Goal: Task Accomplishment & Management: Use online tool/utility

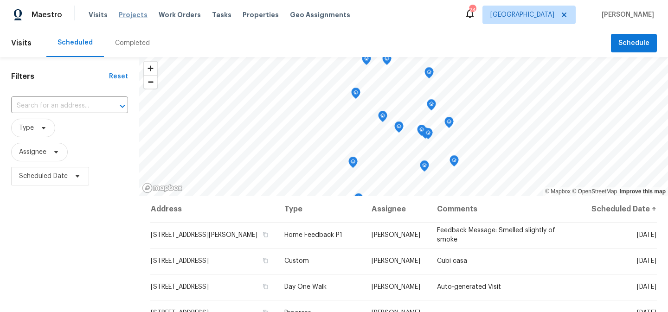
click at [129, 13] on span "Projects" at bounding box center [133, 14] width 29 height 9
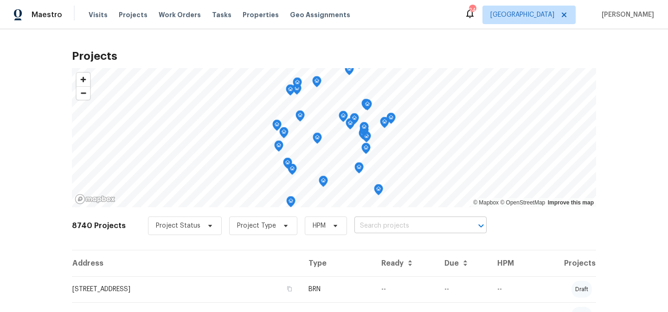
click at [380, 230] on input "text" at bounding box center [407, 226] width 106 height 14
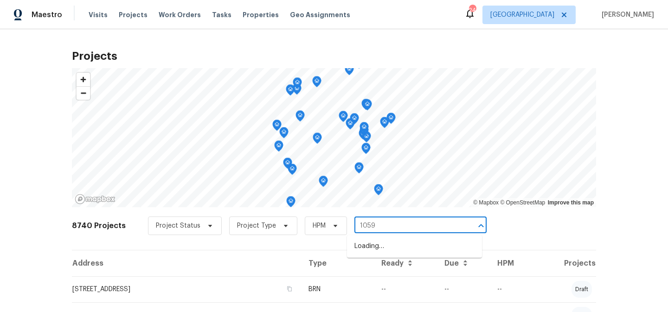
type input "1059 s"
click at [407, 263] on li "1059 S Walden Way Apt 155, Aurora, CO 80017" at bounding box center [414, 261] width 135 height 15
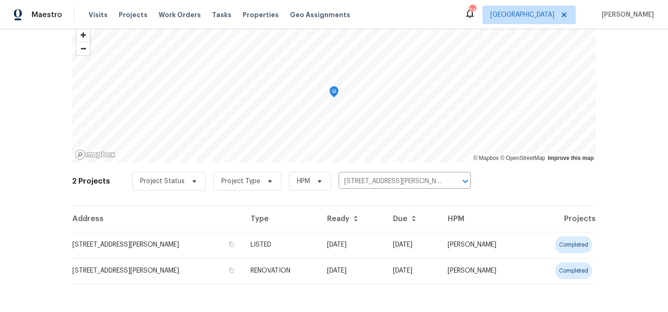
scroll to position [46, 0]
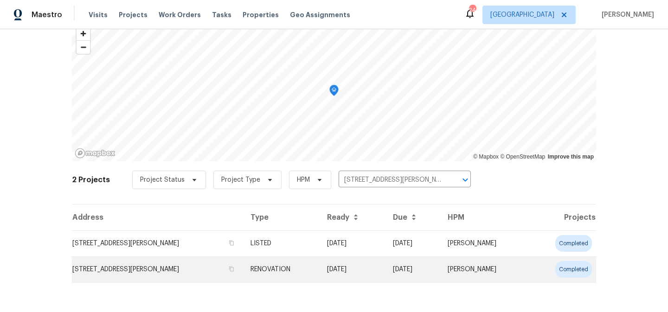
click at [303, 268] on td "RENOVATION" at bounding box center [281, 270] width 76 height 26
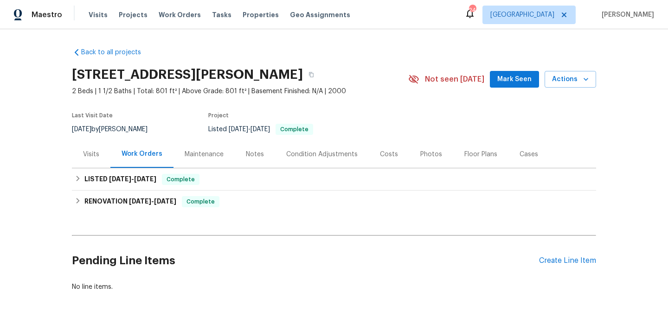
click at [95, 154] on div "Visits" at bounding box center [91, 154] width 16 height 9
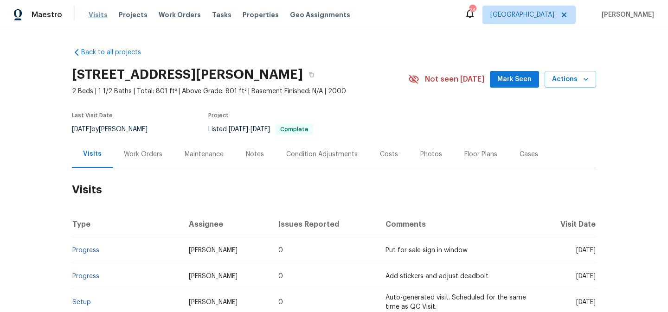
click at [96, 15] on span "Visits" at bounding box center [98, 14] width 19 height 9
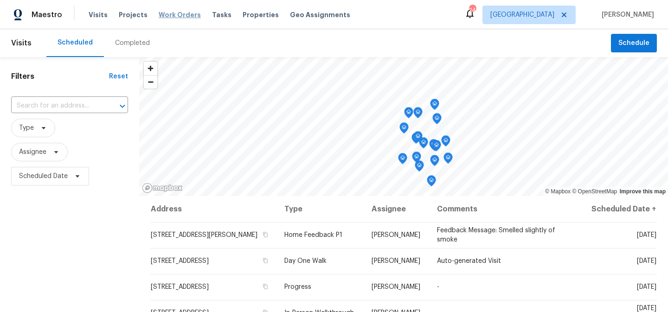
click at [164, 14] on span "Work Orders" at bounding box center [180, 14] width 42 height 9
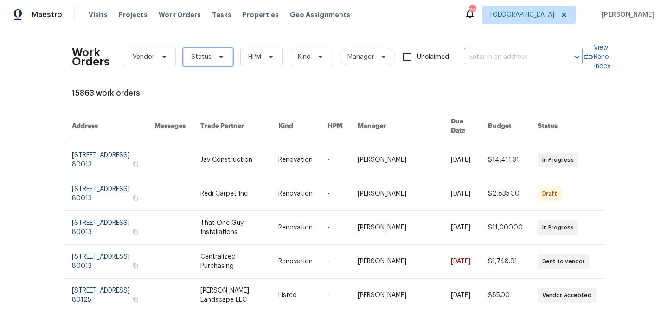
click at [206, 61] on span "Status" at bounding box center [201, 56] width 20 height 9
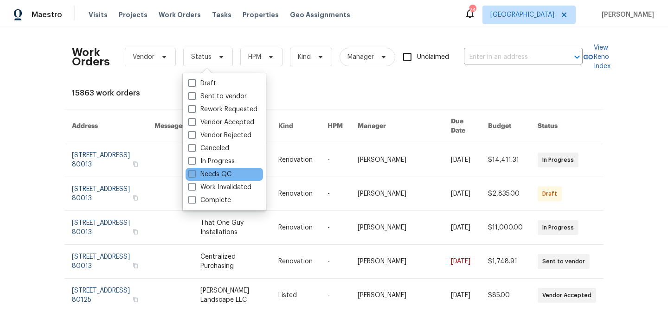
click at [211, 175] on label "Needs QC" at bounding box center [209, 174] width 43 height 9
click at [194, 175] on input "Needs QC" at bounding box center [191, 173] width 6 height 6
checkbox input "true"
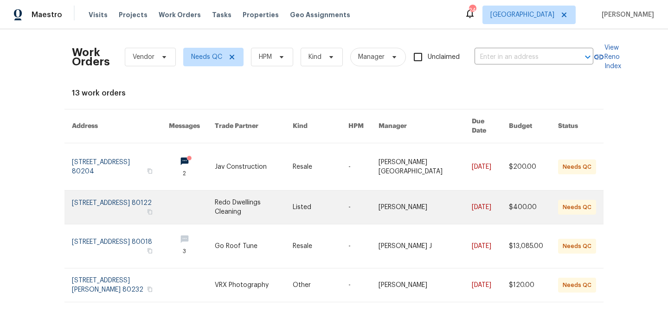
click at [279, 196] on link at bounding box center [254, 207] width 78 height 33
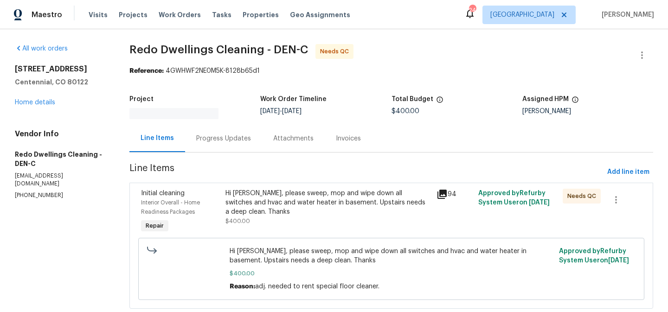
click at [279, 196] on div "Hi Nancy, please sweep, mop and wipe down all switches and hvac and water heate…" at bounding box center [327, 203] width 205 height 28
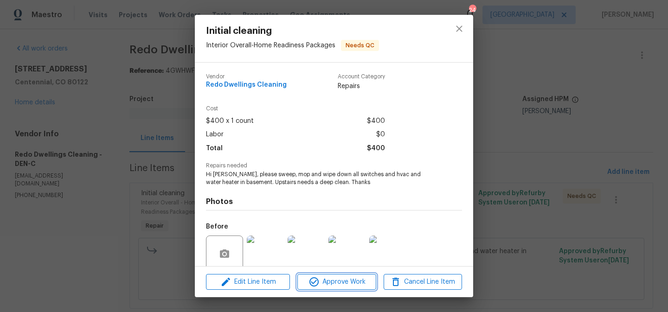
click at [335, 281] on span "Approve Work" at bounding box center [336, 282] width 73 height 12
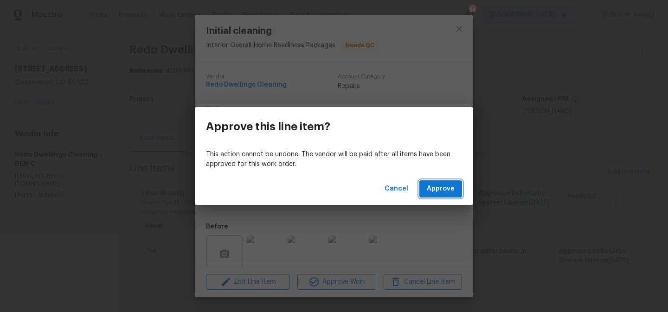
click at [435, 191] on span "Approve" at bounding box center [441, 189] width 28 height 12
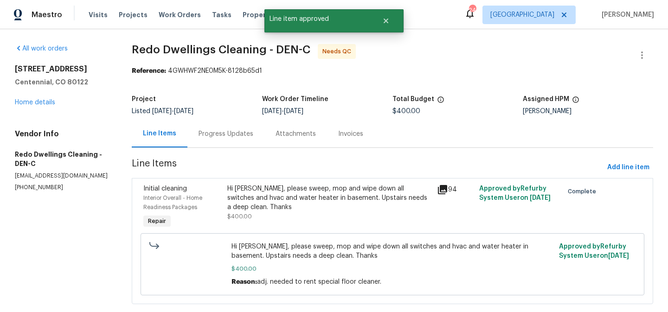
scroll to position [19, 0]
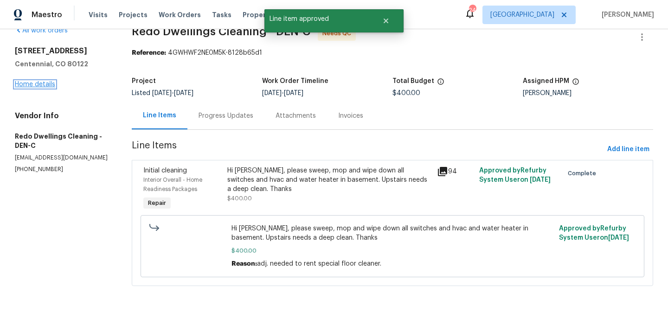
click at [43, 85] on link "Home details" at bounding box center [35, 84] width 40 height 6
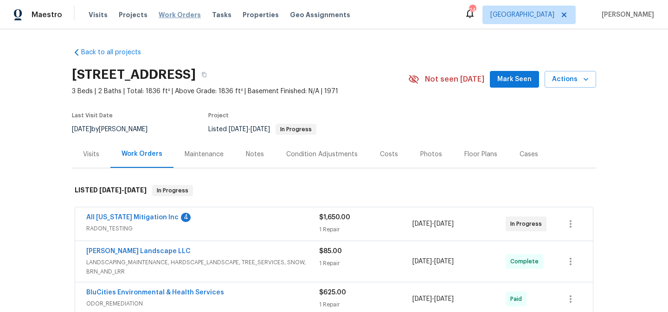
click at [166, 14] on span "Work Orders" at bounding box center [180, 14] width 42 height 9
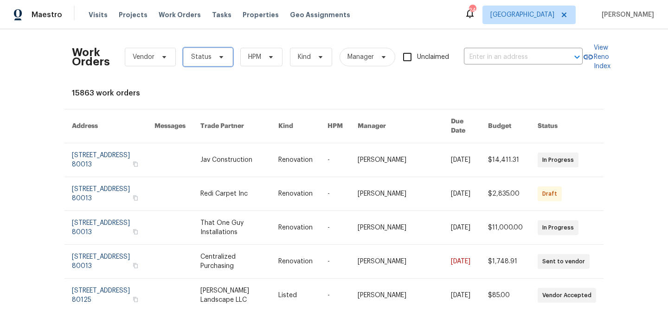
click at [221, 61] on span "Status" at bounding box center [208, 57] width 50 height 19
click at [134, 15] on span "Projects" at bounding box center [133, 14] width 29 height 9
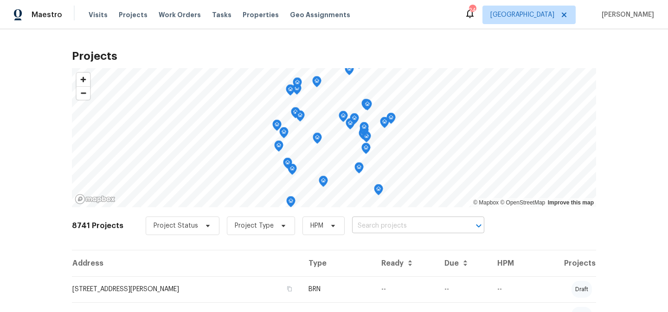
click at [413, 225] on input "text" at bounding box center [405, 226] width 106 height 14
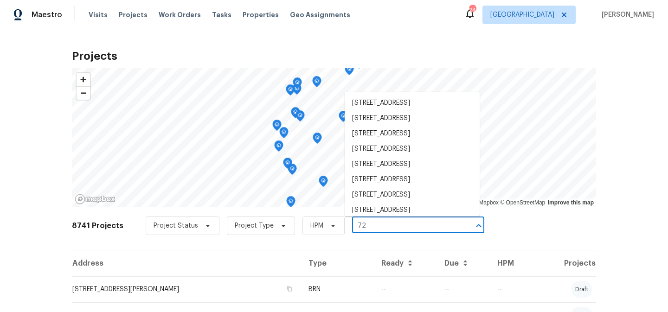
type input "7"
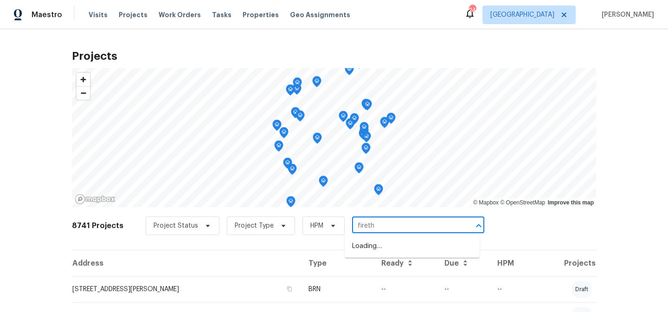
type input "firetho"
click at [421, 251] on li "7292 Firethorn, Littleton, CO 80125" at bounding box center [412, 246] width 135 height 15
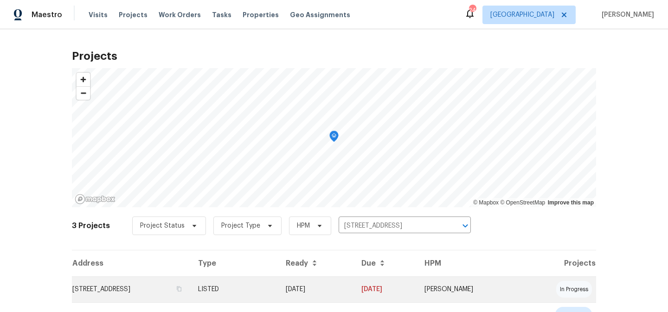
click at [354, 293] on td "08/06/25" at bounding box center [316, 289] width 76 height 26
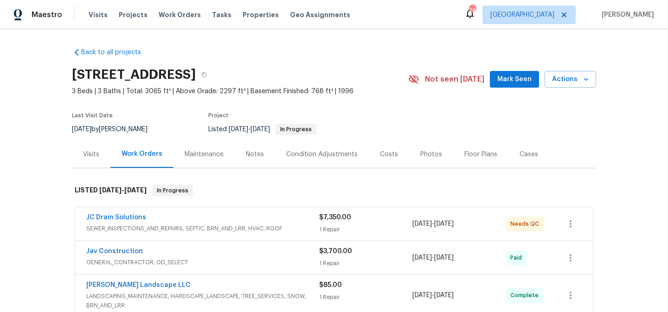
click at [258, 154] on div "Notes" at bounding box center [255, 154] width 18 height 9
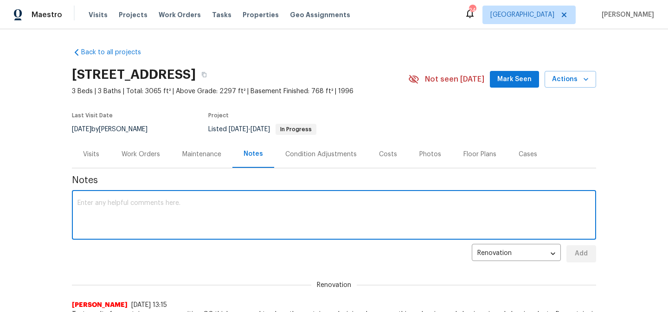
click at [256, 212] on textarea at bounding box center [333, 216] width 513 height 32
type textarea "followed up with mold vendor this morning. they have not sent me clear tests"
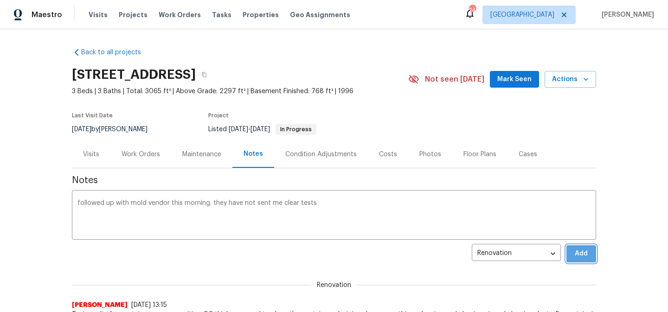
click at [580, 256] on span "Add" at bounding box center [581, 254] width 15 height 12
click at [134, 154] on div "Work Orders" at bounding box center [141, 154] width 39 height 9
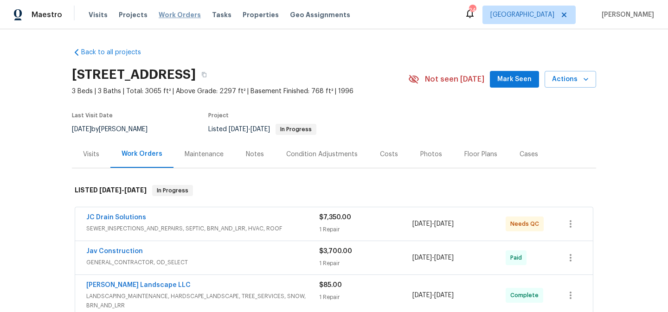
click at [172, 13] on span "Work Orders" at bounding box center [180, 14] width 42 height 9
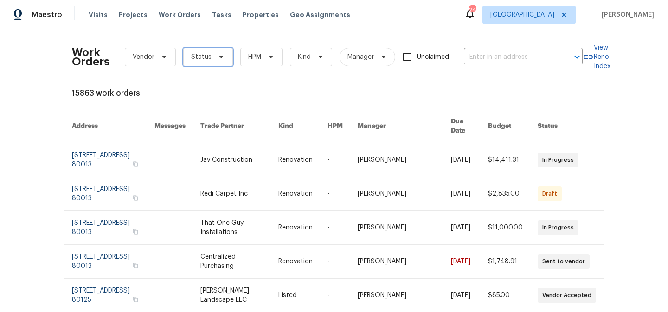
click at [215, 57] on span at bounding box center [220, 56] width 10 height 7
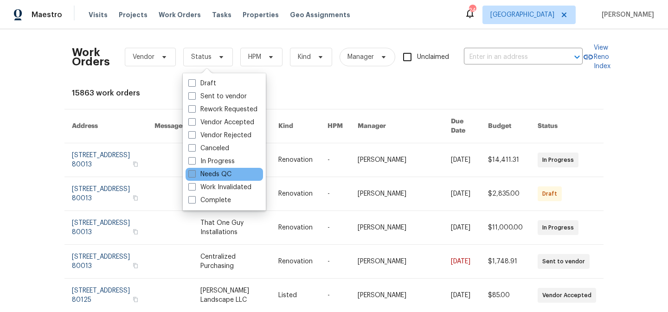
click at [213, 172] on label "Needs QC" at bounding box center [209, 174] width 43 height 9
click at [194, 172] on input "Needs QC" at bounding box center [191, 173] width 6 height 6
checkbox input "true"
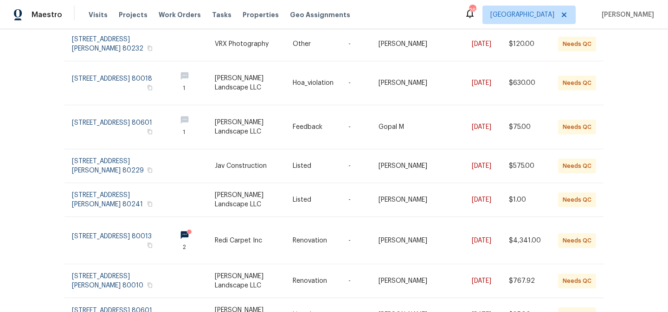
scroll to position [208, 0]
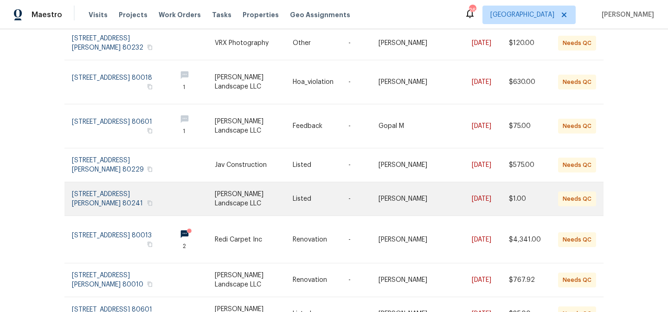
click at [278, 187] on link at bounding box center [254, 198] width 78 height 33
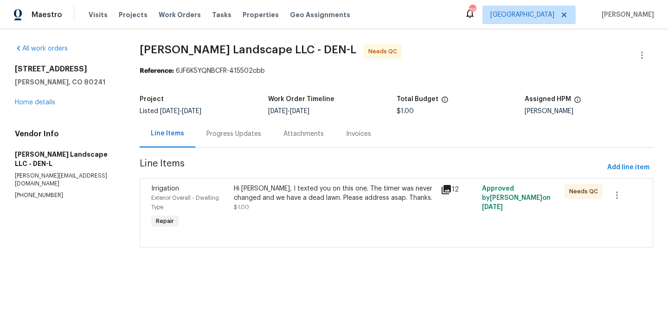
click at [232, 135] on div "Progress Updates" at bounding box center [233, 133] width 55 height 9
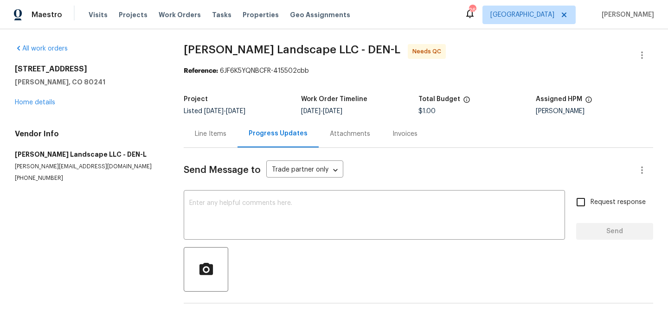
click at [210, 135] on div "Line Items" at bounding box center [211, 133] width 32 height 9
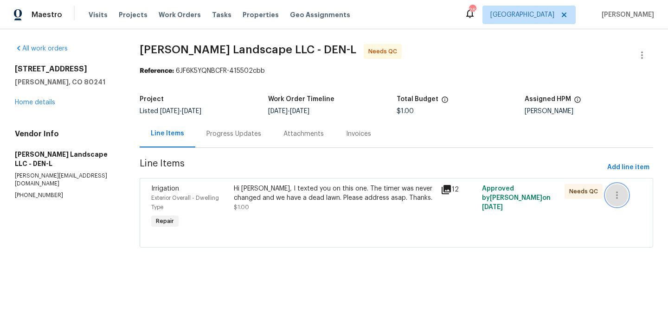
click at [620, 196] on icon "button" at bounding box center [616, 195] width 11 height 11
click at [448, 190] on div at bounding box center [334, 156] width 668 height 312
click at [448, 190] on icon at bounding box center [446, 189] width 11 height 11
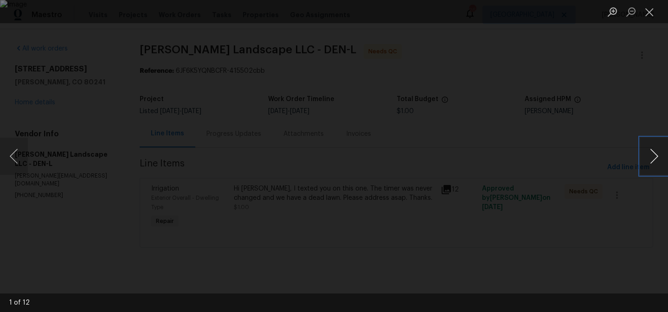
click at [652, 160] on button "Next image" at bounding box center [654, 156] width 28 height 37
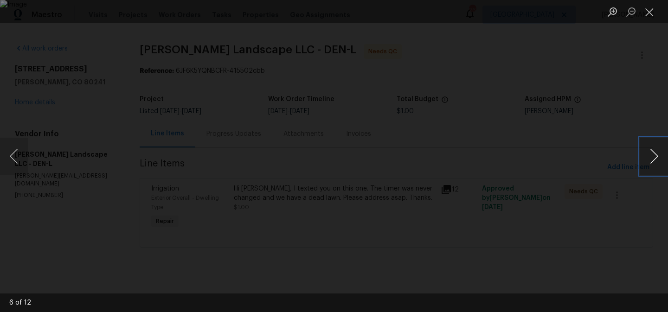
click at [652, 160] on button "Next image" at bounding box center [654, 156] width 28 height 37
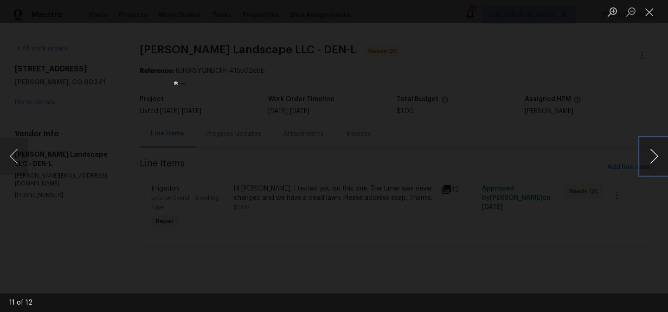
click at [652, 160] on button "Next image" at bounding box center [654, 156] width 28 height 37
click at [651, 13] on button "Close lightbox" at bounding box center [649, 12] width 19 height 16
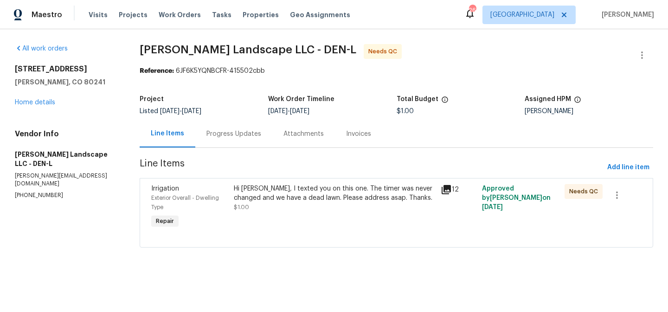
click at [308, 192] on div "Hi Antonio, I texted you on this one. The timer was never changed and we have a…" at bounding box center [334, 193] width 201 height 19
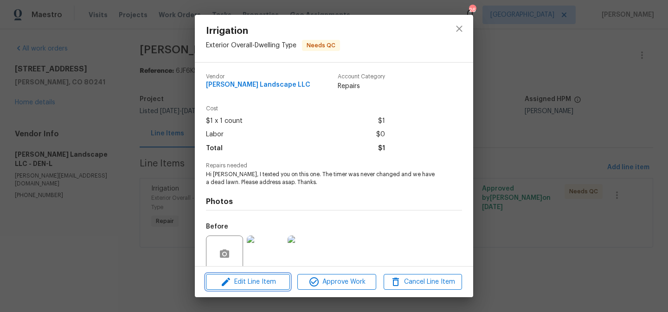
click at [263, 289] on button "Edit Line Item" at bounding box center [248, 282] width 84 height 16
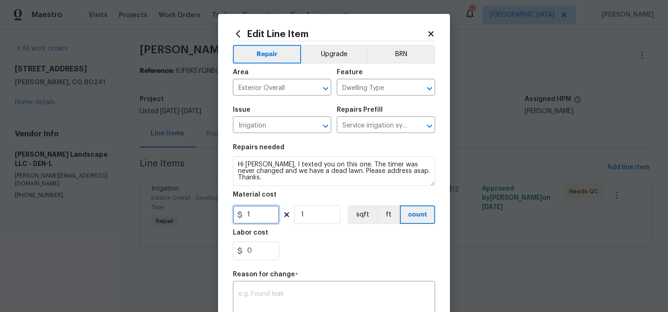
click at [259, 214] on input "1" at bounding box center [256, 215] width 46 height 19
type input "100"
click at [287, 301] on textarea at bounding box center [333, 300] width 191 height 19
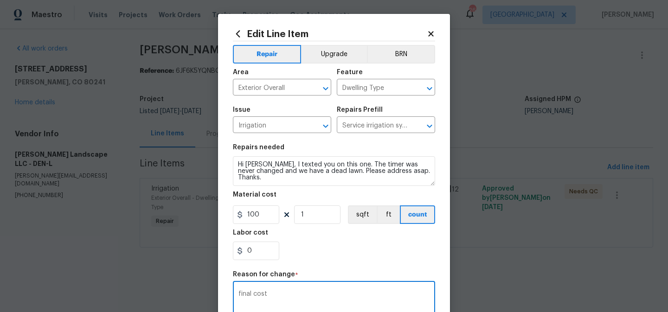
type textarea "final cost"
click at [366, 256] on div "0" at bounding box center [334, 251] width 202 height 19
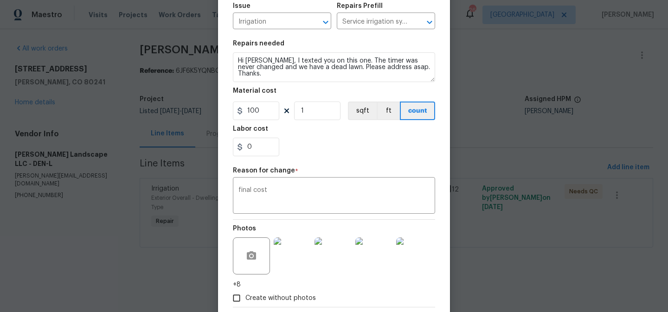
scroll to position [154, 0]
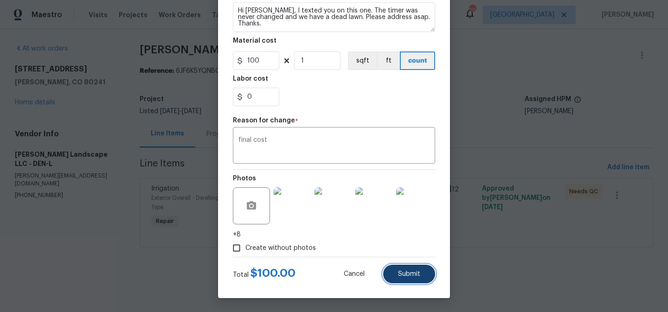
click at [397, 271] on button "Submit" at bounding box center [409, 274] width 52 height 19
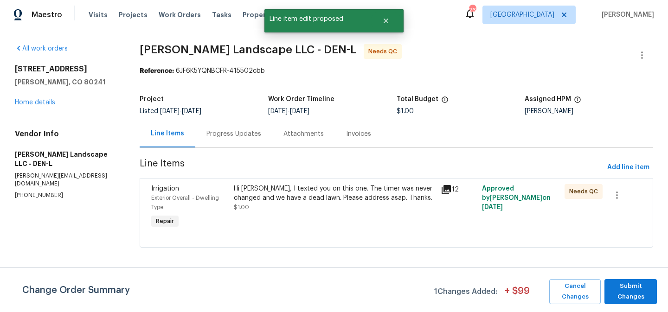
scroll to position [0, 0]
click at [629, 292] on span "Submit Changes" at bounding box center [630, 291] width 43 height 21
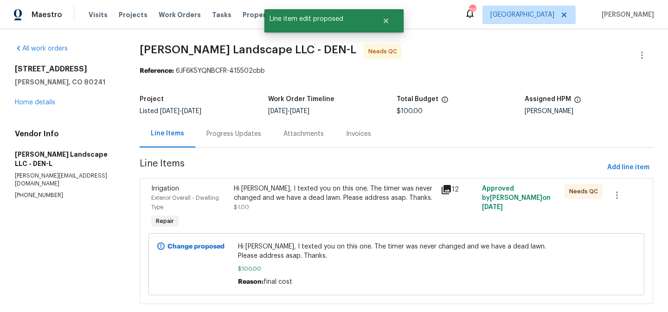
click at [323, 193] on div "Hi Antonio, I texted you on this one. The timer was never changed and we have a…" at bounding box center [334, 193] width 201 height 19
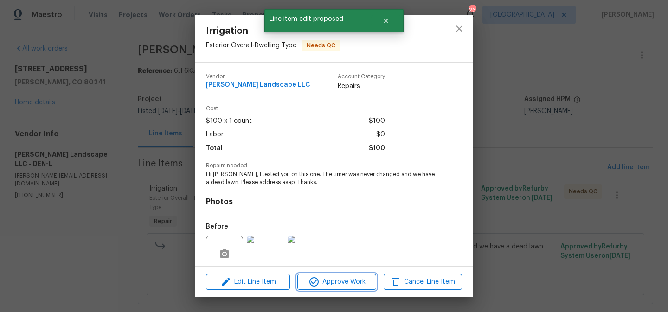
click at [340, 283] on span "Approve Work" at bounding box center [336, 282] width 73 height 12
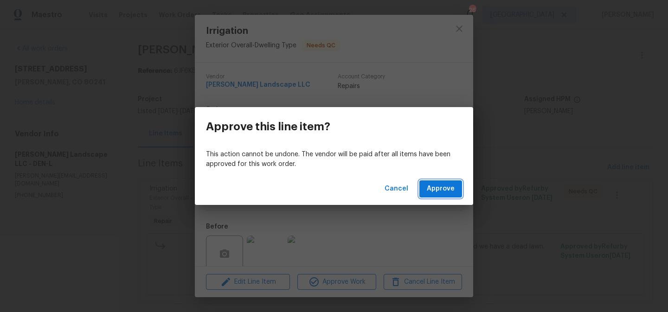
click at [442, 193] on span "Approve" at bounding box center [441, 189] width 28 height 12
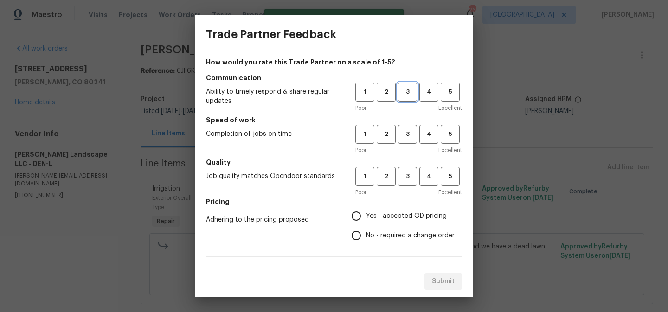
click at [404, 96] on span "3" at bounding box center [407, 92] width 17 height 11
click at [406, 133] on span "3" at bounding box center [407, 134] width 17 height 11
click at [408, 180] on span "3" at bounding box center [407, 176] width 17 height 11
click at [357, 215] on input "Yes - accepted OD pricing" at bounding box center [356, 215] width 19 height 19
radio input "true"
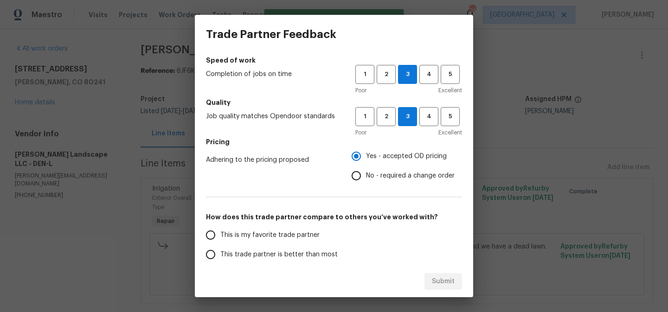
scroll to position [159, 0]
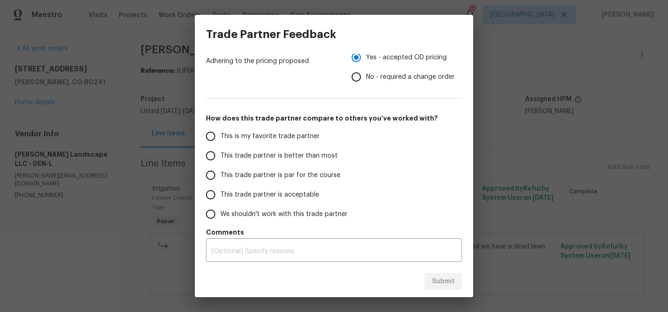
click at [212, 194] on input "This trade partner is acceptable" at bounding box center [210, 194] width 19 height 19
click at [452, 282] on span "Submit" at bounding box center [443, 282] width 23 height 12
radio input "true"
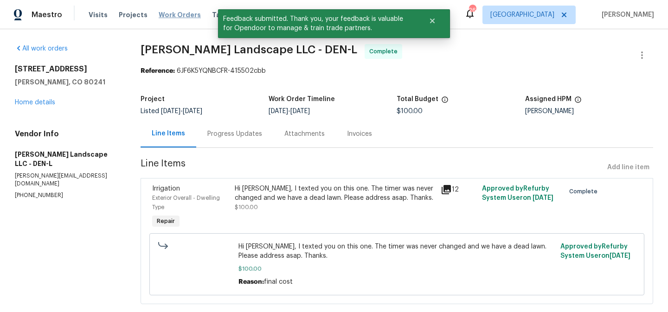
click at [166, 13] on span "Work Orders" at bounding box center [180, 14] width 42 height 9
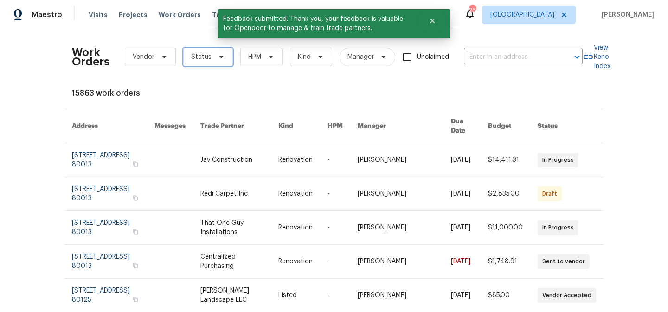
click at [215, 60] on span at bounding box center [220, 56] width 10 height 7
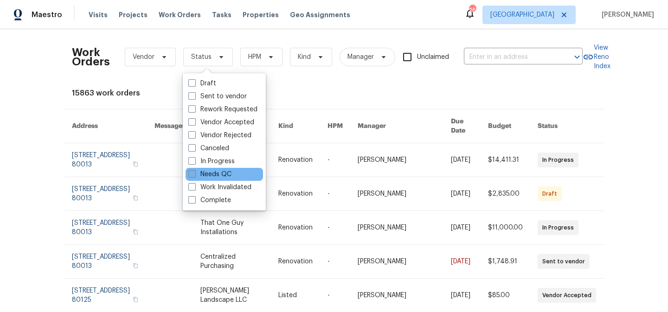
click at [208, 177] on label "Needs QC" at bounding box center [209, 174] width 43 height 9
click at [194, 176] on input "Needs QC" at bounding box center [191, 173] width 6 height 6
checkbox input "true"
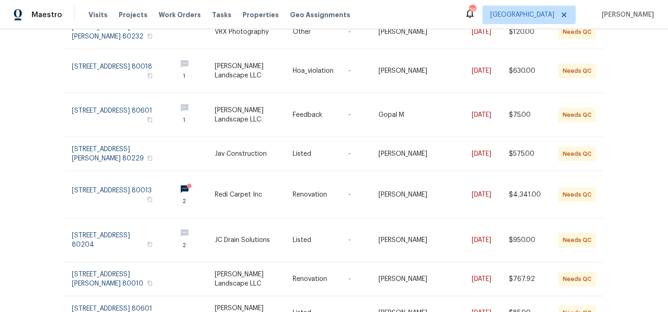
scroll to position [220, 0]
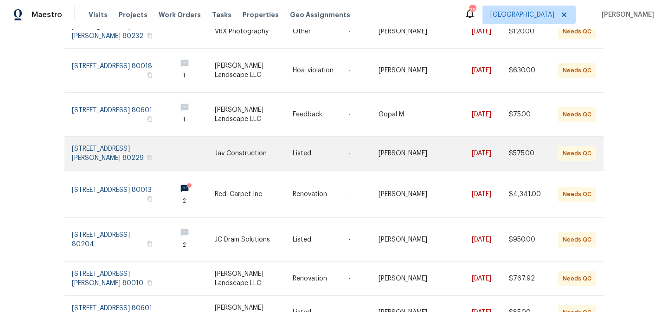
click at [289, 143] on link at bounding box center [254, 153] width 78 height 33
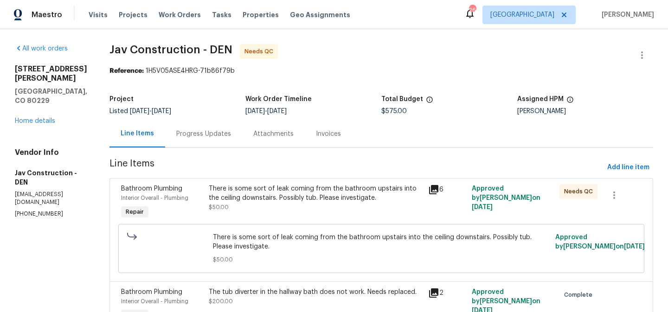
click at [295, 196] on div "There is some sort of leak coming from the bathroom upstairs into the ceiling d…" at bounding box center [316, 193] width 214 height 19
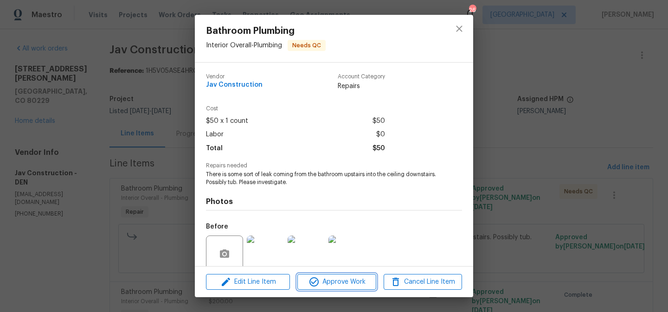
click at [329, 283] on span "Approve Work" at bounding box center [336, 282] width 73 height 12
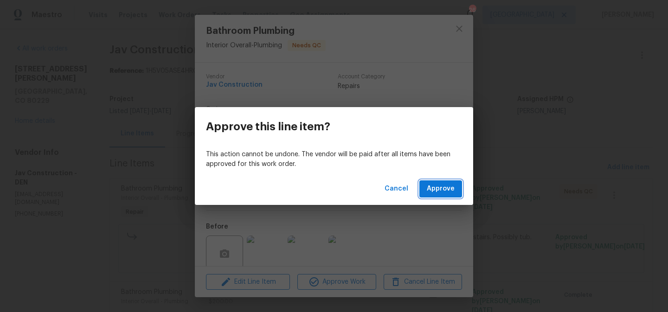
click at [435, 195] on button "Approve" at bounding box center [440, 188] width 43 height 17
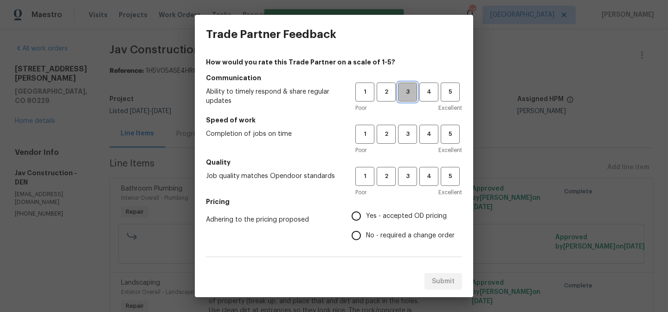
click at [411, 95] on span "3" at bounding box center [407, 92] width 17 height 11
click at [410, 137] on span "3" at bounding box center [407, 134] width 17 height 11
click at [410, 180] on span "3" at bounding box center [407, 176] width 17 height 11
click at [364, 215] on input "Yes - accepted OD pricing" at bounding box center [356, 215] width 19 height 19
radio input "true"
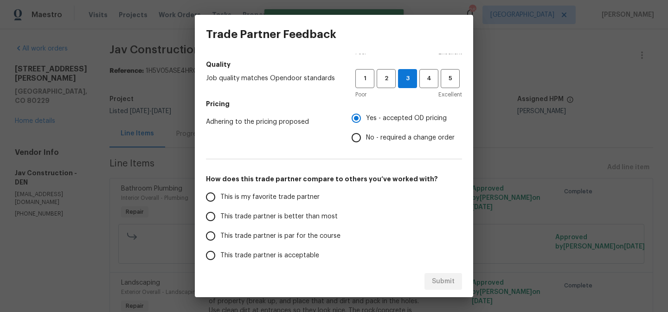
scroll to position [99, 0]
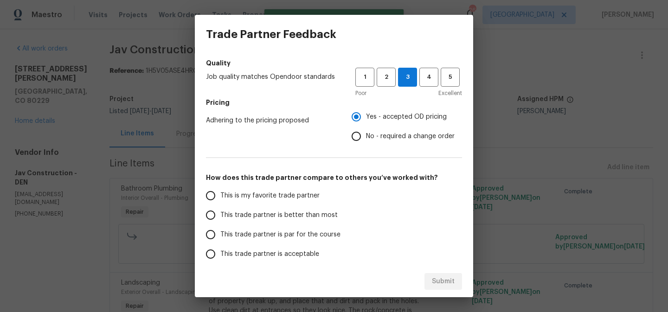
click at [276, 194] on span "This is my favorite trade partner" at bounding box center [269, 196] width 99 height 10
click at [220, 194] on input "This is my favorite trade partner" at bounding box center [210, 195] width 19 height 19
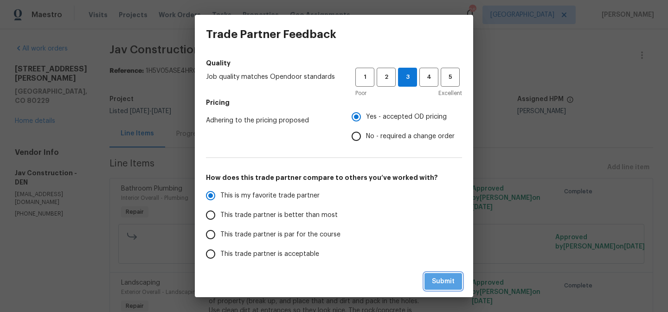
click at [437, 281] on span "Submit" at bounding box center [443, 282] width 23 height 12
radio input "true"
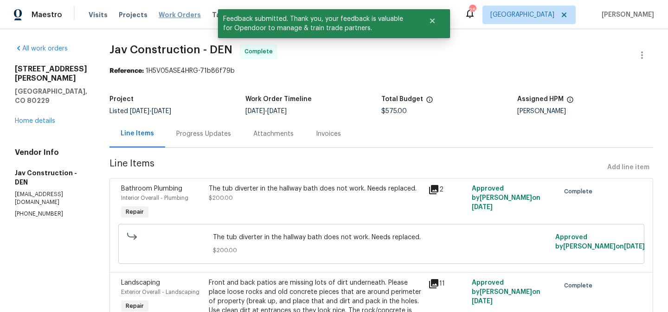
click at [179, 16] on span "Work Orders" at bounding box center [180, 14] width 42 height 9
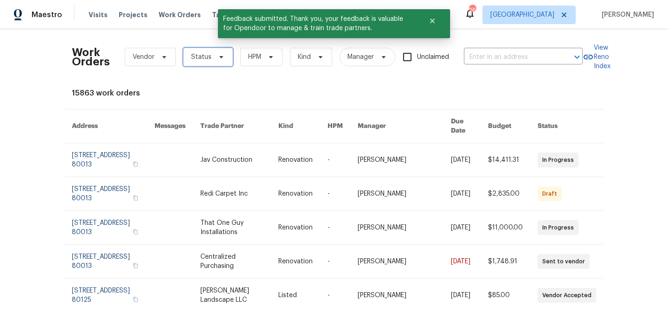
click at [210, 58] on span "Status" at bounding box center [208, 57] width 50 height 19
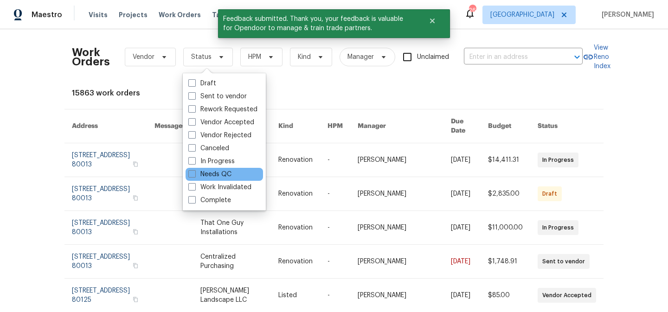
click at [211, 180] on div "Needs QC" at bounding box center [224, 174] width 77 height 13
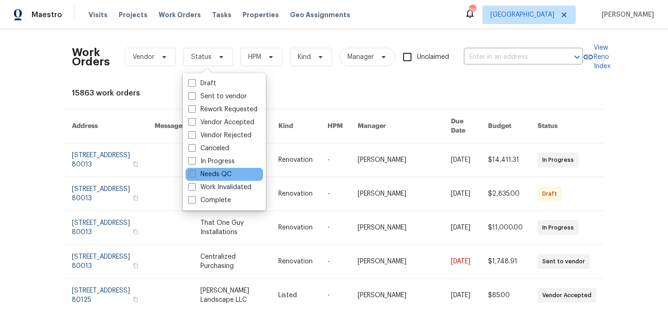
click at [216, 174] on label "Needs QC" at bounding box center [209, 174] width 43 height 9
click at [194, 174] on input "Needs QC" at bounding box center [191, 173] width 6 height 6
checkbox input "true"
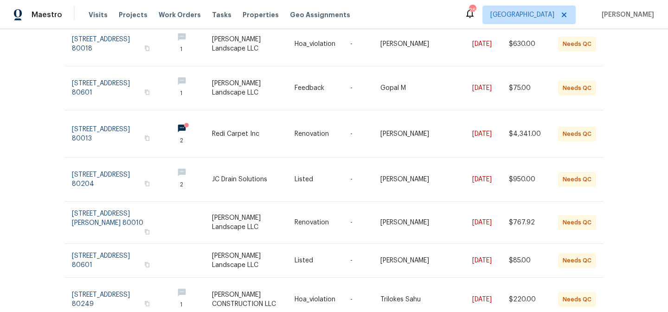
scroll to position [268, 0]
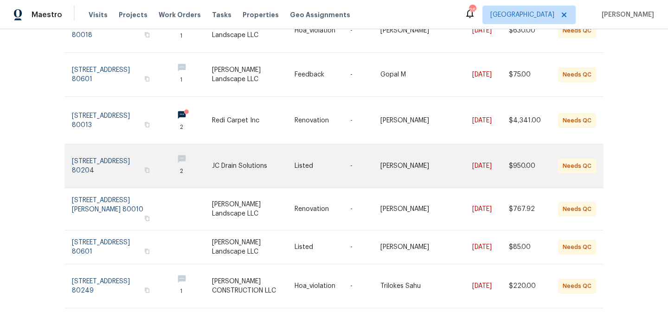
click at [268, 148] on link at bounding box center [253, 166] width 83 height 44
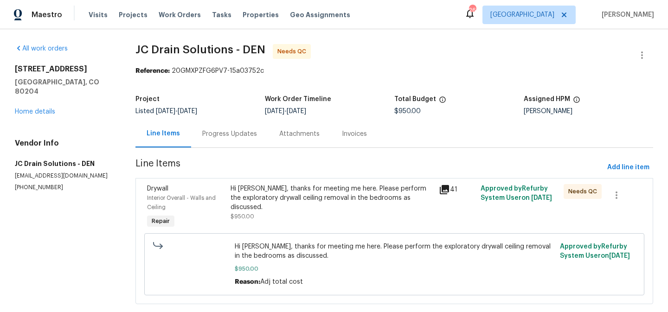
click at [307, 195] on div "Hi Victor, thanks for meeting me here. Please perform the exploratory drywall c…" at bounding box center [332, 198] width 203 height 28
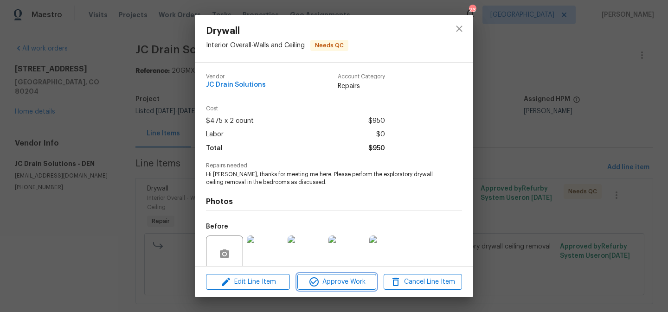
click at [342, 283] on span "Approve Work" at bounding box center [336, 282] width 73 height 12
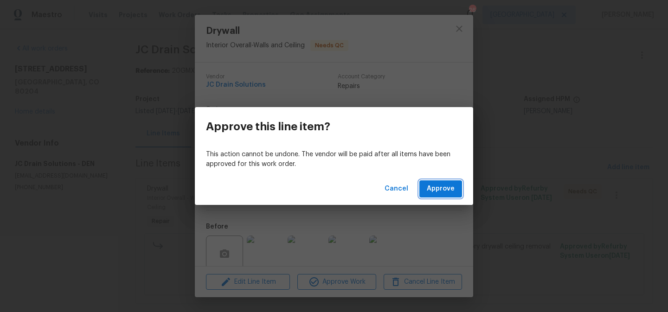
click at [437, 189] on span "Approve" at bounding box center [441, 189] width 28 height 12
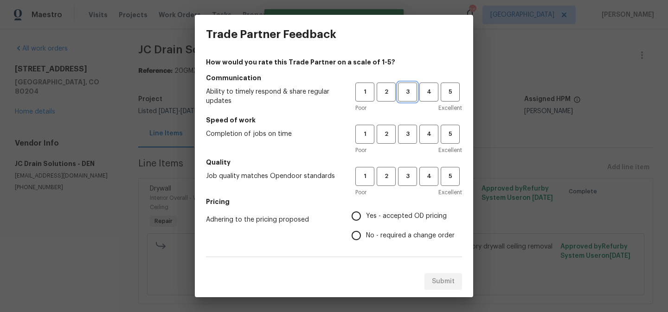
click at [407, 98] on button "3" at bounding box center [407, 92] width 19 height 19
click at [407, 143] on button "3" at bounding box center [407, 134] width 19 height 19
click at [412, 179] on span "3" at bounding box center [407, 176] width 17 height 11
click at [362, 214] on input "Yes - accepted OD pricing" at bounding box center [356, 215] width 19 height 19
radio input "true"
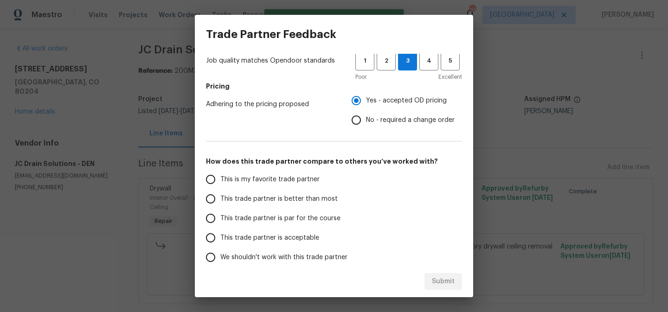
scroll to position [118, 0]
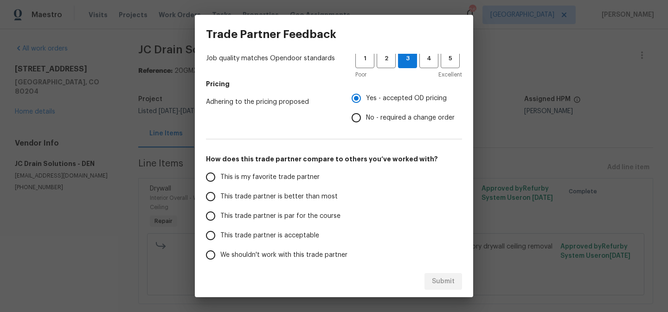
click at [212, 231] on input "This trade partner is acceptable" at bounding box center [210, 235] width 19 height 19
click at [446, 287] on button "Submit" at bounding box center [443, 281] width 38 height 17
radio input "true"
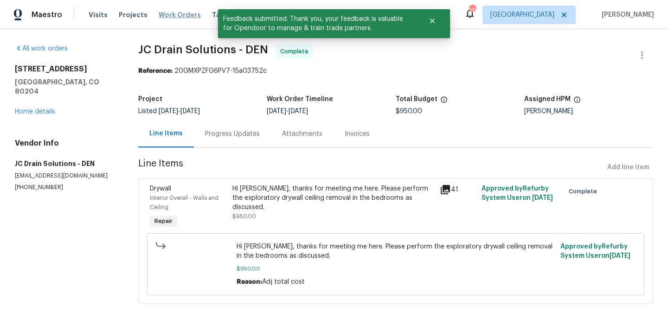
click at [167, 18] on span "Work Orders" at bounding box center [180, 14] width 42 height 9
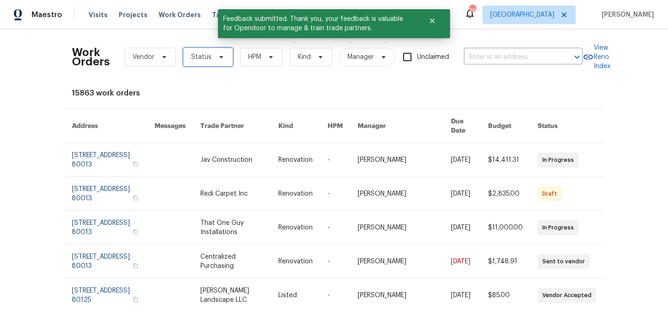
click at [205, 62] on span "Status" at bounding box center [208, 57] width 50 height 19
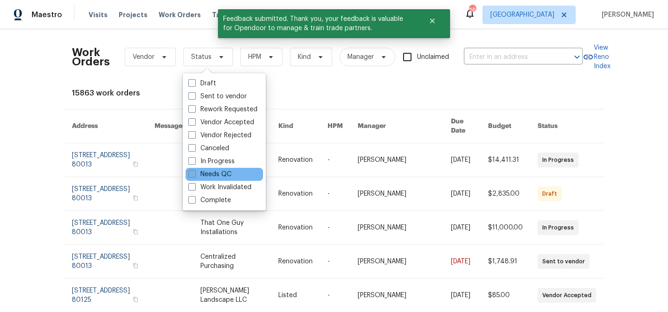
click at [212, 171] on label "Needs QC" at bounding box center [209, 174] width 43 height 9
click at [194, 171] on input "Needs QC" at bounding box center [191, 173] width 6 height 6
checkbox input "true"
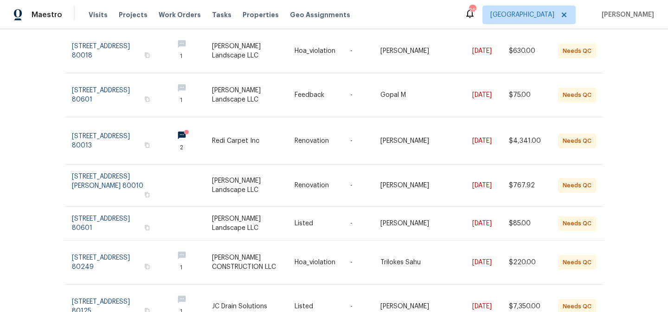
scroll to position [249, 0]
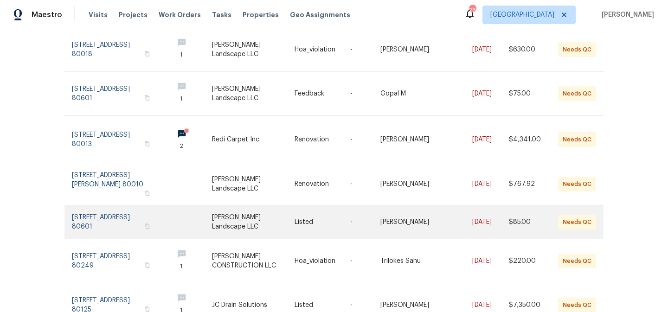
click at [272, 206] on link at bounding box center [253, 222] width 83 height 33
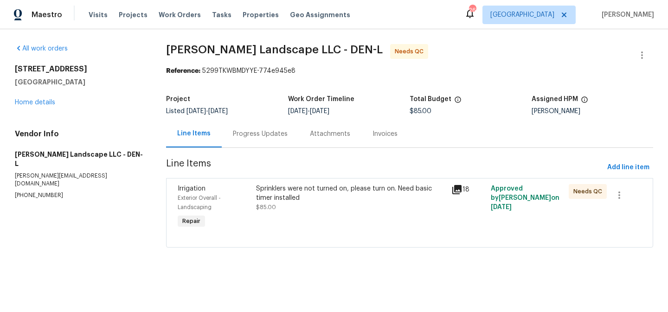
click at [253, 134] on div "Progress Updates" at bounding box center [260, 133] width 55 height 9
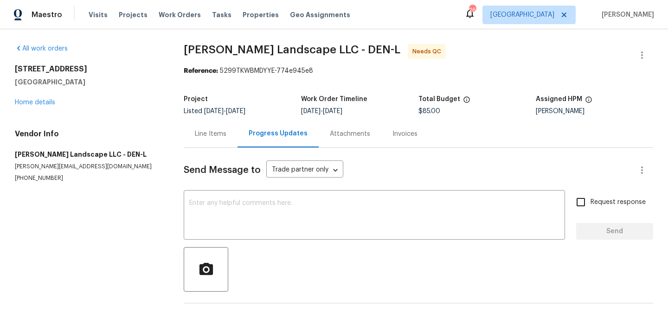
click at [214, 134] on div "Line Items" at bounding box center [211, 133] width 32 height 9
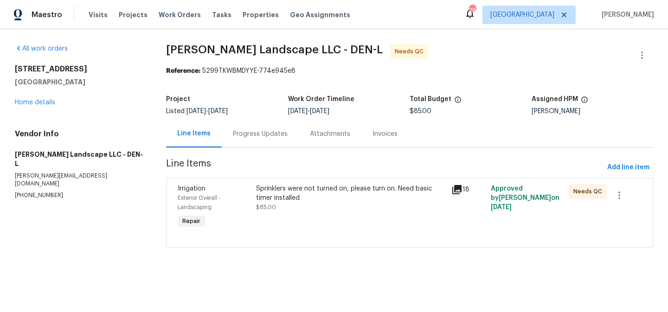
click at [263, 133] on div "Progress Updates" at bounding box center [260, 133] width 55 height 9
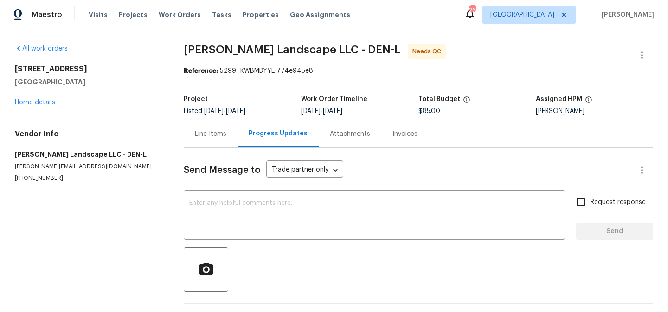
click at [212, 134] on div "Line Items" at bounding box center [211, 133] width 32 height 9
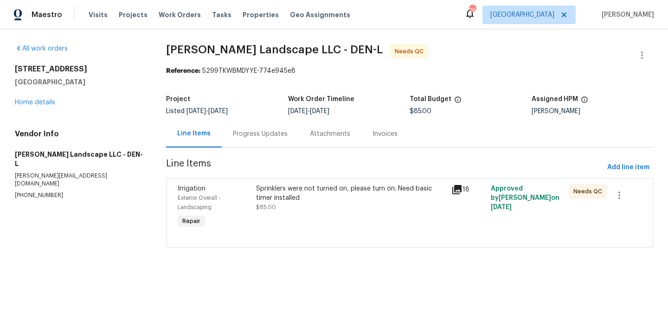
click at [325, 195] on div "Sprinklers were not turned on, please turn on. Need basic timer installed" at bounding box center [351, 193] width 190 height 19
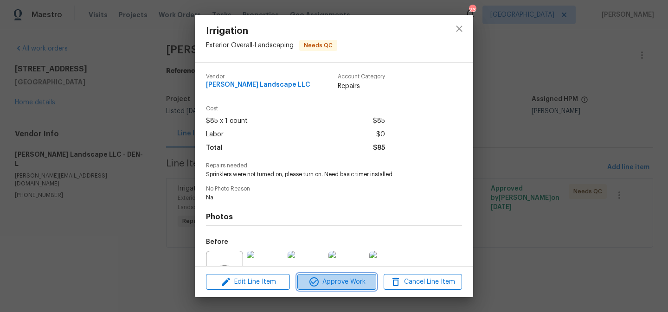
click at [337, 287] on span "Approve Work" at bounding box center [336, 282] width 73 height 12
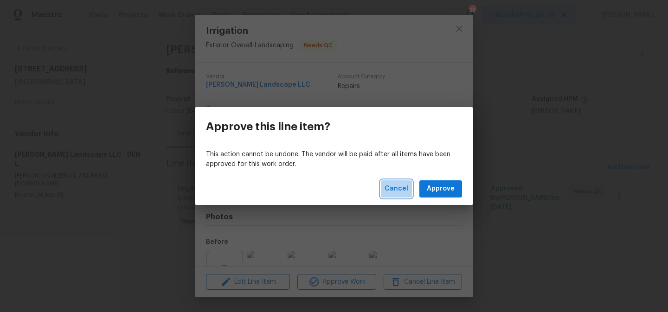
click at [400, 189] on span "Cancel" at bounding box center [397, 189] width 24 height 12
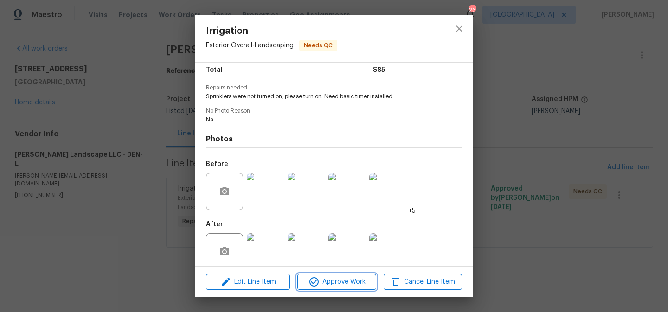
scroll to position [91, 0]
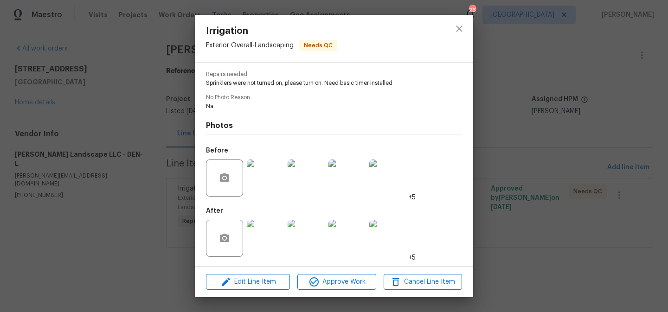
click at [271, 231] on img at bounding box center [265, 238] width 37 height 37
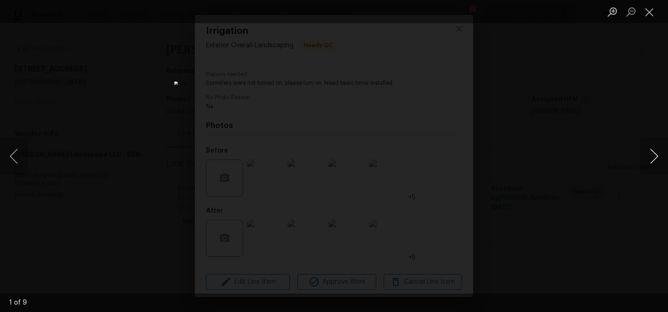
click at [652, 155] on button "Next image" at bounding box center [654, 156] width 28 height 37
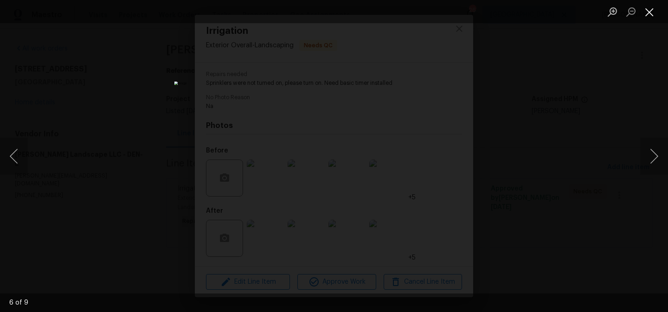
click at [648, 13] on button "Close lightbox" at bounding box center [649, 12] width 19 height 16
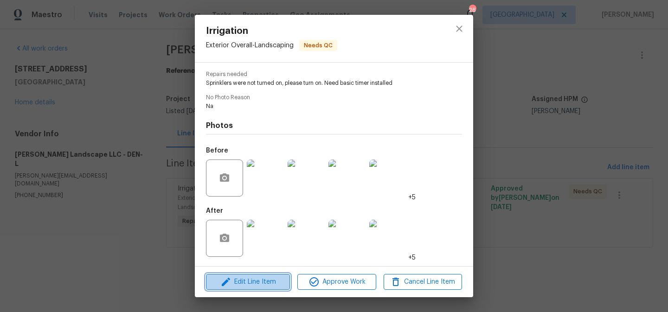
click at [253, 284] on span "Edit Line Item" at bounding box center [248, 282] width 78 height 12
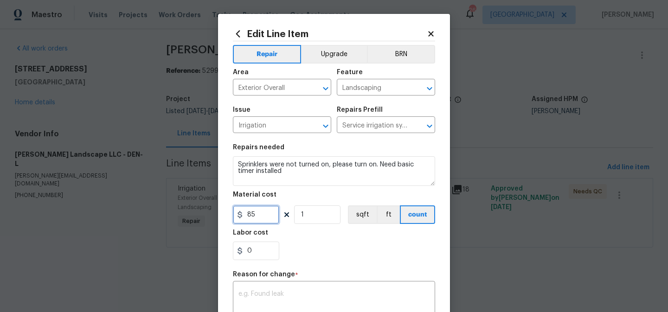
click at [257, 220] on input "85" at bounding box center [256, 215] width 46 height 19
type input "100"
click at [353, 258] on div "0" at bounding box center [334, 251] width 202 height 19
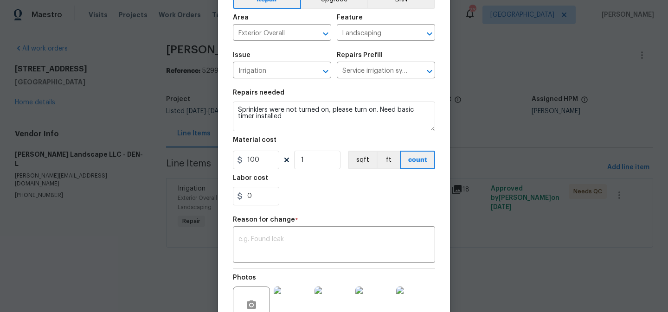
scroll to position [60, 0]
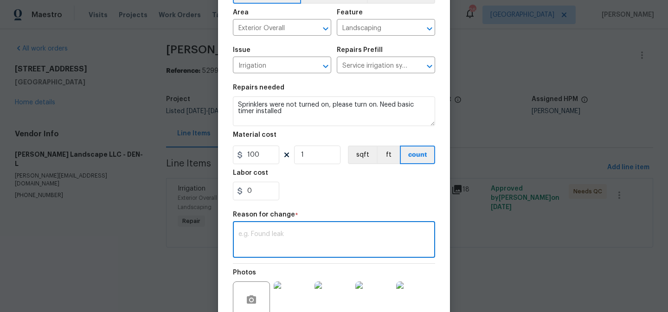
click at [342, 249] on textarea at bounding box center [333, 240] width 191 height 19
type textarea "final cost"
click at [391, 201] on section "Repairs needed Sprinklers were not turned on, please turn on. Need basic timer …" at bounding box center [334, 142] width 202 height 127
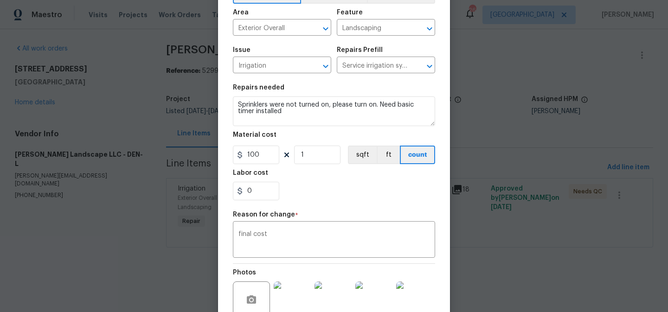
scroll to position [154, 0]
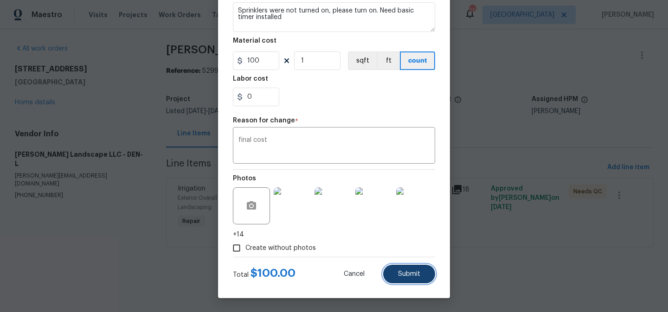
click at [405, 278] on button "Submit" at bounding box center [409, 274] width 52 height 19
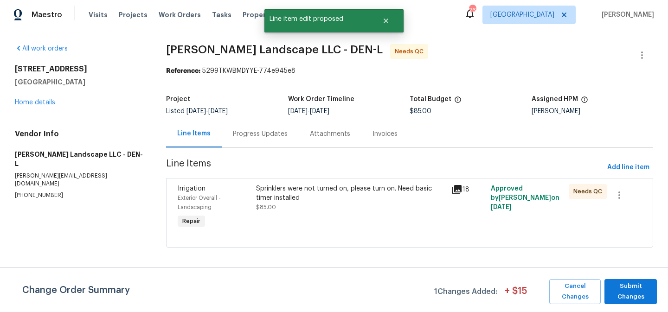
scroll to position [0, 0]
click at [621, 289] on span "Submit Changes" at bounding box center [630, 291] width 43 height 21
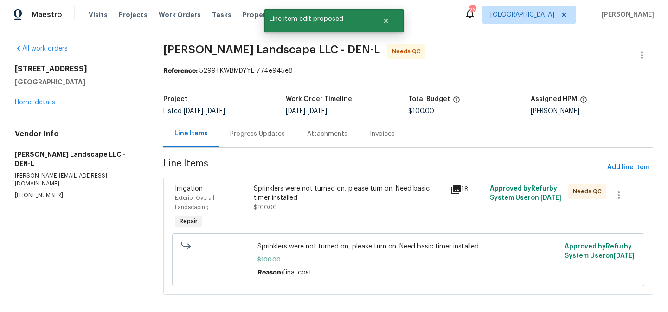
click at [346, 189] on div "Sprinklers were not turned on, please turn on. Need basic timer installed" at bounding box center [349, 193] width 191 height 19
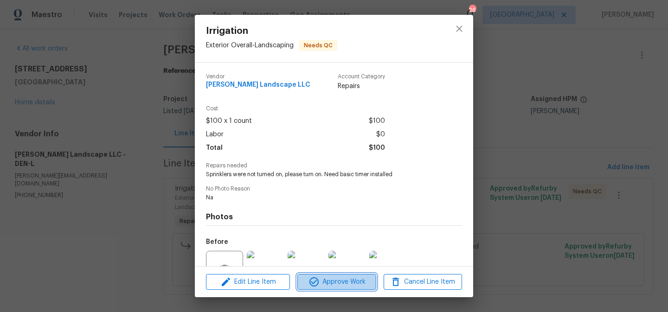
click at [348, 285] on span "Approve Work" at bounding box center [336, 282] width 73 height 12
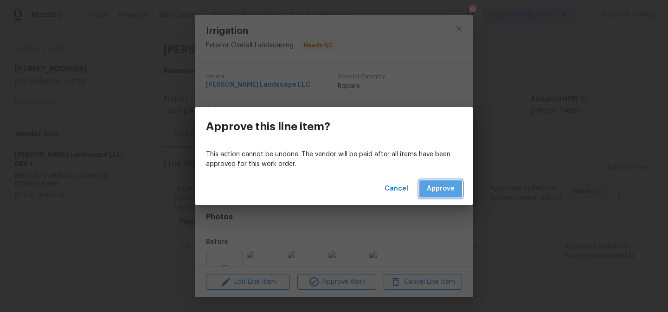
click at [435, 194] on span "Approve" at bounding box center [441, 189] width 28 height 12
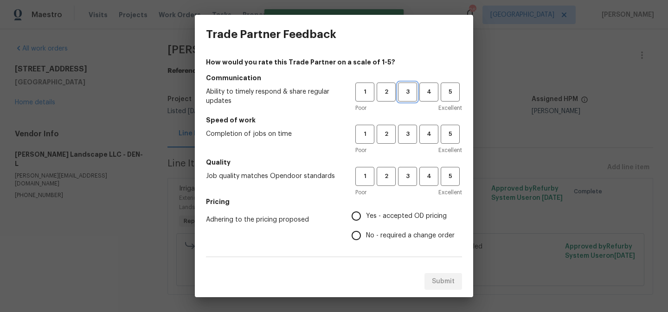
click at [408, 101] on button "3" at bounding box center [407, 92] width 19 height 19
click at [408, 132] on span "3" at bounding box center [407, 134] width 17 height 11
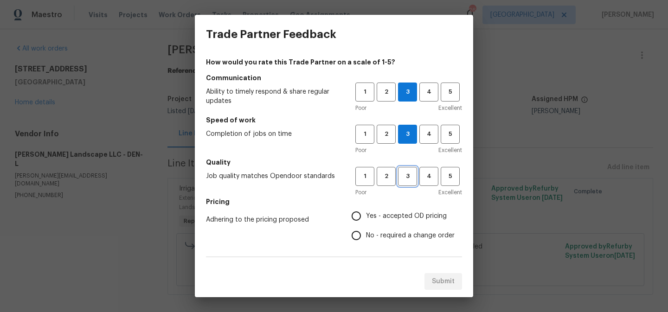
click at [405, 176] on span "3" at bounding box center [407, 176] width 17 height 11
click at [365, 218] on input "Yes - accepted OD pricing" at bounding box center [356, 215] width 19 height 19
radio input "true"
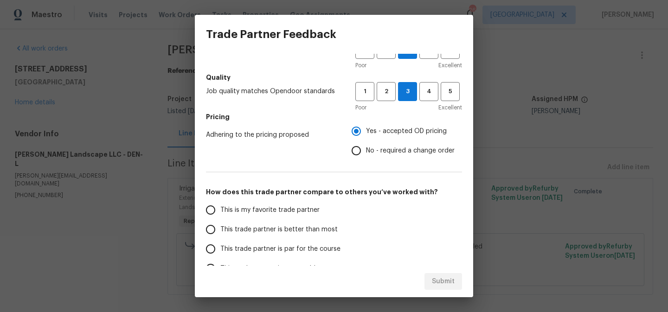
scroll to position [159, 0]
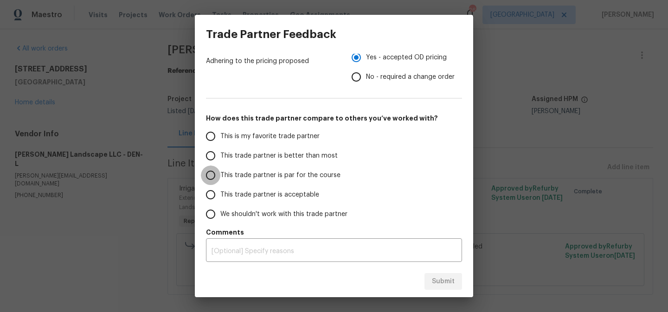
click at [215, 175] on input "This trade partner is par for the course" at bounding box center [210, 175] width 19 height 19
click at [442, 282] on span "Submit" at bounding box center [443, 282] width 23 height 12
radio input "true"
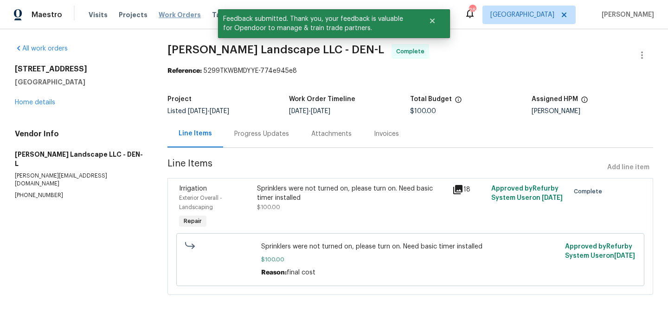
click at [164, 15] on span "Work Orders" at bounding box center [180, 14] width 42 height 9
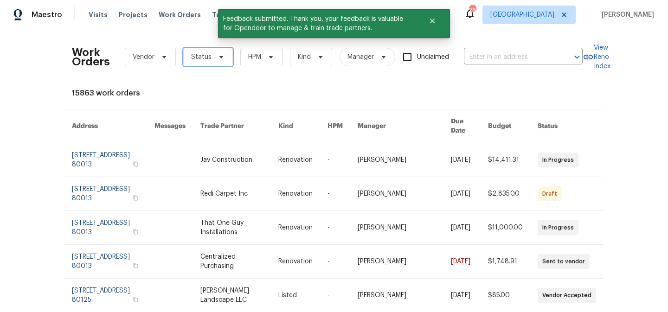
click at [206, 61] on span "Status" at bounding box center [201, 56] width 20 height 9
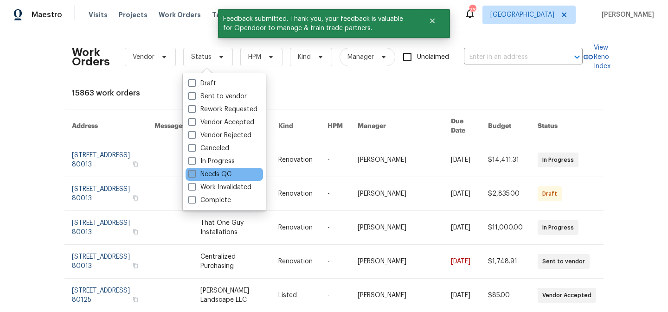
click at [213, 174] on label "Needs QC" at bounding box center [209, 174] width 43 height 9
click at [194, 174] on input "Needs QC" at bounding box center [191, 173] width 6 height 6
checkbox input "true"
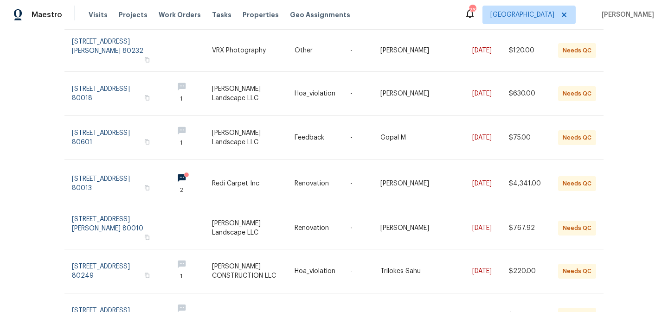
scroll to position [234, 0]
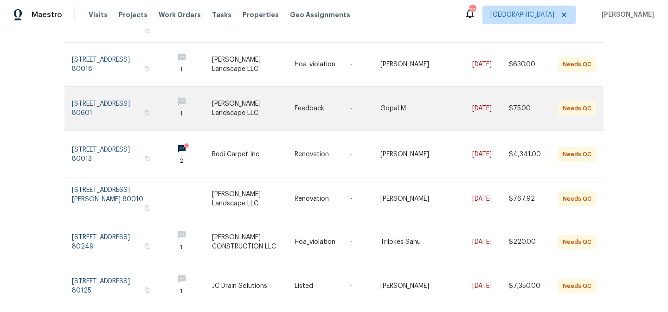
click at [289, 89] on link at bounding box center [253, 109] width 83 height 44
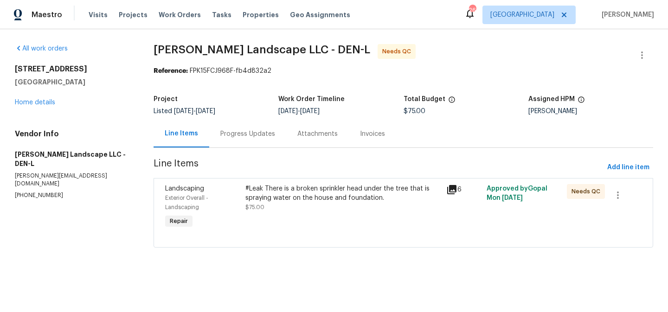
click at [452, 187] on icon at bounding box center [451, 189] width 9 height 9
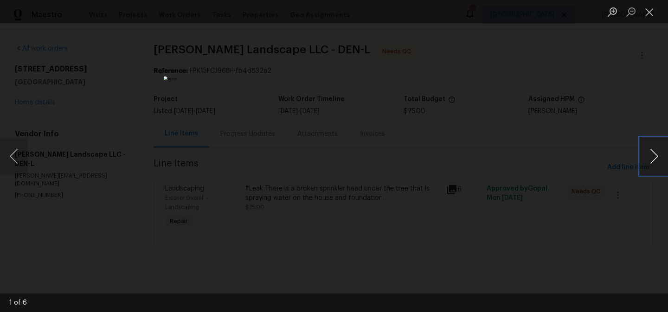
click at [656, 154] on button "Next image" at bounding box center [654, 156] width 28 height 37
click at [651, 13] on button "Close lightbox" at bounding box center [649, 12] width 19 height 16
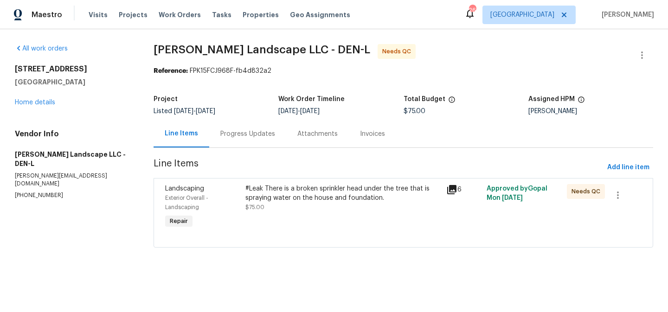
click at [358, 195] on div "#Leak There is a broken sprinkler head under the tree that is spraying water on…" at bounding box center [342, 193] width 195 height 19
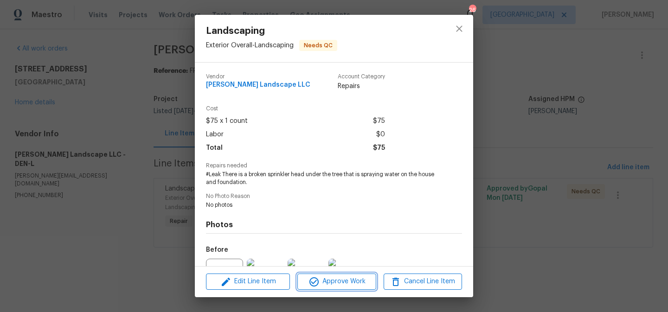
click at [336, 283] on span "Approve Work" at bounding box center [336, 282] width 73 height 12
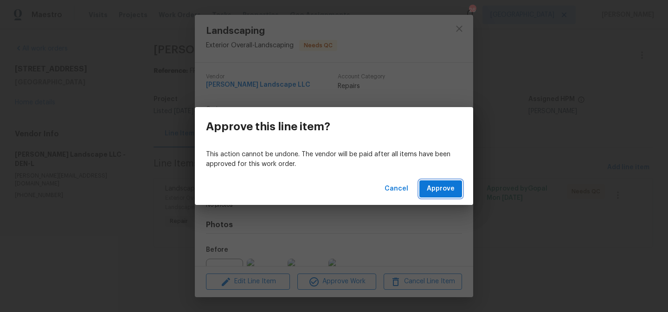
click at [434, 190] on span "Approve" at bounding box center [441, 189] width 28 height 12
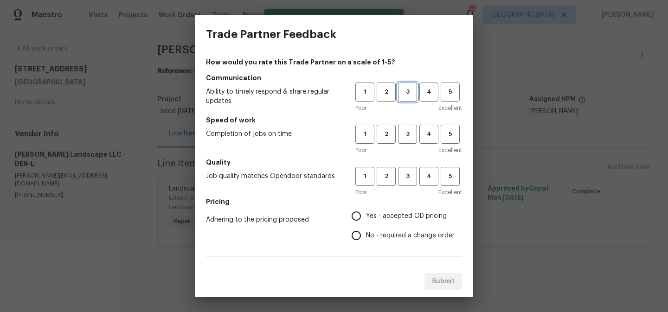
click at [407, 92] on span "3" at bounding box center [407, 92] width 17 height 11
click at [407, 132] on span "3" at bounding box center [407, 134] width 17 height 11
click at [407, 176] on span "3" at bounding box center [407, 176] width 17 height 11
click at [366, 217] on input "Yes - accepted OD pricing" at bounding box center [356, 215] width 19 height 19
radio input "true"
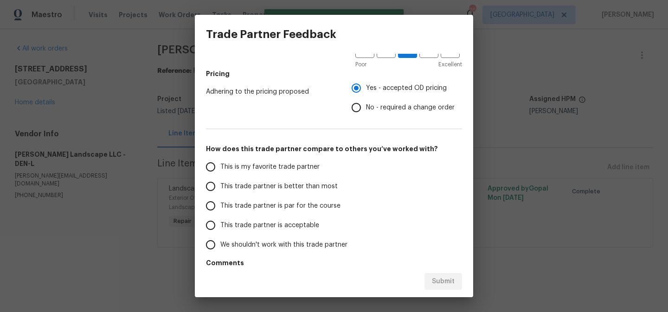
scroll to position [159, 0]
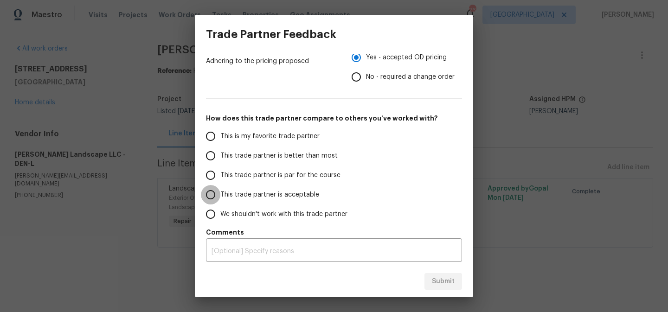
click at [214, 196] on input "This trade partner is acceptable" at bounding box center [210, 194] width 19 height 19
click at [437, 283] on span "Submit" at bounding box center [443, 282] width 23 height 12
radio input "true"
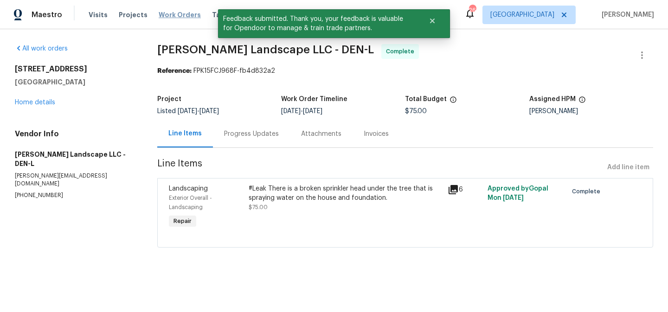
click at [177, 17] on span "Work Orders" at bounding box center [180, 14] width 42 height 9
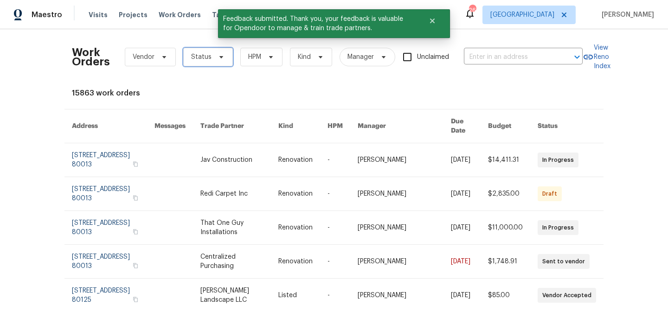
click at [219, 58] on icon at bounding box center [221, 57] width 4 height 2
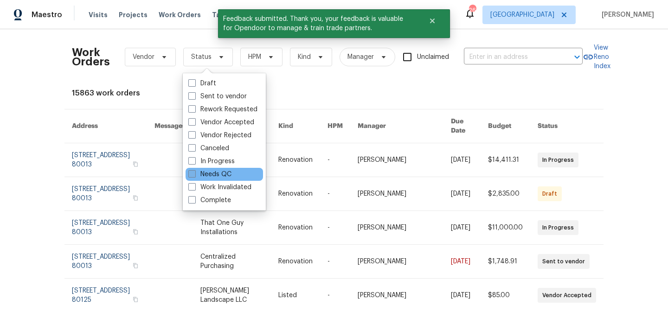
click at [216, 175] on label "Needs QC" at bounding box center [209, 174] width 43 height 9
click at [194, 175] on input "Needs QC" at bounding box center [191, 173] width 6 height 6
checkbox input "true"
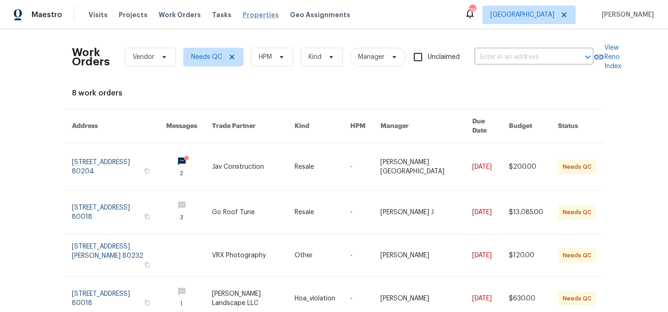
click at [247, 12] on span "Properties" at bounding box center [261, 14] width 36 height 9
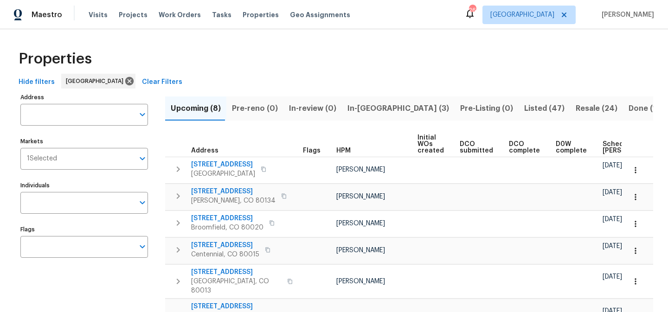
click at [328, 66] on div "Properties" at bounding box center [334, 59] width 638 height 30
click at [253, 15] on span "Properties" at bounding box center [261, 14] width 36 height 9
click at [343, 151] on span "HPM" at bounding box center [343, 151] width 14 height 6
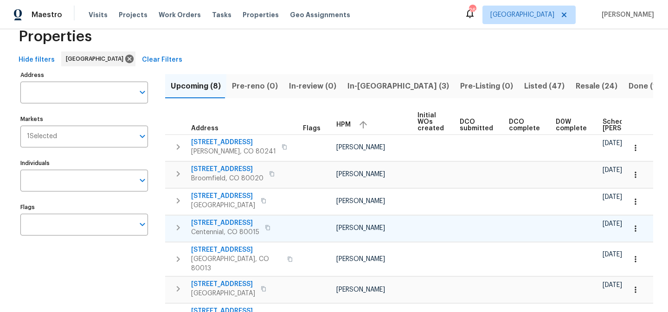
scroll to position [2, 0]
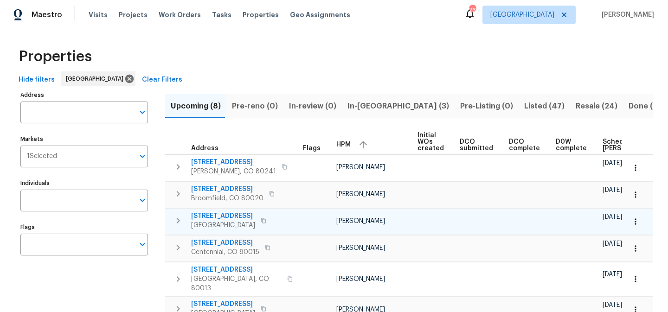
click at [634, 224] on icon "button" at bounding box center [635, 221] width 9 height 9
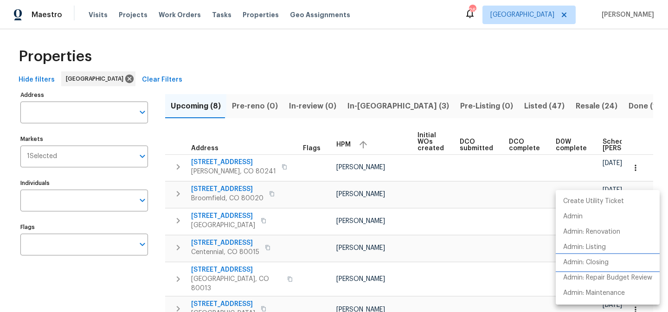
click at [591, 259] on p "Admin: Closing" at bounding box center [585, 263] width 45 height 10
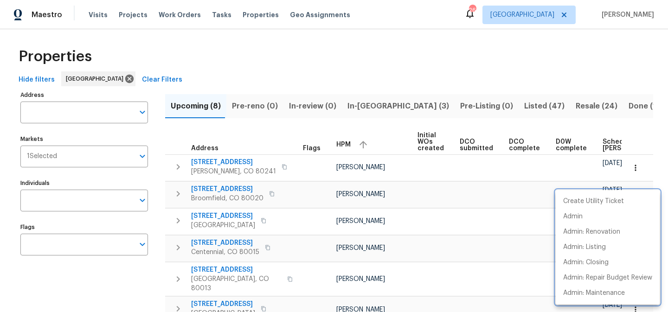
click at [447, 201] on div at bounding box center [334, 156] width 668 height 312
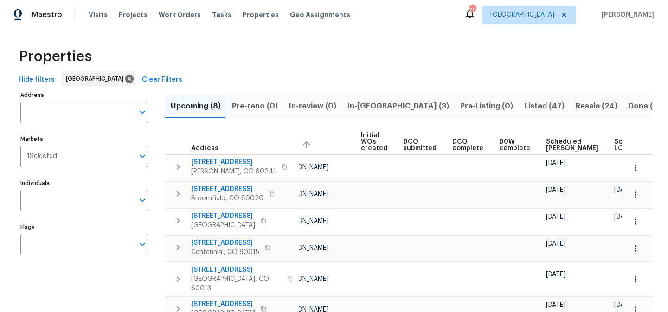
scroll to position [0, 0]
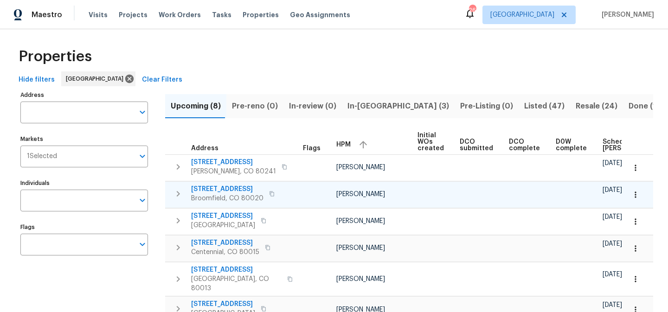
click at [240, 189] on span "[STREET_ADDRESS]" at bounding box center [227, 189] width 72 height 9
click at [231, 189] on span "[STREET_ADDRESS]" at bounding box center [227, 189] width 72 height 9
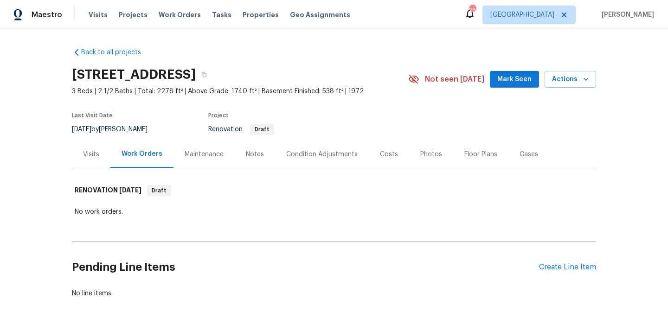
click at [257, 155] on div "Notes" at bounding box center [255, 154] width 18 height 9
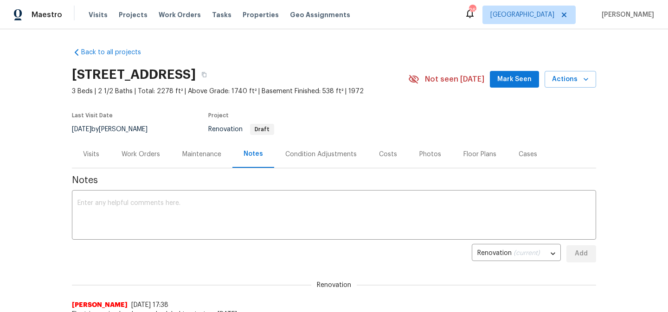
click at [386, 152] on div "Costs" at bounding box center [388, 154] width 18 height 9
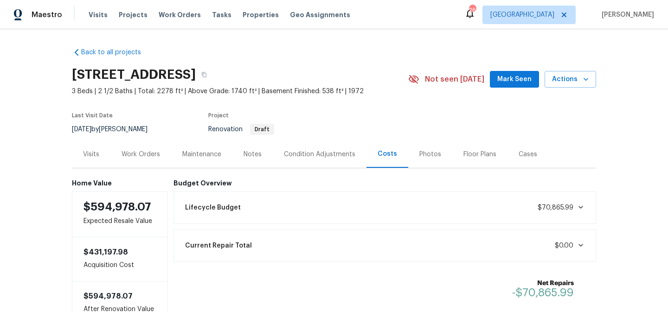
click at [333, 153] on div "Condition Adjustments" at bounding box center [319, 154] width 71 height 9
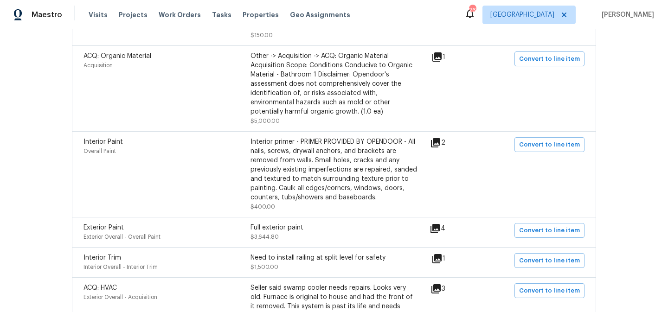
scroll to position [519, 0]
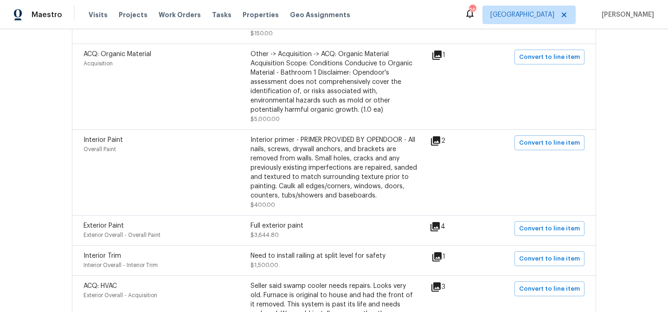
click at [439, 51] on icon at bounding box center [436, 55] width 9 height 9
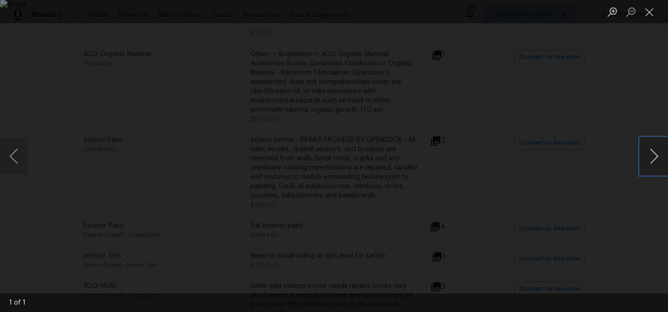
click at [656, 153] on button "Next image" at bounding box center [654, 156] width 28 height 37
click at [652, 13] on button "Close lightbox" at bounding box center [649, 12] width 19 height 16
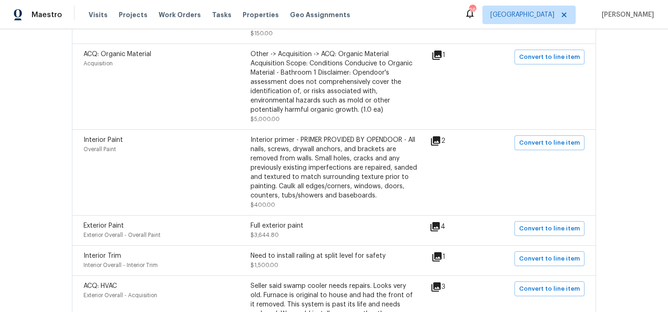
click at [441, 221] on icon at bounding box center [435, 226] width 11 height 11
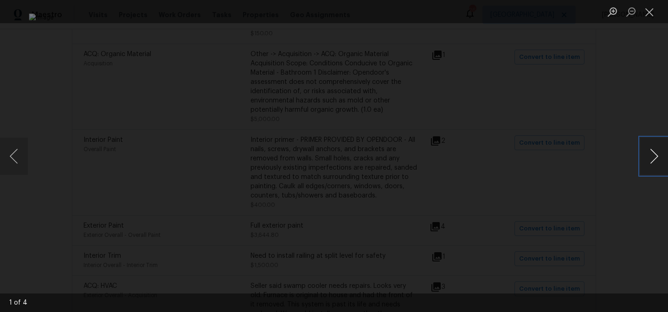
click at [653, 155] on button "Next image" at bounding box center [654, 156] width 28 height 37
click at [651, 16] on button "Close lightbox" at bounding box center [649, 12] width 19 height 16
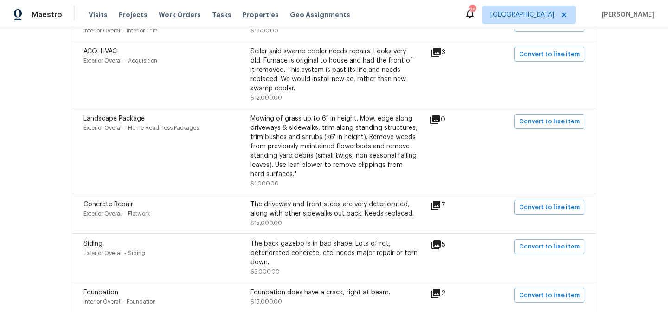
scroll to position [754, 0]
click at [441, 239] on icon at bounding box center [436, 244] width 11 height 11
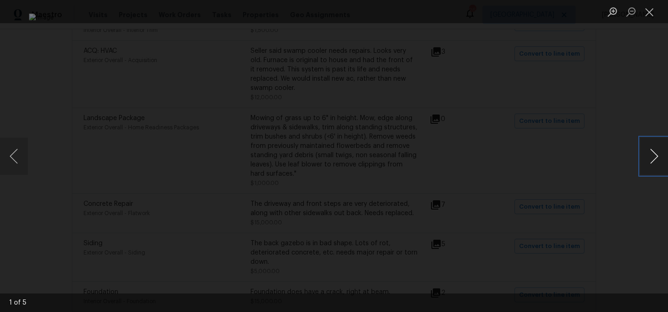
click at [655, 158] on button "Next image" at bounding box center [654, 156] width 28 height 37
click at [655, 148] on button "Next image" at bounding box center [654, 156] width 28 height 37
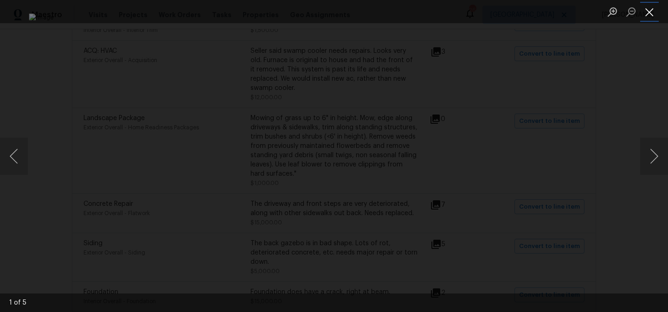
click at [651, 15] on button "Close lightbox" at bounding box center [649, 12] width 19 height 16
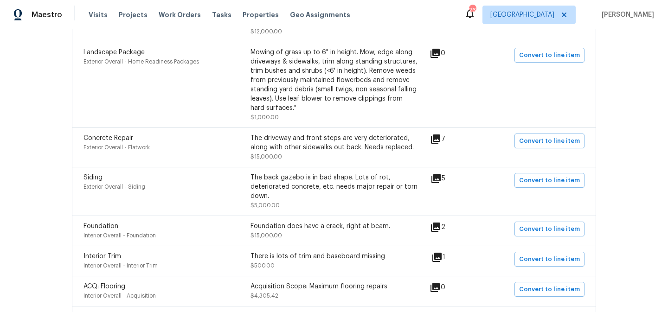
scroll to position [822, 0]
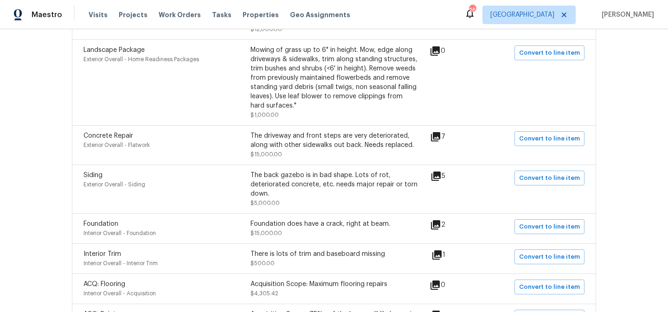
click at [440, 220] on icon at bounding box center [435, 224] width 9 height 9
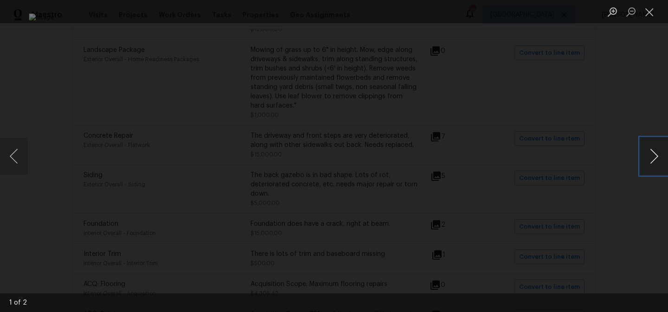
click at [655, 154] on button "Next image" at bounding box center [654, 156] width 28 height 37
click at [649, 13] on button "Close lightbox" at bounding box center [649, 12] width 19 height 16
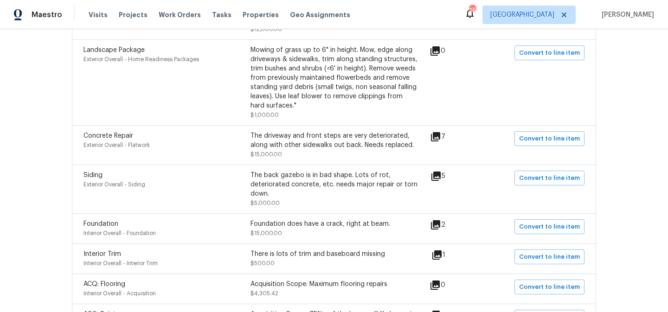
click at [443, 250] on icon at bounding box center [436, 255] width 11 height 11
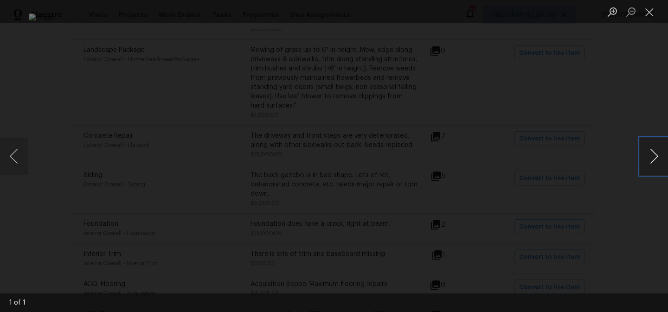
click at [653, 155] on button "Next image" at bounding box center [654, 156] width 28 height 37
click at [652, 16] on button "Close lightbox" at bounding box center [649, 12] width 19 height 16
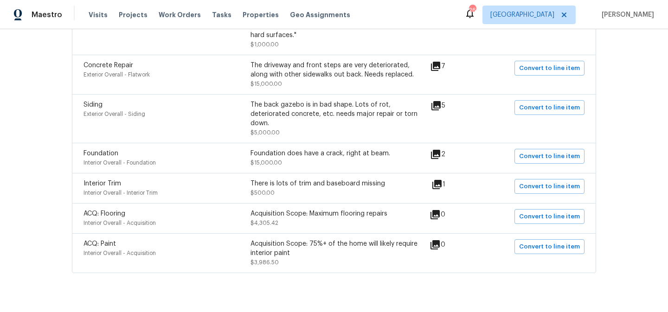
scroll to position [893, 0]
click at [361, 208] on div "Acquisition Scope: Maximum flooring repairs" at bounding box center [334, 212] width 167 height 9
click at [335, 208] on div "Acquisition Scope: Maximum flooring repairs" at bounding box center [334, 212] width 167 height 9
click at [273, 211] on div "Acquisition Scope: Maximum flooring repairs" at bounding box center [334, 212] width 167 height 9
click at [275, 241] on div "Acquisition Scope: 75%+ of the home will likely require interior paint" at bounding box center [334, 247] width 167 height 19
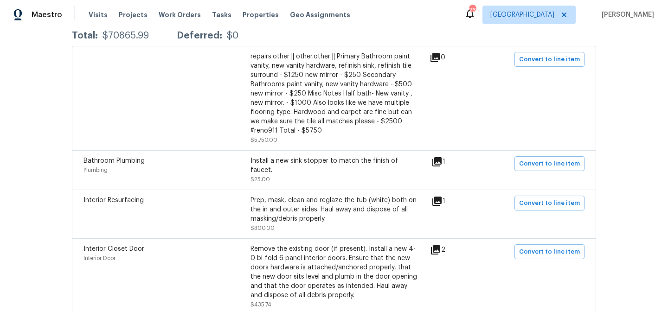
scroll to position [0, 0]
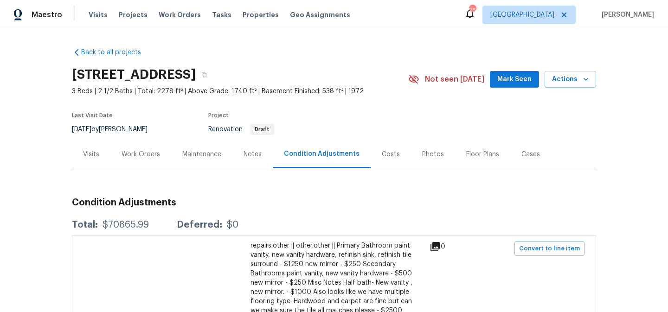
click at [252, 154] on div "Notes" at bounding box center [253, 154] width 18 height 9
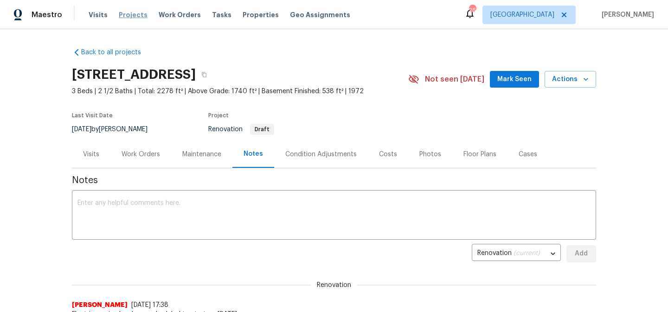
click at [130, 18] on span "Projects" at bounding box center [133, 14] width 29 height 9
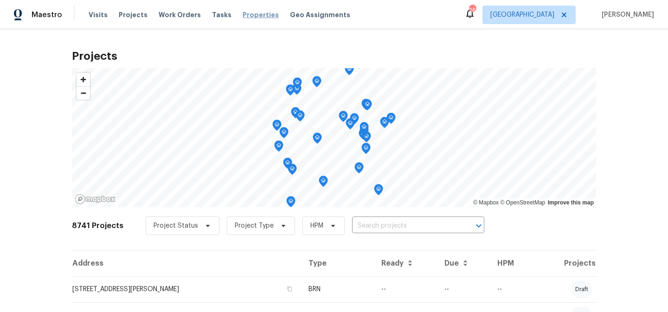
click at [255, 15] on span "Properties" at bounding box center [261, 14] width 36 height 9
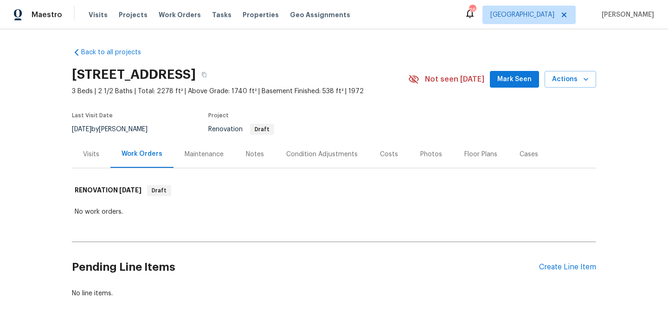
scroll to position [49, 0]
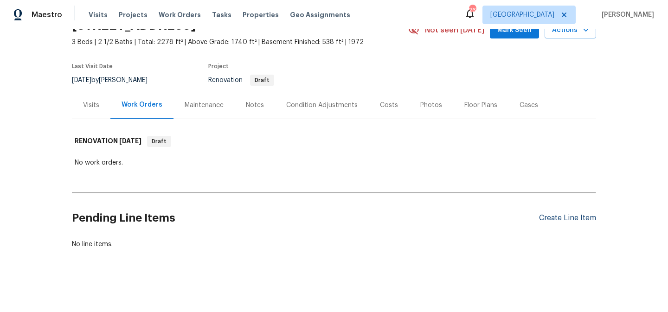
click at [553, 219] on div "Create Line Item" at bounding box center [567, 218] width 57 height 9
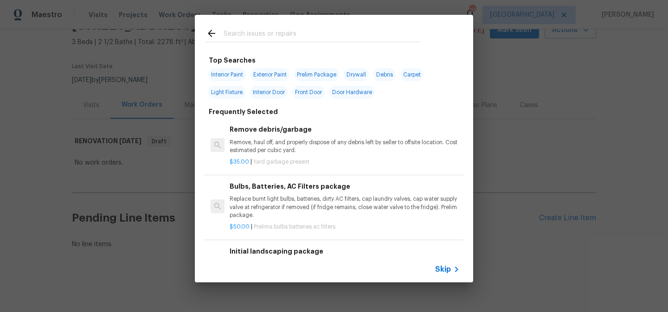
click at [445, 271] on span "Skip" at bounding box center [443, 269] width 16 height 9
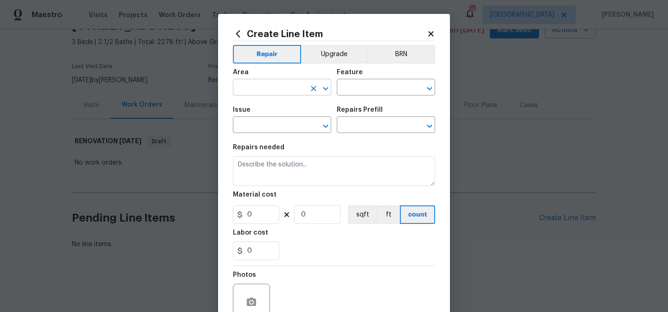
click at [287, 87] on input "text" at bounding box center [269, 88] width 72 height 14
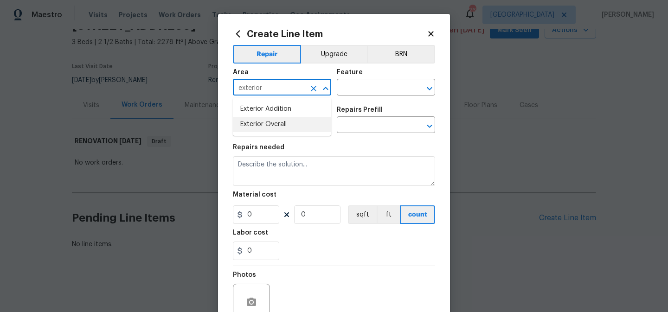
click at [275, 124] on li "Exterior Overall" at bounding box center [282, 124] width 98 height 15
type input "Exterior Overall"
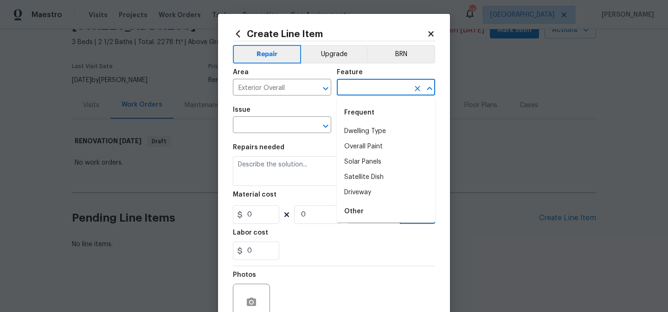
click at [386, 85] on input "text" at bounding box center [373, 88] width 72 height 14
click at [366, 131] on li "Dwelling Type" at bounding box center [386, 131] width 98 height 15
type input "Dwelling Type"
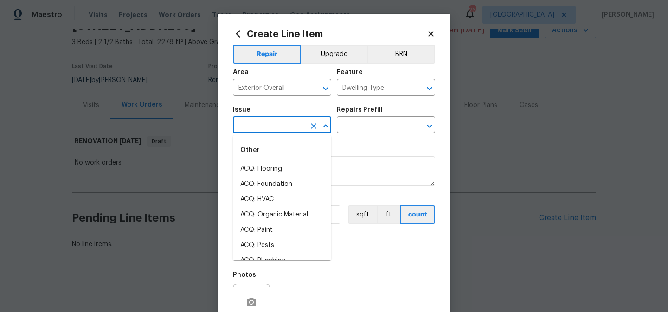
click at [289, 124] on input "text" at bounding box center [269, 126] width 72 height 14
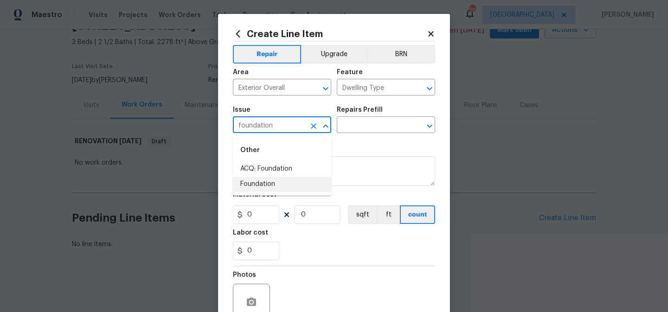
click at [262, 184] on li "Foundation" at bounding box center [282, 184] width 98 height 15
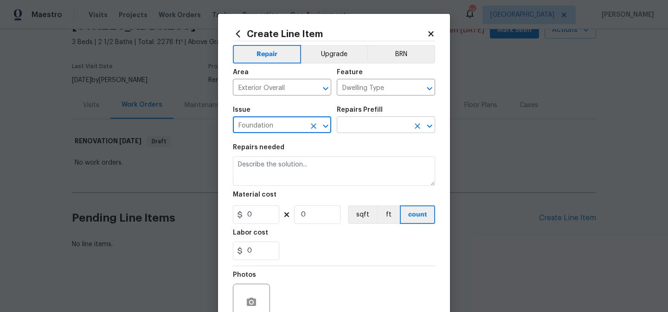
type input "Foundation"
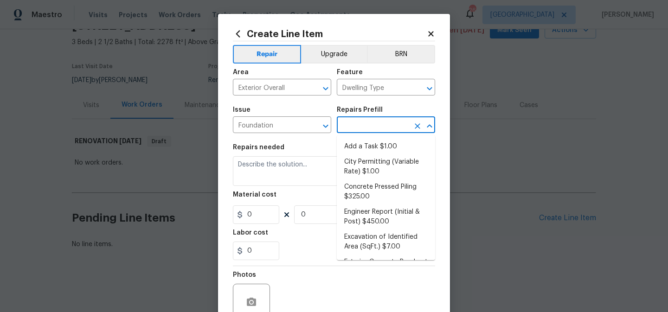
click at [364, 126] on input "text" at bounding box center [373, 126] width 72 height 14
click at [364, 152] on li "Add a Task $1.00" at bounding box center [386, 146] width 98 height 15
type input "Foundation"
type input "Add a Task $1.00"
type textarea "HPM to detail"
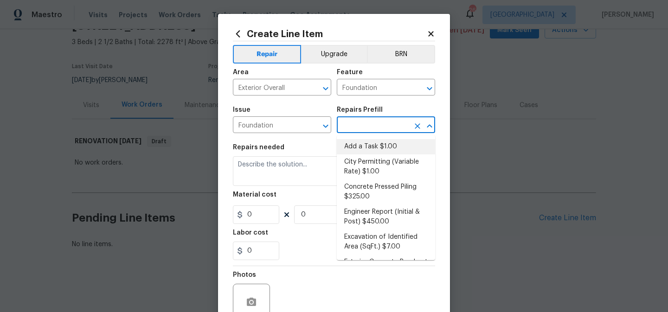
type input "1"
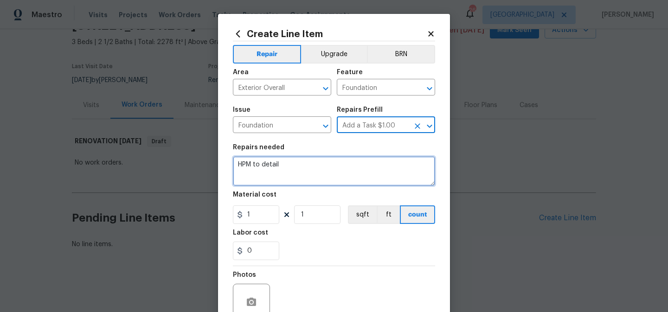
click at [284, 167] on textarea "HPM to detail" at bounding box center [334, 171] width 202 height 30
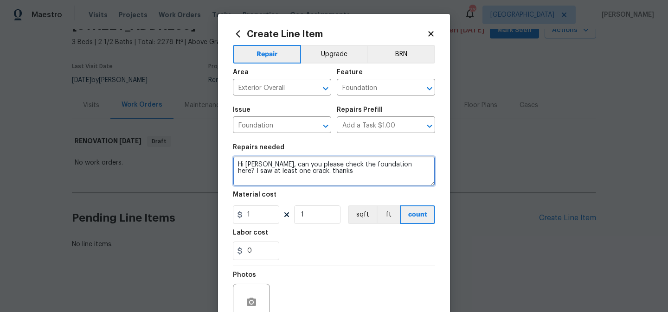
type textarea "Hi Tony, can you please check the foundation here? I saw at least one crack. th…"
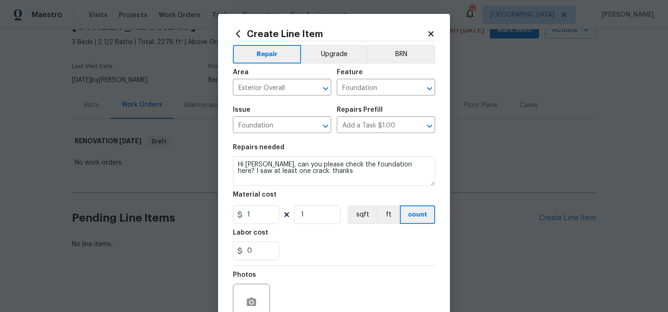
click at [296, 243] on div "0" at bounding box center [334, 251] width 202 height 19
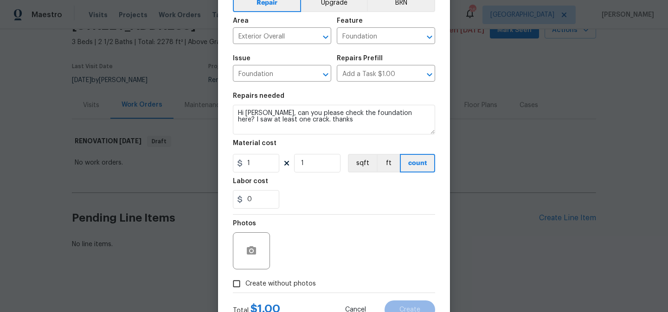
scroll to position [52, 0]
click at [269, 283] on span "Create without photos" at bounding box center [280, 283] width 71 height 10
click at [245, 283] on input "Create without photos" at bounding box center [237, 283] width 18 height 18
checkbox input "true"
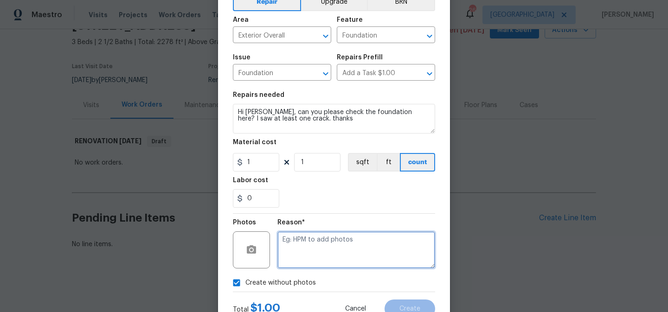
click at [312, 245] on textarea at bounding box center [356, 249] width 158 height 37
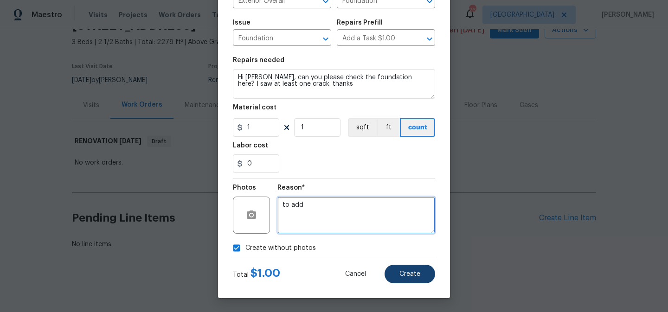
type textarea "to add"
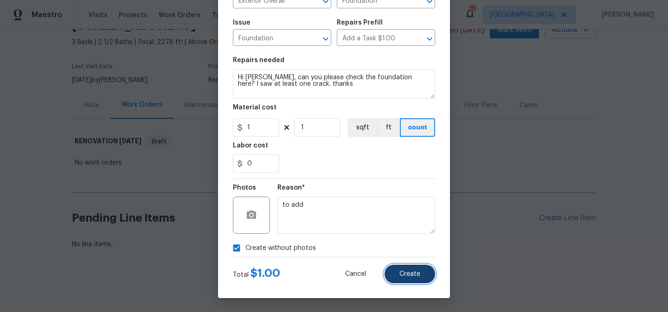
click at [410, 276] on span "Create" at bounding box center [409, 274] width 21 height 7
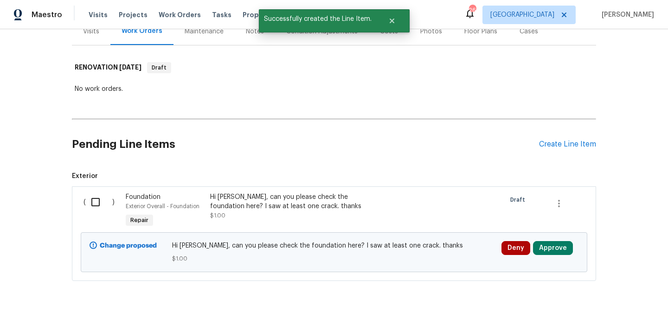
scroll to position [125, 0]
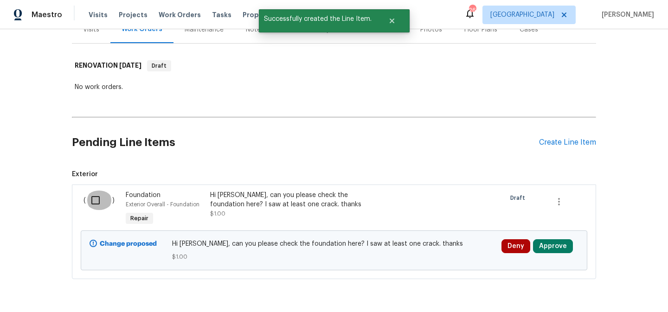
click at [95, 200] on input "checkbox" at bounding box center [99, 200] width 26 height 19
checkbox input "true"
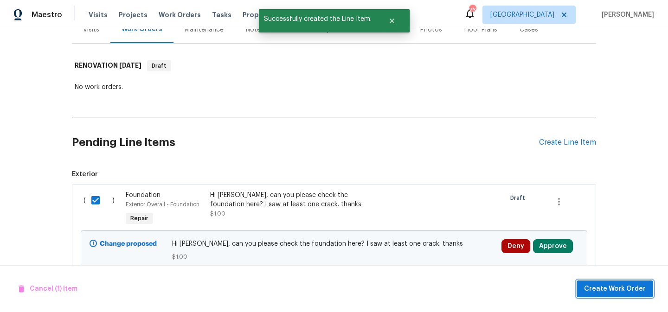
click at [600, 287] on span "Create Work Order" at bounding box center [615, 289] width 62 height 12
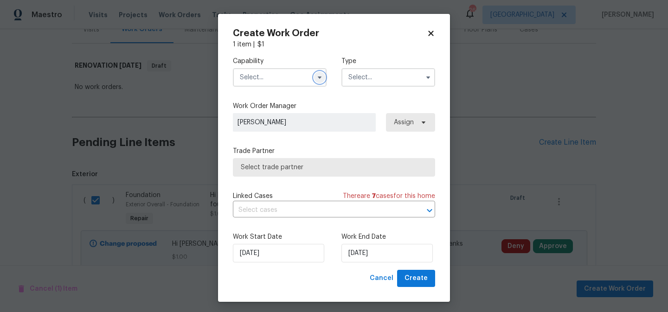
click at [319, 79] on icon "button" at bounding box center [319, 77] width 7 height 7
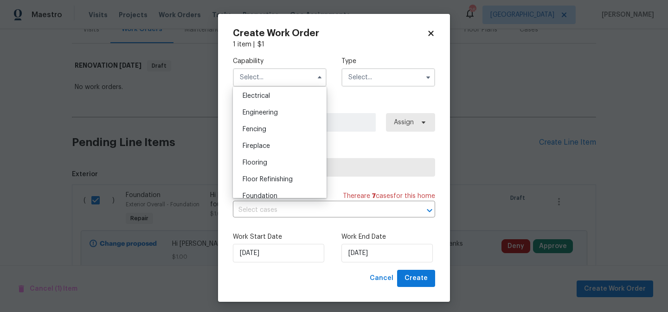
scroll to position [299, 0]
click at [261, 193] on span "Foundation" at bounding box center [260, 192] width 35 height 6
type input "Foundation"
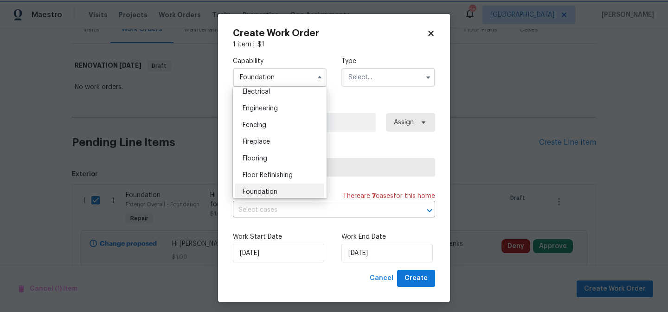
scroll to position [320, 0]
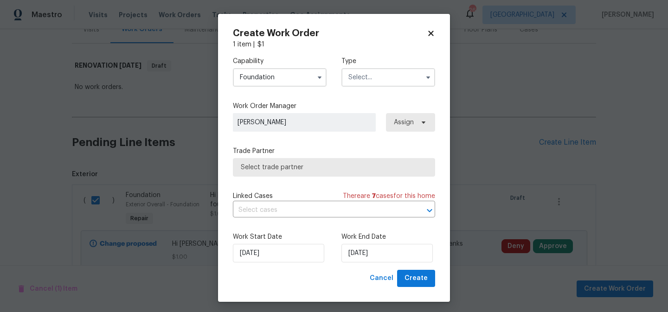
click at [366, 75] on input "text" at bounding box center [388, 77] width 94 height 19
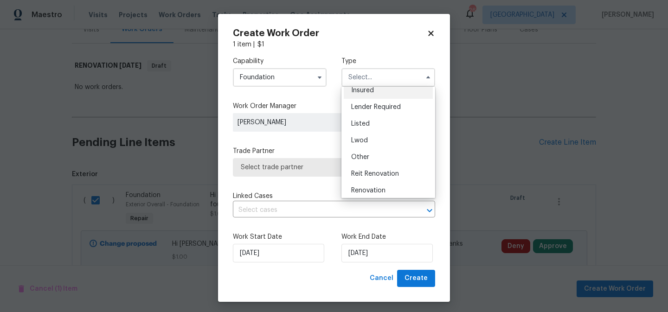
scroll to position [75, 0]
click at [363, 170] on span "Renovation" at bounding box center [368, 173] width 34 height 6
type input "Renovation"
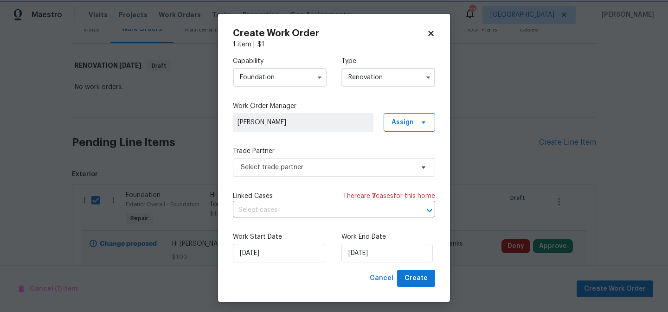
scroll to position [0, 0]
click at [366, 173] on span "Select trade partner" at bounding box center [334, 167] width 202 height 19
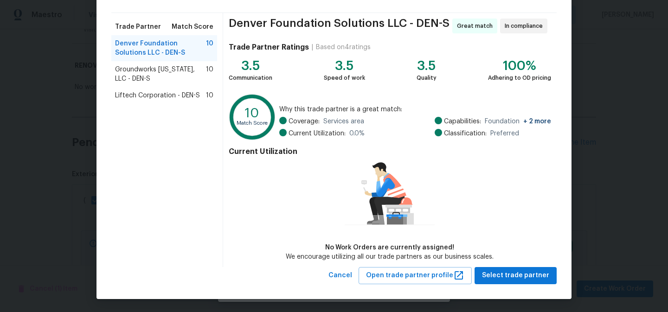
scroll to position [59, 0]
click at [516, 276] on span "Select trade partner" at bounding box center [515, 276] width 67 height 12
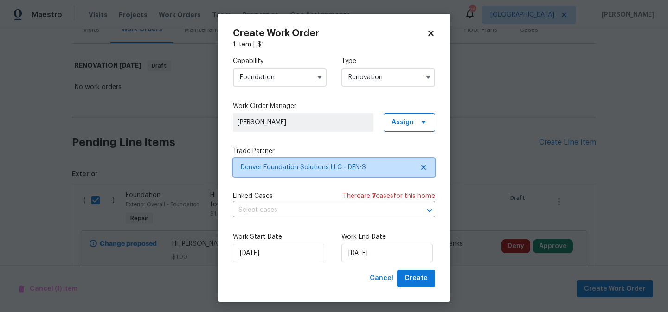
scroll to position [0, 0]
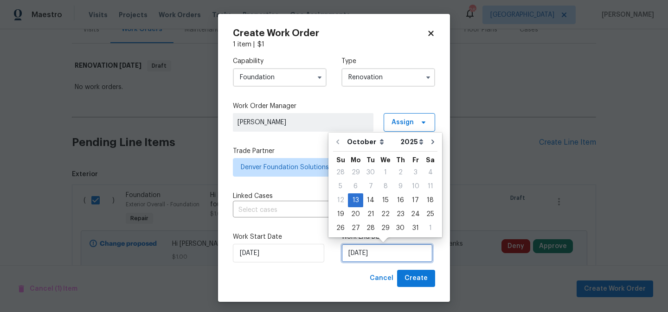
click at [391, 255] on input "[DATE]" at bounding box center [386, 253] width 91 height 19
click at [410, 227] on div "31" at bounding box center [415, 228] width 15 height 13
type input "[DATE]"
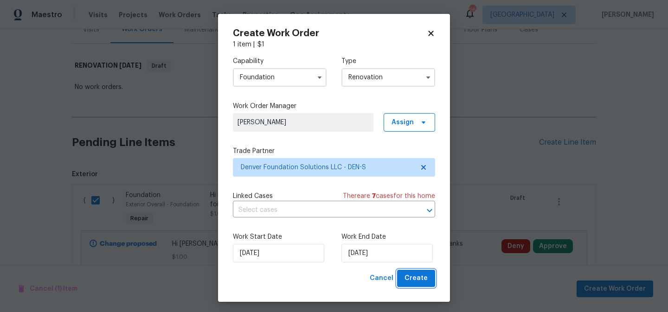
click at [420, 278] on span "Create" at bounding box center [416, 279] width 23 height 12
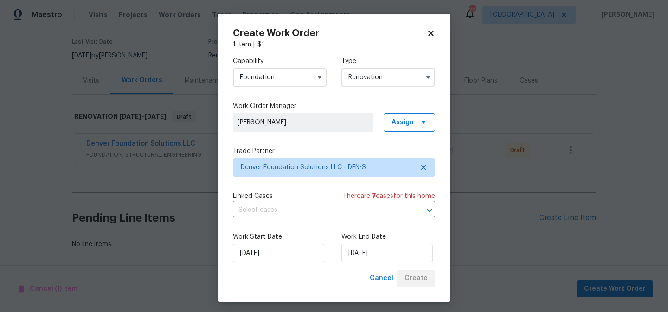
scroll to position [74, 0]
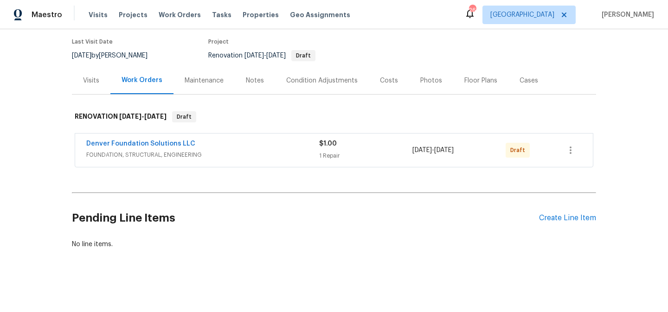
click at [252, 81] on div "Notes" at bounding box center [255, 80] width 18 height 9
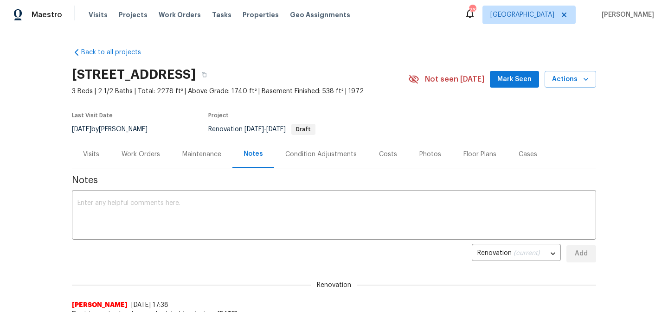
click at [147, 155] on div "Work Orders" at bounding box center [141, 154] width 39 height 9
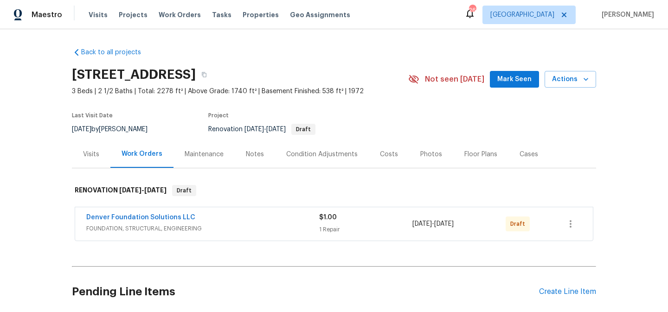
scroll to position [74, 0]
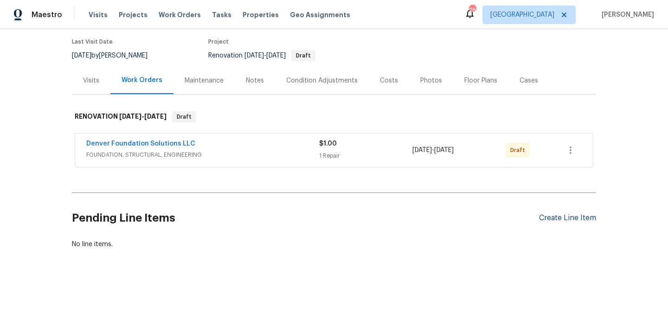
click at [556, 217] on div "Create Line Item" at bounding box center [567, 218] width 57 height 9
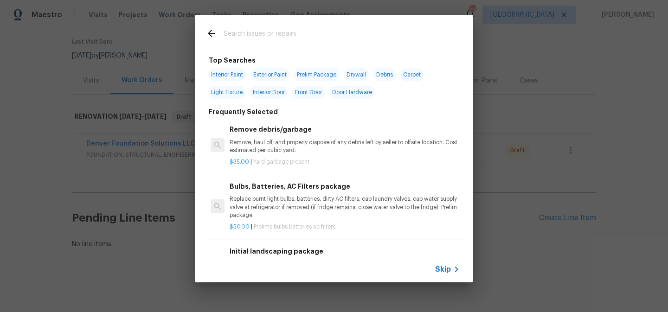
click at [494, 264] on div "Top Searches Interior Paint Exterior Paint Prelim Package Drywall Debris Carpet…" at bounding box center [334, 148] width 668 height 297
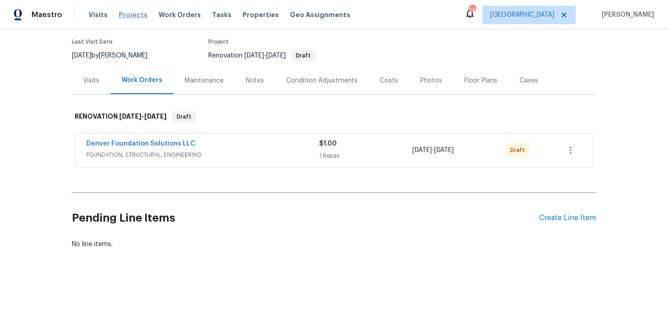
click at [135, 13] on span "Projects" at bounding box center [133, 14] width 29 height 9
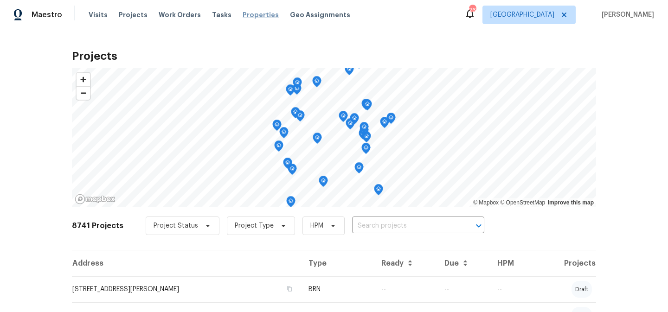
click at [249, 17] on span "Properties" at bounding box center [261, 14] width 36 height 9
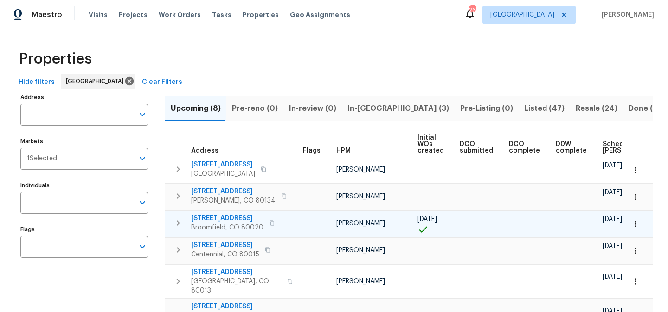
click at [246, 217] on span "1273 Cottonwood St" at bounding box center [227, 218] width 72 height 9
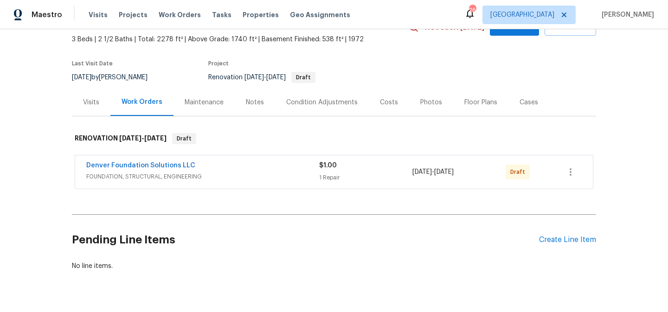
scroll to position [74, 0]
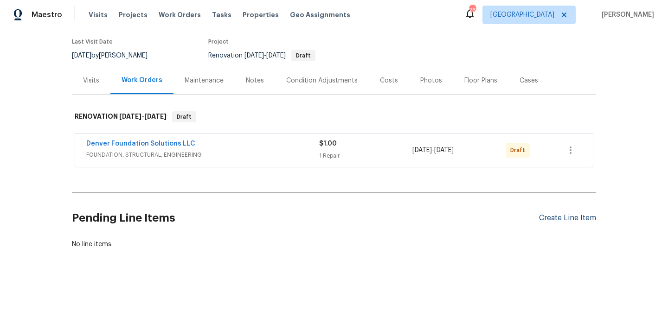
click at [549, 217] on div "Create Line Item" at bounding box center [567, 218] width 57 height 9
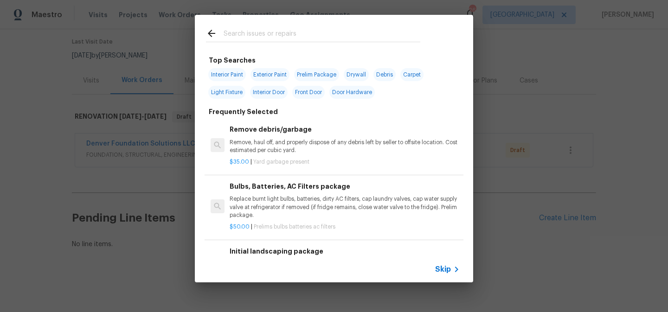
click at [446, 272] on span "Skip" at bounding box center [443, 269] width 16 height 9
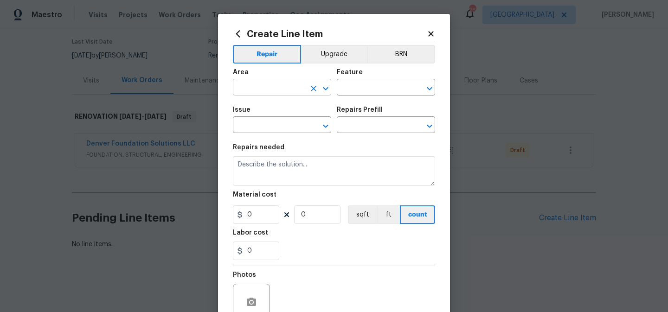
click at [285, 90] on input "text" at bounding box center [269, 88] width 72 height 14
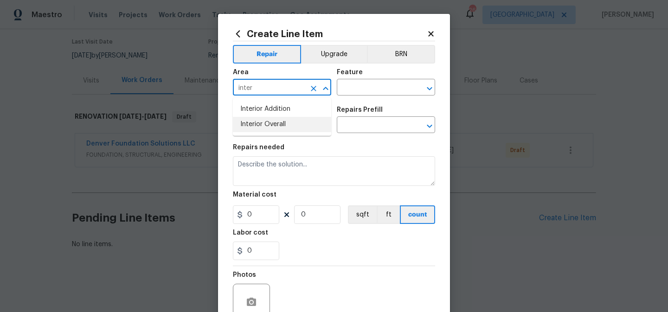
click at [275, 120] on li "Interior Overall" at bounding box center [282, 124] width 98 height 15
type input "Interior Overall"
click at [366, 88] on input "text" at bounding box center [373, 88] width 72 height 14
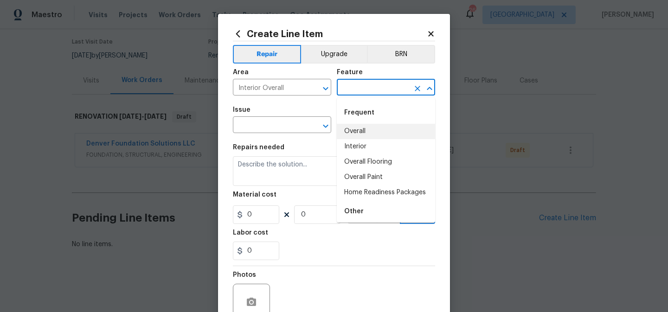
click at [360, 133] on li "Overall" at bounding box center [386, 131] width 98 height 15
type input "Overall"
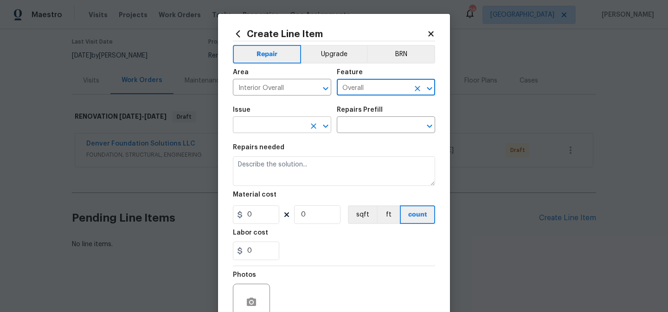
click at [287, 130] on input "text" at bounding box center [269, 126] width 72 height 14
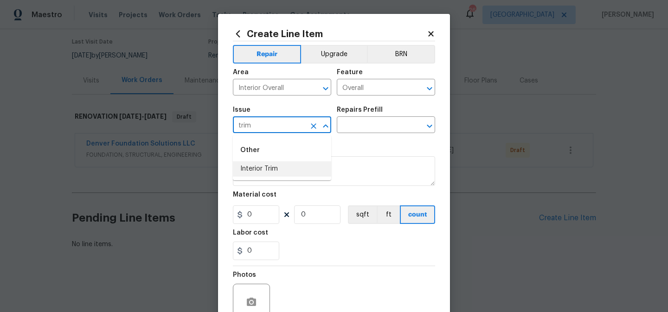
click at [267, 171] on li "Interior Trim" at bounding box center [282, 168] width 98 height 15
type input "Interior Trim"
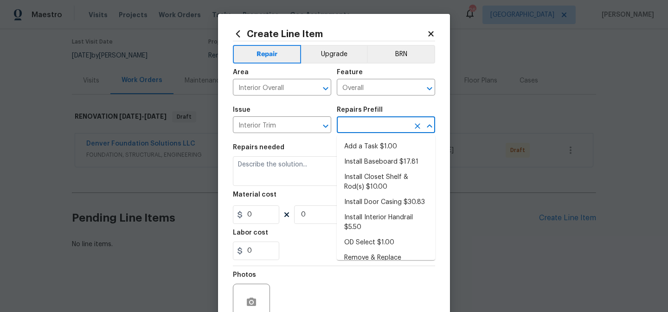
click at [357, 125] on input "text" at bounding box center [373, 126] width 72 height 14
click at [358, 154] on li "Install Baseboard $17.81" at bounding box center [386, 161] width 98 height 15
type input "Interior Trim"
type input "Install Baseboard $17.81"
type textarea "Remove, prep area and replace baseboard up to 8 LF. Fill all nail holes, caulk …"
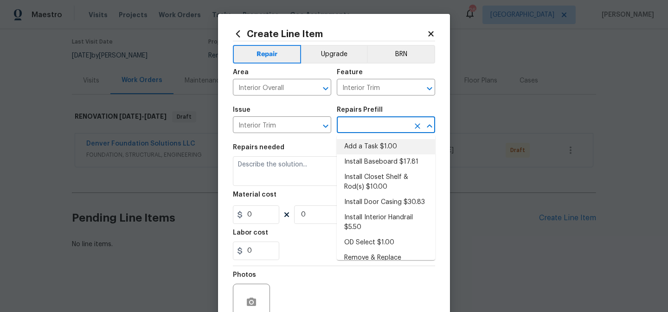
type input "17.81"
type input "1"
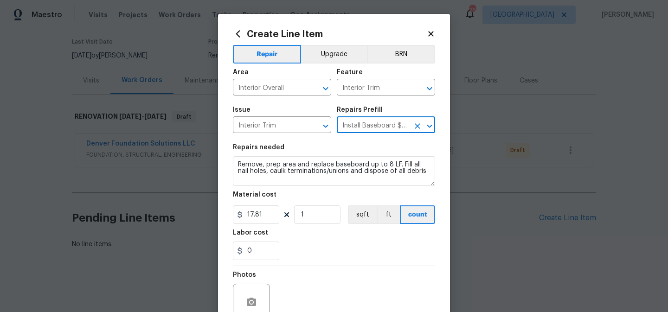
click at [419, 129] on icon "Clear" at bounding box center [417, 126] width 9 height 9
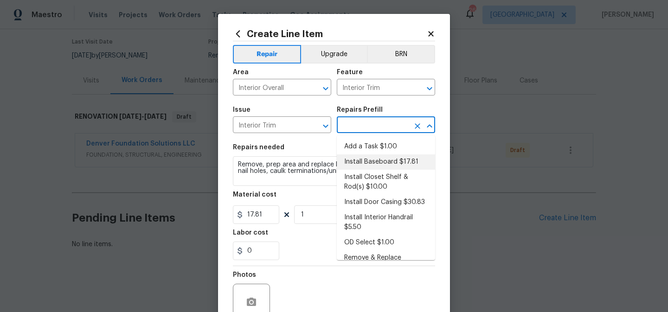
click at [388, 127] on input "text" at bounding box center [373, 126] width 72 height 14
click at [381, 145] on li "Add a Task $1.00" at bounding box center [386, 146] width 98 height 15
type input "Add a Task $1.00"
type textarea "HPM to detail"
type input "1"
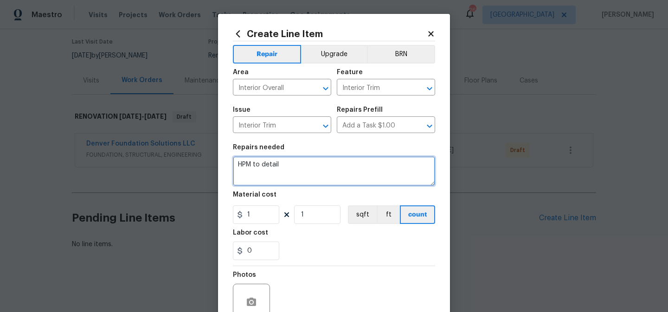
click at [316, 167] on textarea "HPM to detail" at bounding box center [334, 171] width 202 height 30
type textarea "missing trim throughout house, please repair with same style."
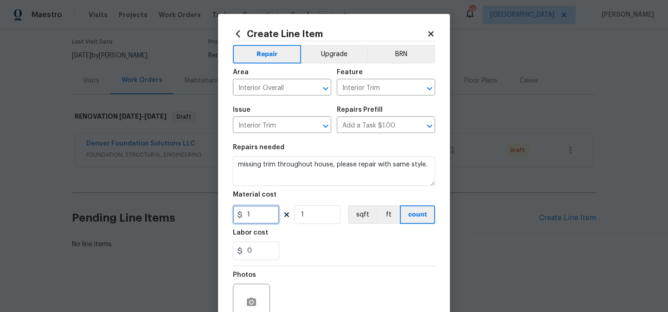
click at [260, 218] on input "1" at bounding box center [256, 215] width 46 height 19
type input "500"
click at [294, 266] on div at bounding box center [334, 266] width 202 height 0
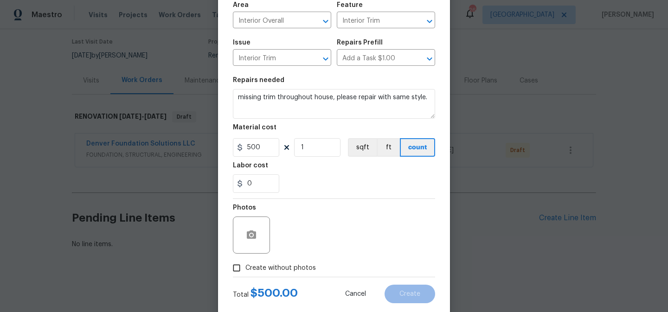
scroll to position [88, 0]
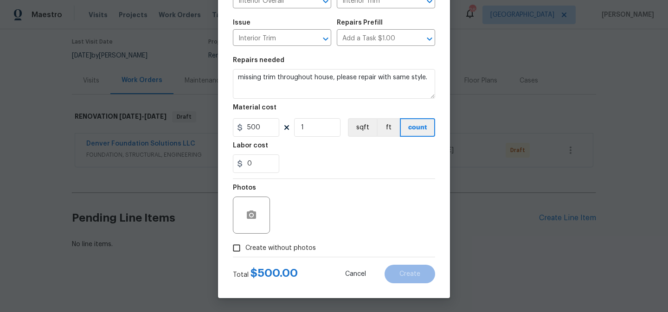
click at [276, 246] on span "Create without photos" at bounding box center [280, 249] width 71 height 10
click at [245, 246] on input "Create without photos" at bounding box center [237, 248] width 18 height 18
checkbox input "true"
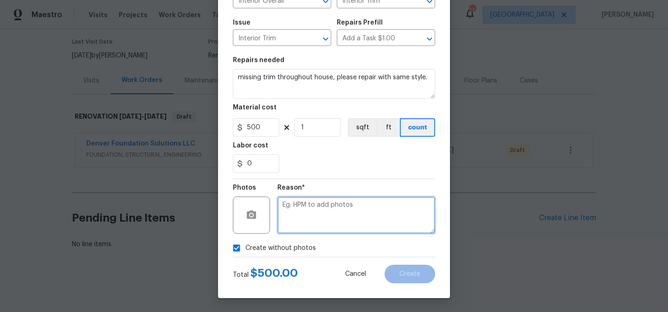
click at [314, 217] on textarea at bounding box center [356, 215] width 158 height 37
type textarea "to add"
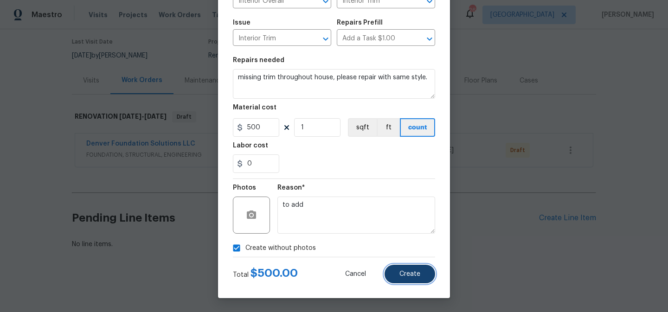
click at [402, 273] on span "Create" at bounding box center [409, 274] width 21 height 7
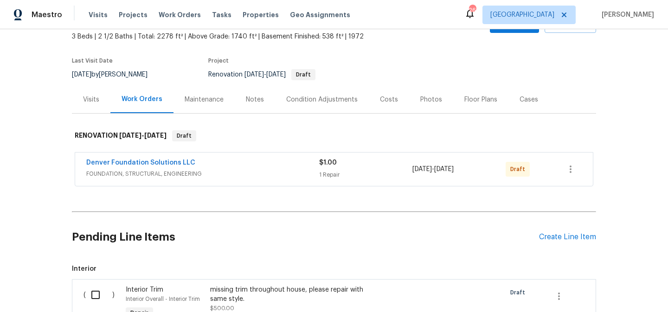
scroll to position [60, 0]
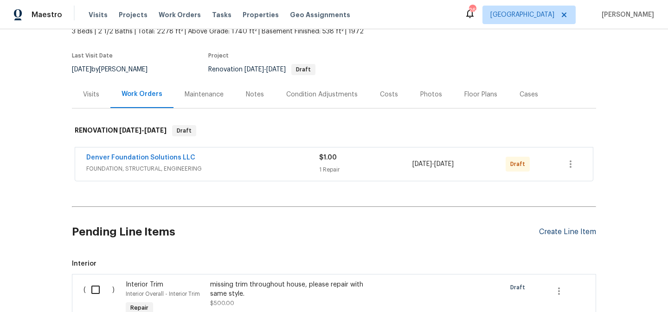
click at [553, 230] on div "Create Line Item" at bounding box center [567, 232] width 57 height 9
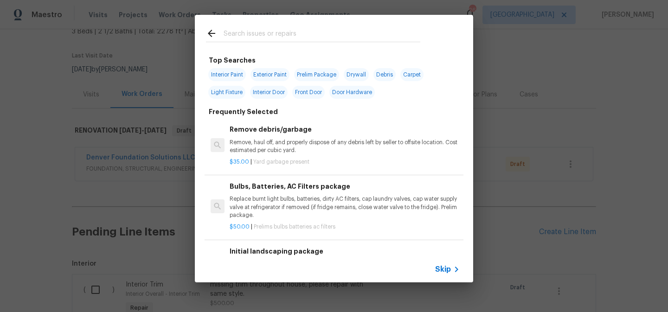
click at [448, 266] on span "Skip" at bounding box center [443, 269] width 16 height 9
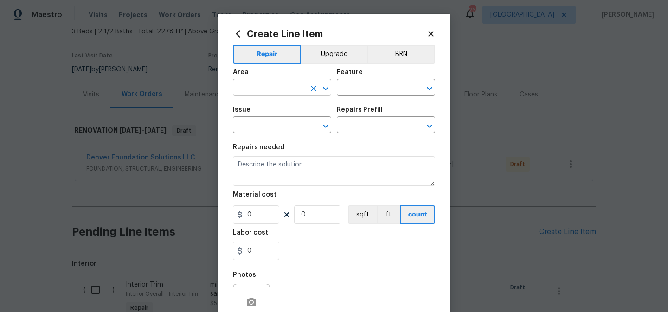
click at [280, 88] on input "text" at bounding box center [269, 88] width 72 height 14
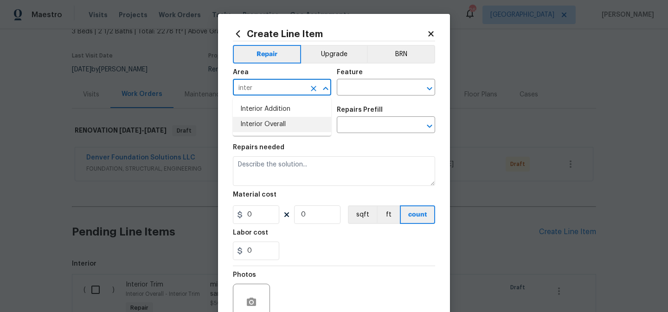
click at [270, 125] on li "Interior Overall" at bounding box center [282, 124] width 98 height 15
type input "Interior Overall"
click at [360, 83] on input "text" at bounding box center [373, 88] width 72 height 14
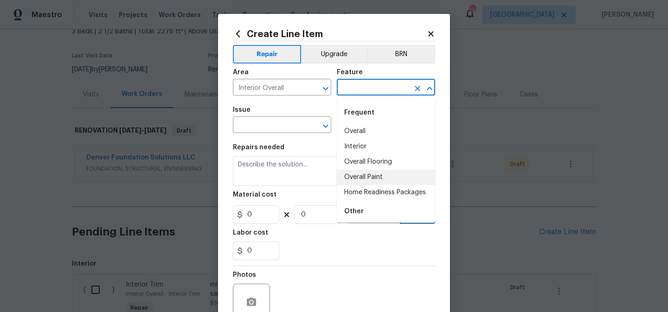
click at [364, 175] on li "Overall Paint" at bounding box center [386, 177] width 98 height 15
type input "Overall Paint"
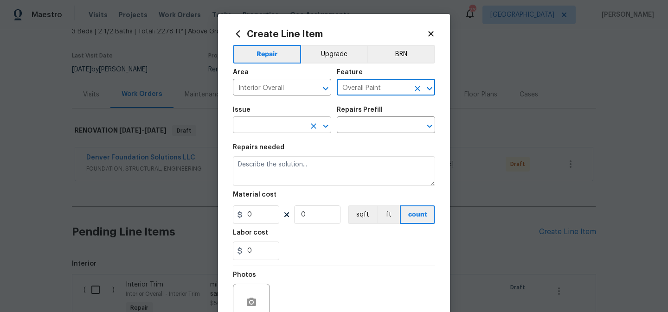
click at [281, 130] on input "text" at bounding box center [269, 126] width 72 height 14
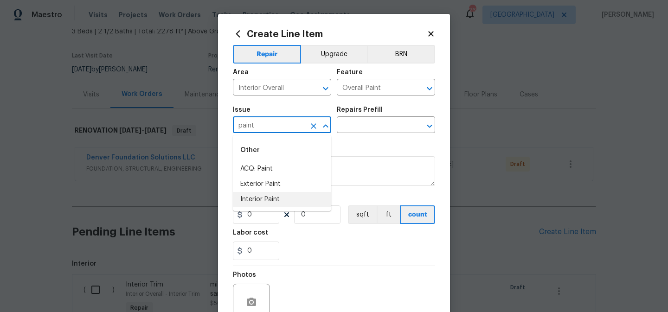
click at [268, 199] on li "Interior Paint" at bounding box center [282, 199] width 98 height 15
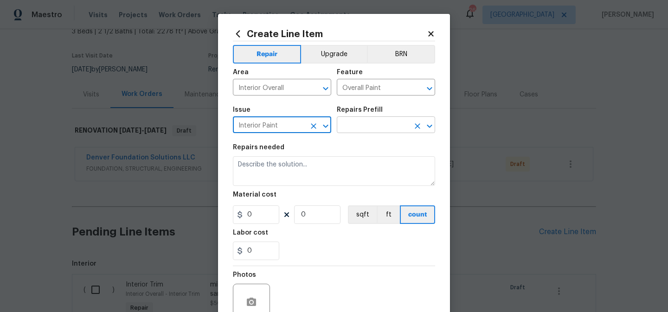
type input "Interior Paint"
click at [368, 128] on input "text" at bounding box center [373, 126] width 72 height 14
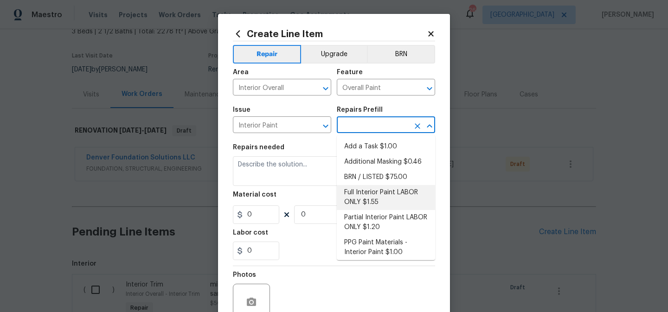
click at [368, 191] on li "Full Interior Paint LABOR ONLY $1.55" at bounding box center [386, 197] width 98 height 25
type input "Full Interior Paint LABOR ONLY $1.55"
type textarea "Full Interior paint - (walls, ceilings, trim, and doors) - PAINT PROVIDED BY OP…"
type input "1.55"
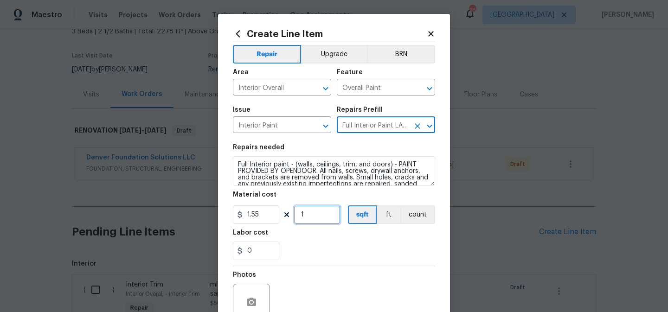
click at [322, 214] on input "1" at bounding box center [317, 215] width 46 height 19
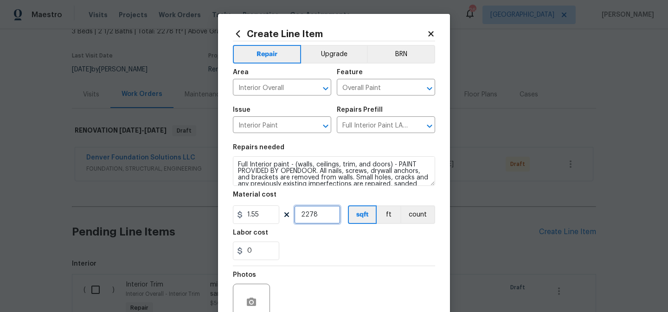
type input "2278"
click at [323, 260] on div "0" at bounding box center [334, 251] width 202 height 19
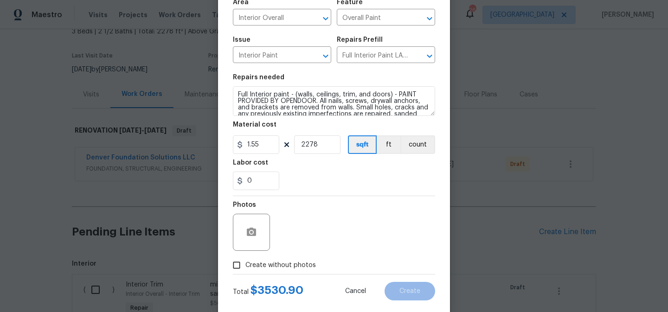
scroll to position [74, 0]
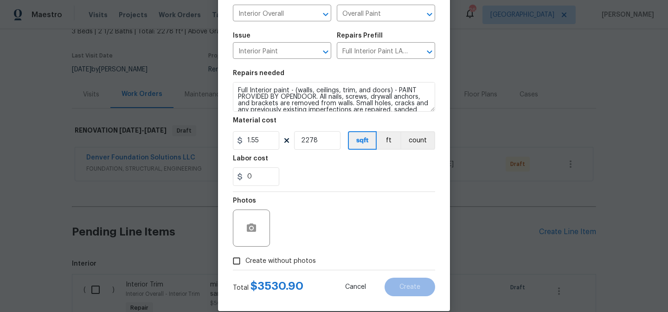
click at [297, 258] on span "Create without photos" at bounding box center [280, 262] width 71 height 10
click at [245, 258] on input "Create without photos" at bounding box center [237, 261] width 18 height 18
checkbox input "true"
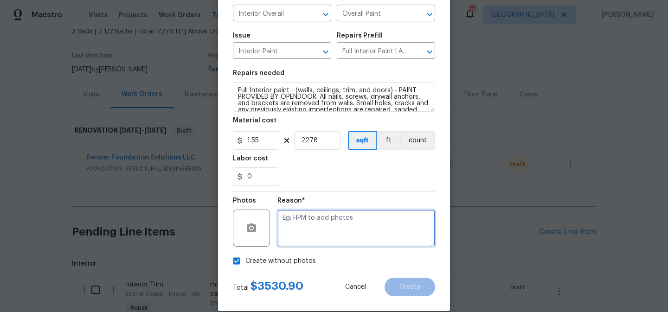
click at [327, 230] on textarea at bounding box center [356, 228] width 158 height 37
type textarea "to add"
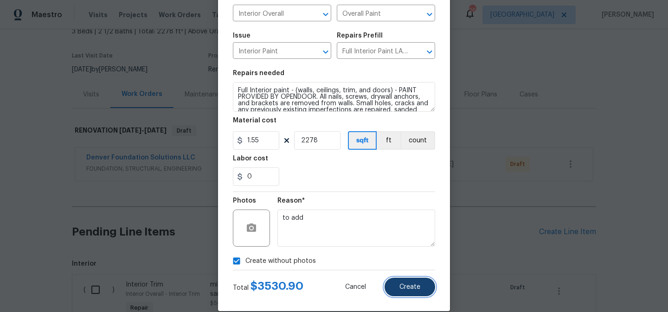
click at [401, 289] on span "Create" at bounding box center [409, 287] width 21 height 7
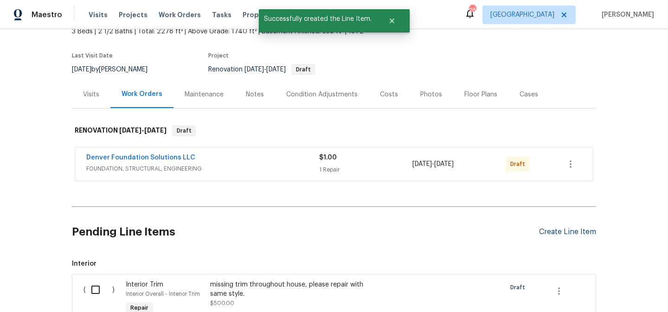
click at [554, 231] on div "Create Line Item" at bounding box center [567, 232] width 57 height 9
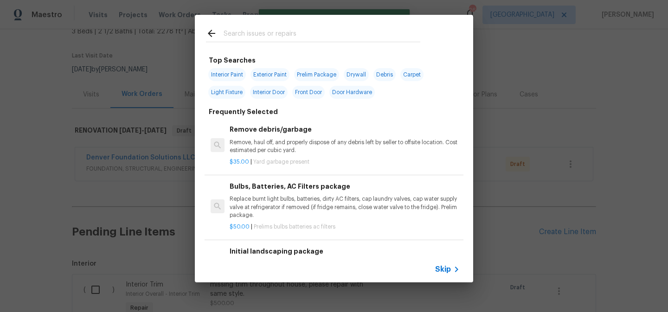
click at [447, 270] on span "Skip" at bounding box center [443, 269] width 16 height 9
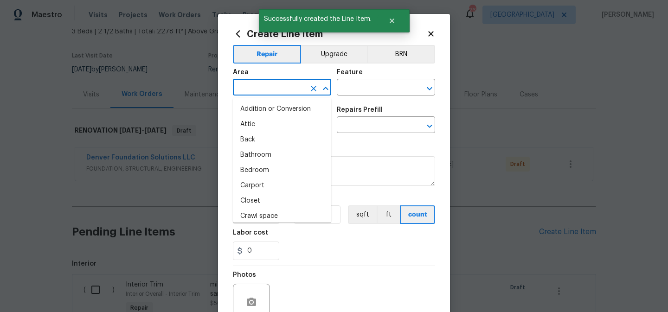
click at [296, 86] on input "text" at bounding box center [269, 88] width 72 height 14
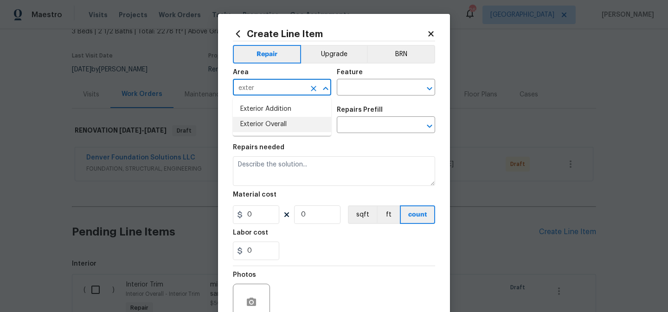
click at [286, 124] on li "Exterior Overall" at bounding box center [282, 124] width 98 height 15
type input "Exterior Overall"
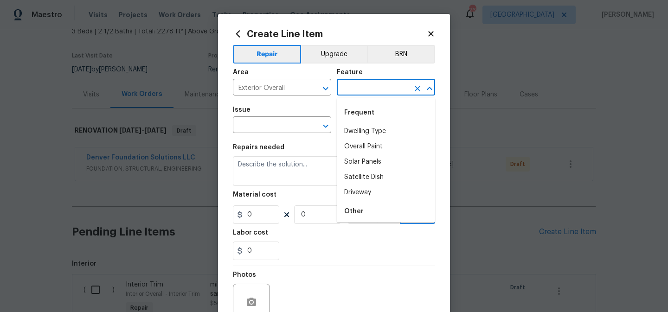
click at [360, 82] on input "text" at bounding box center [373, 88] width 72 height 14
click at [367, 148] on li "Overall Paint" at bounding box center [386, 146] width 98 height 15
type input "Overall Paint"
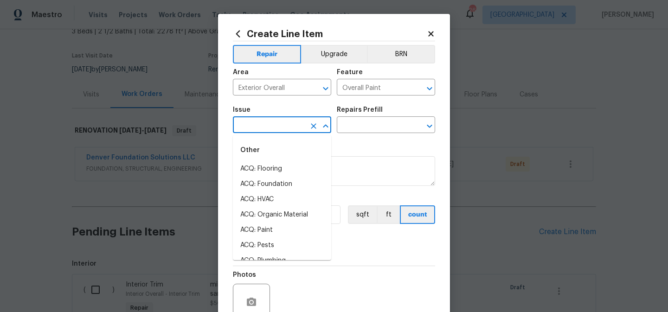
click at [287, 127] on input "text" at bounding box center [269, 126] width 72 height 14
click at [274, 183] on li "Exterior Paint" at bounding box center [282, 184] width 98 height 15
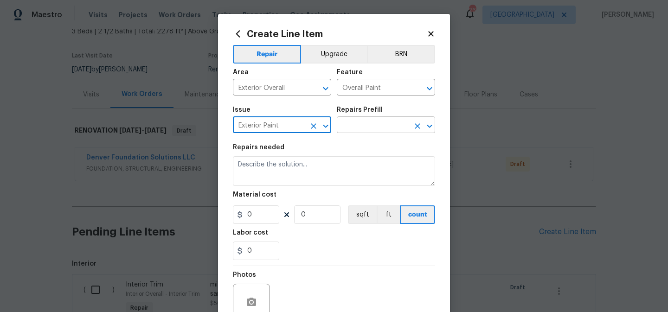
type input "Exterior Paint"
click at [375, 129] on input "text" at bounding box center [373, 126] width 72 height 14
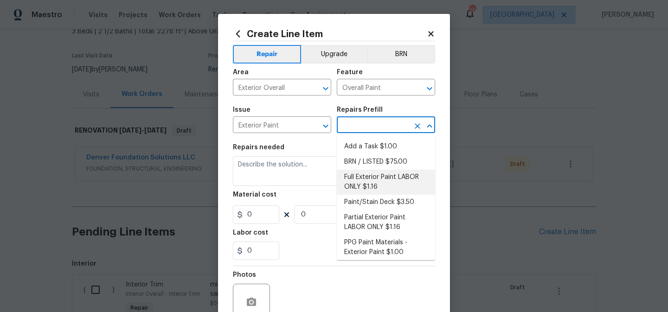
click at [372, 178] on li "Full Exterior Paint LABOR ONLY $1.16" at bounding box center [386, 182] width 98 height 25
type input "Full Exterior Paint LABOR ONLY $1.16"
type textarea "Full Exterior Paint - Prep, mask and paint the exterior of the home. Ensure tha…"
type input "1.16"
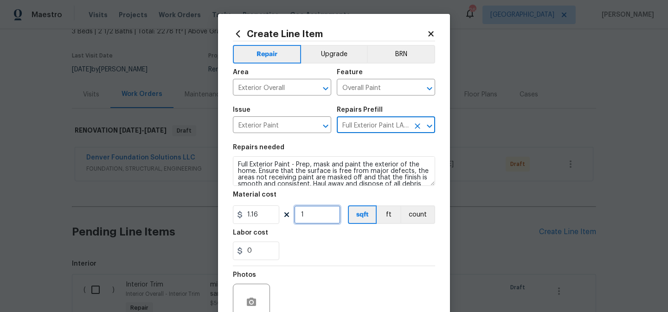
click at [321, 209] on input "1" at bounding box center [317, 215] width 46 height 19
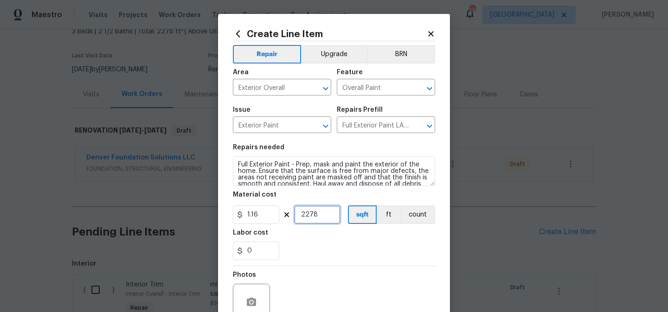
type input "2278"
click at [317, 257] on div "0" at bounding box center [334, 251] width 202 height 19
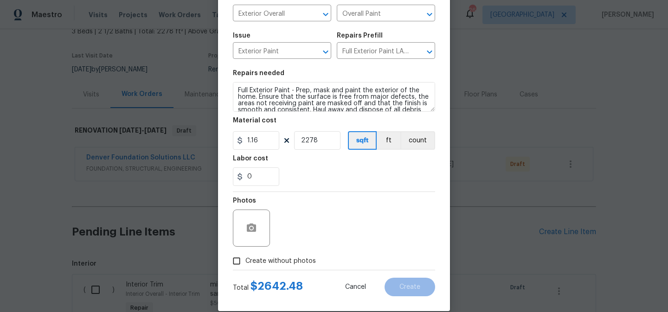
click at [280, 264] on span "Create without photos" at bounding box center [280, 262] width 71 height 10
click at [245, 264] on input "Create without photos" at bounding box center [237, 261] width 18 height 18
checkbox input "true"
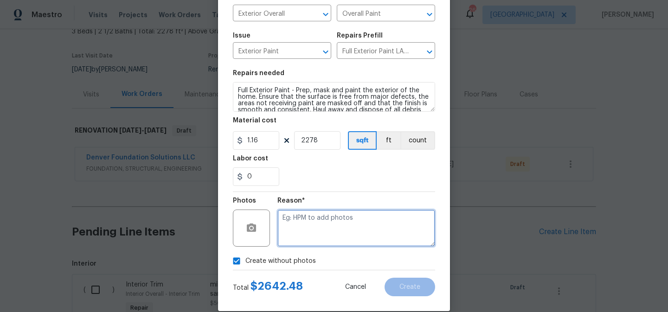
click at [327, 236] on textarea at bounding box center [356, 228] width 158 height 37
type textarea "to add"
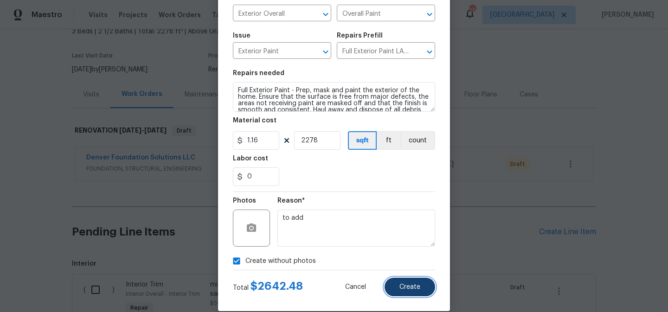
click at [402, 289] on span "Create" at bounding box center [409, 287] width 21 height 7
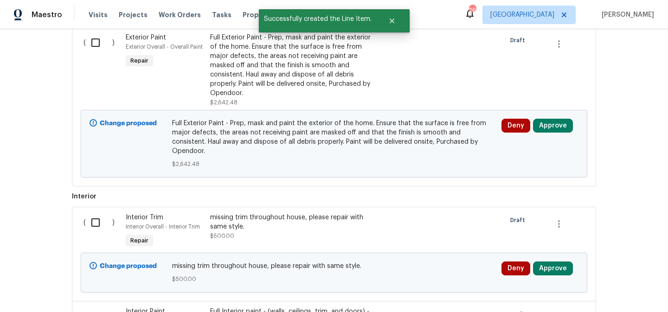
scroll to position [308, 0]
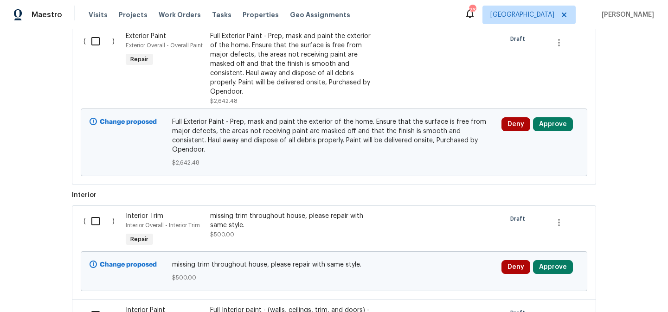
click at [297, 60] on div "Full Exterior Paint - Prep, mask and paint the exterior of the home. Ensure tha…" at bounding box center [291, 64] width 163 height 65
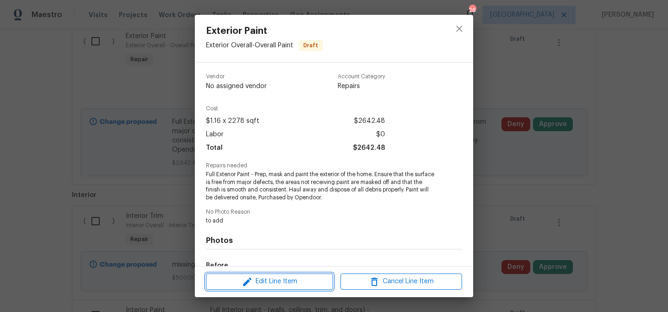
click at [273, 284] on span "Edit Line Item" at bounding box center [270, 282] width 122 height 12
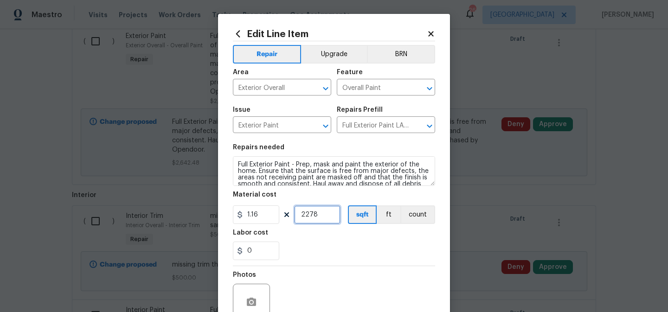
click at [329, 219] on input "2278" at bounding box center [317, 215] width 46 height 19
type input "2000"
click at [340, 247] on div "0" at bounding box center [334, 251] width 202 height 19
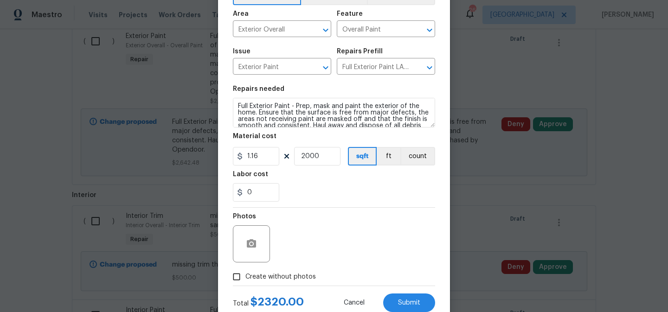
scroll to position [63, 0]
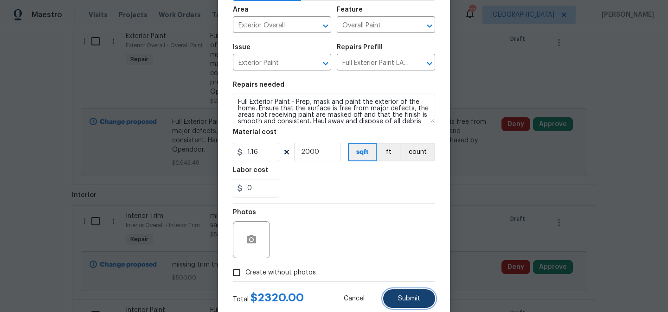
click at [409, 301] on span "Submit" at bounding box center [409, 299] width 22 height 7
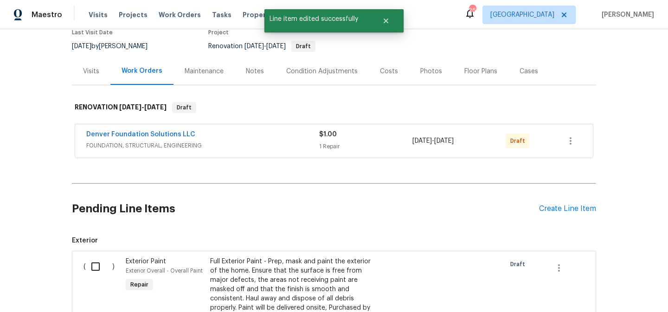
scroll to position [0, 0]
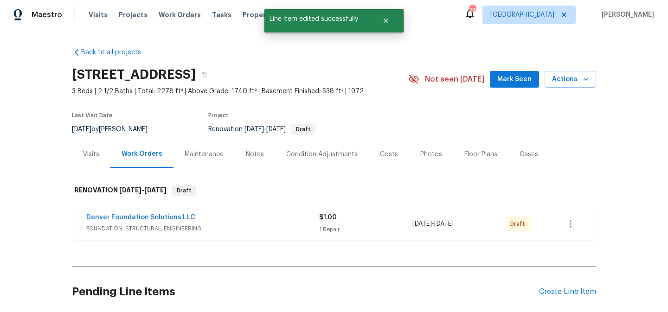
click at [310, 150] on div "Condition Adjustments" at bounding box center [321, 154] width 71 height 9
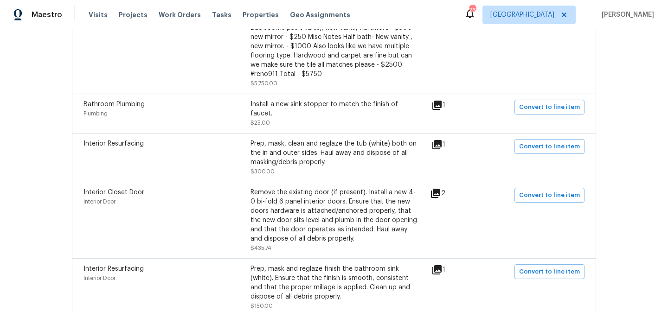
scroll to position [253, 0]
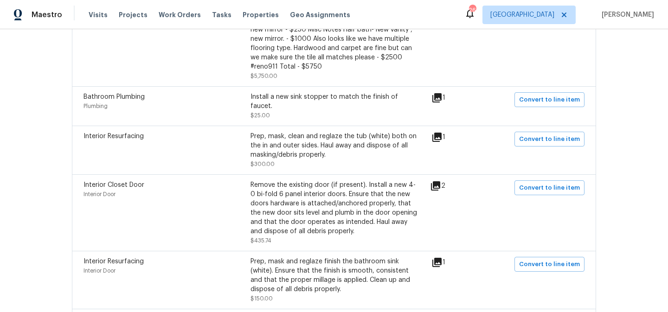
click at [437, 181] on icon at bounding box center [435, 185] width 9 height 9
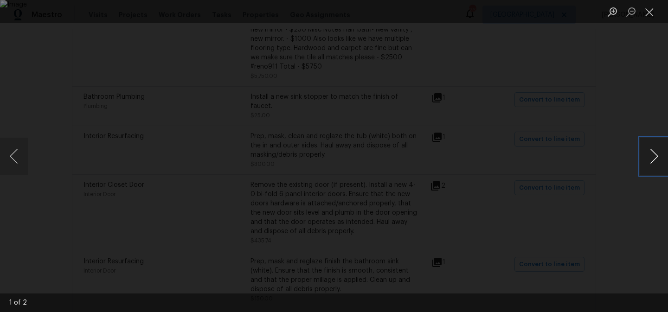
click at [649, 155] on button "Next image" at bounding box center [654, 156] width 28 height 37
click at [651, 13] on button "Close lightbox" at bounding box center [649, 12] width 19 height 16
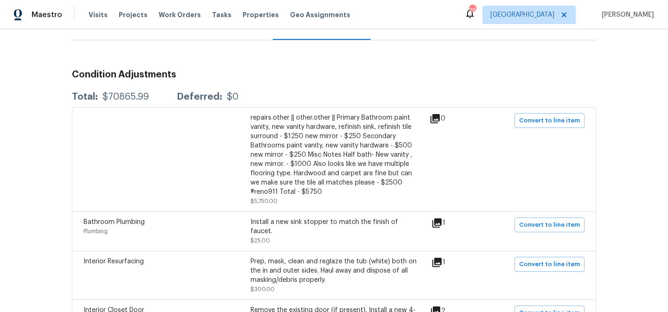
scroll to position [0, 0]
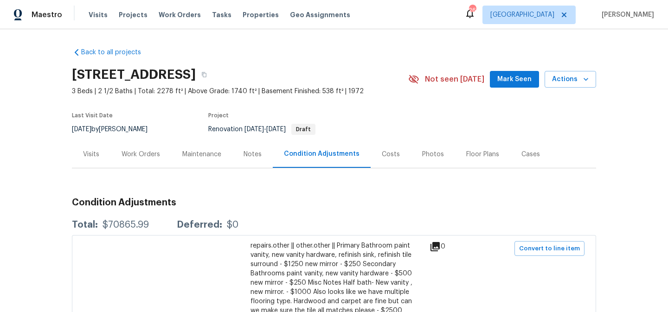
click at [148, 154] on div "Work Orders" at bounding box center [141, 154] width 39 height 9
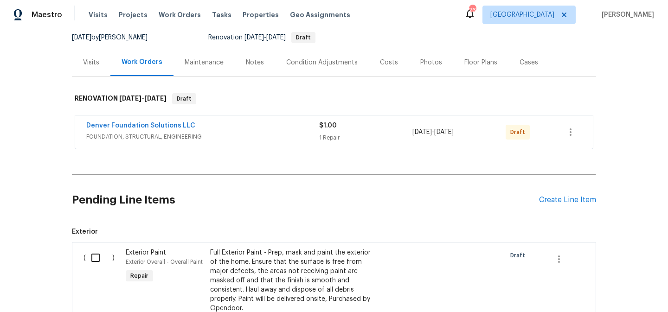
scroll to position [94, 0]
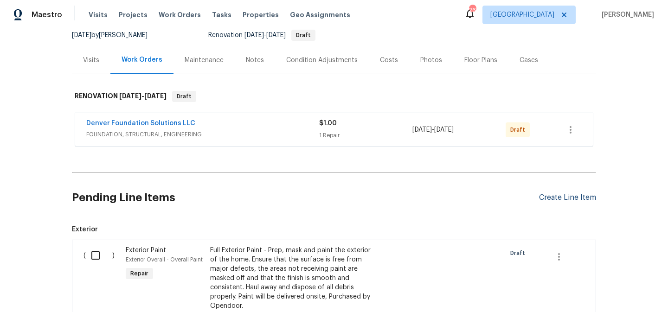
click at [542, 196] on div "Create Line Item" at bounding box center [567, 197] width 57 height 9
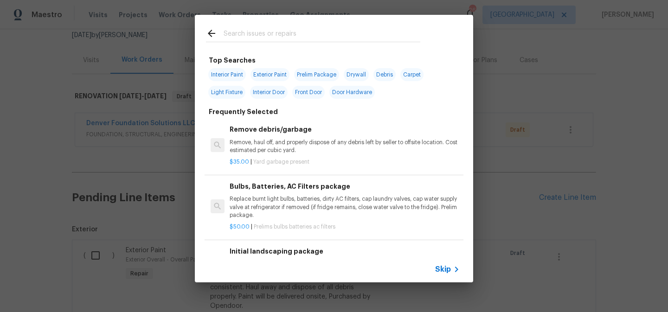
click at [444, 268] on span "Skip" at bounding box center [443, 269] width 16 height 9
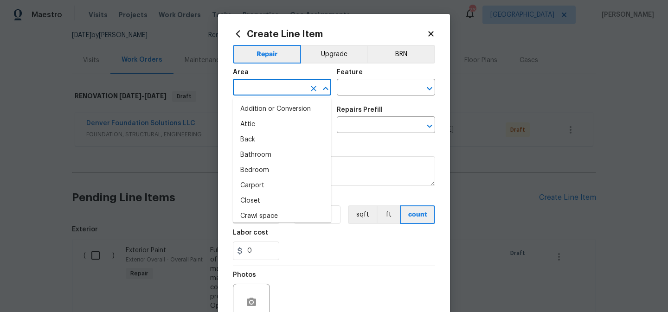
click at [301, 87] on input "text" at bounding box center [269, 88] width 72 height 14
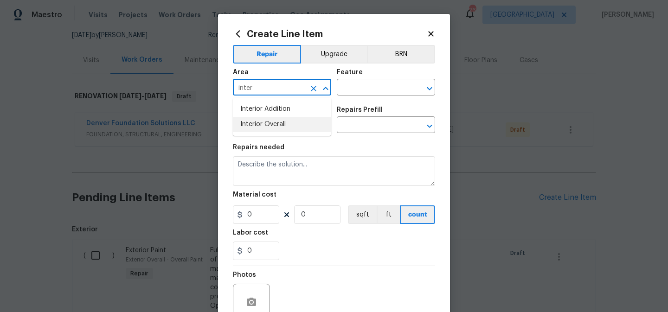
click at [290, 122] on li "Interior Overall" at bounding box center [282, 124] width 98 height 15
type input "Interior Overall"
click at [356, 91] on input "text" at bounding box center [373, 88] width 72 height 14
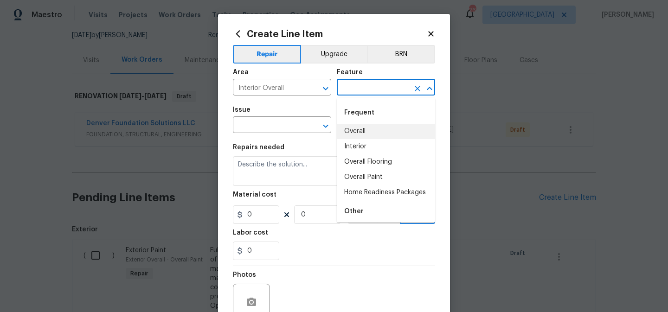
click at [355, 133] on li "Overall" at bounding box center [386, 131] width 98 height 15
type input "Overall"
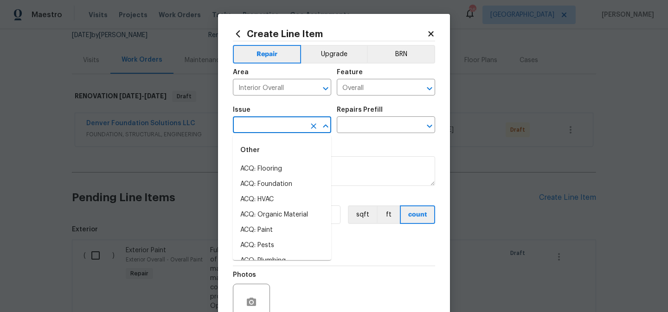
click at [290, 129] on input "text" at bounding box center [269, 126] width 72 height 14
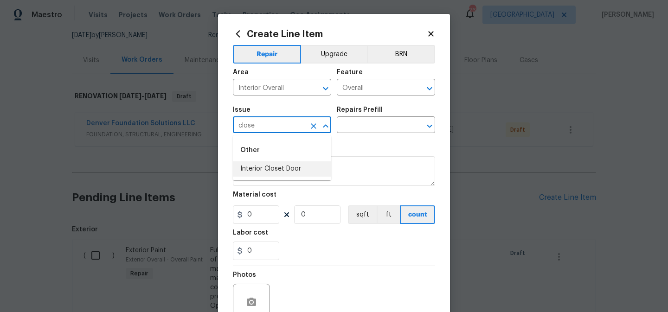
click at [283, 165] on li "Interior Closet Door" at bounding box center [282, 168] width 98 height 15
type input "Interior Closet Door"
click at [361, 125] on input "text" at bounding box center [373, 126] width 72 height 14
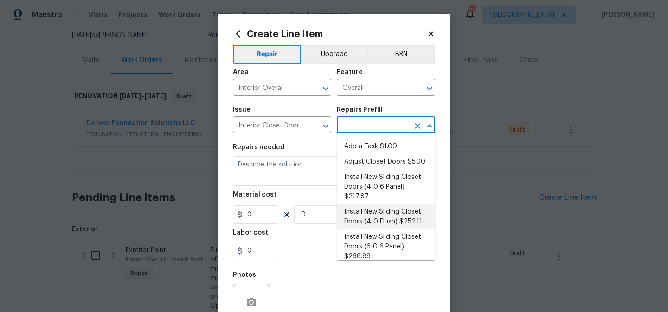
click at [398, 211] on li "Install New Sliding Closet Doors (4-0 Flush) $252.11" at bounding box center [386, 217] width 98 height 25
type input "Interior Door"
type input "Install New Sliding Closet Doors (4-0 Flush) $252.11"
type textarea "Remove the existing door (if present). Install a new 4-0 bi-fold flush panel in…"
type input "252.11"
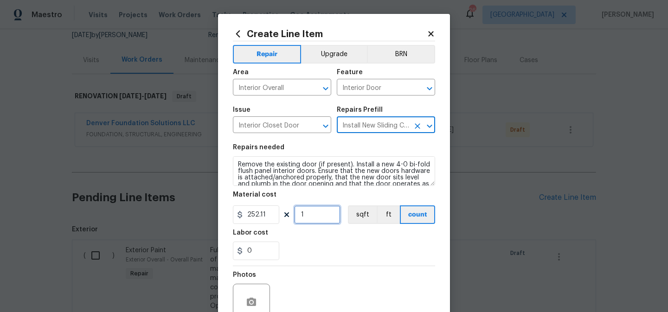
click at [322, 213] on input "1" at bounding box center [317, 215] width 46 height 19
type input "2"
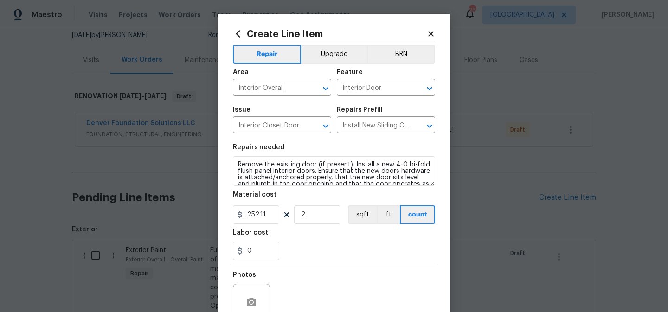
click at [330, 257] on div "0" at bounding box center [334, 251] width 202 height 19
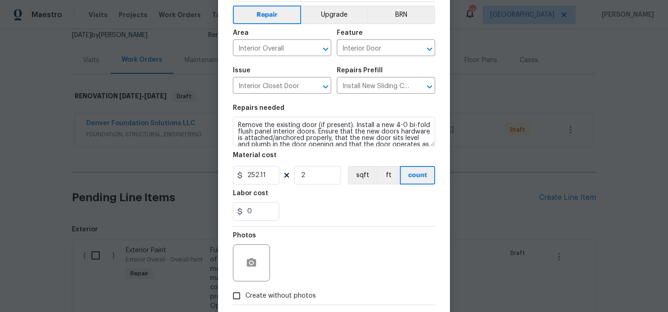
scroll to position [88, 0]
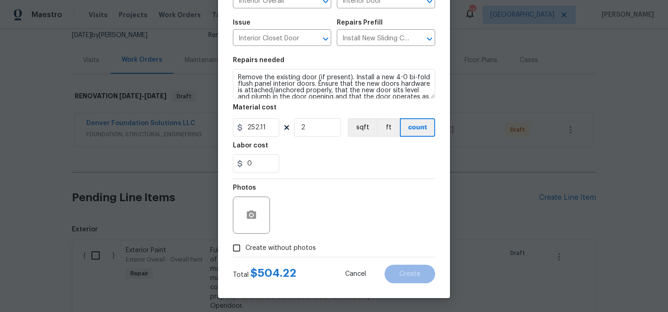
click at [290, 251] on span "Create without photos" at bounding box center [280, 249] width 71 height 10
click at [245, 251] on input "Create without photos" at bounding box center [237, 248] width 18 height 18
checkbox input "true"
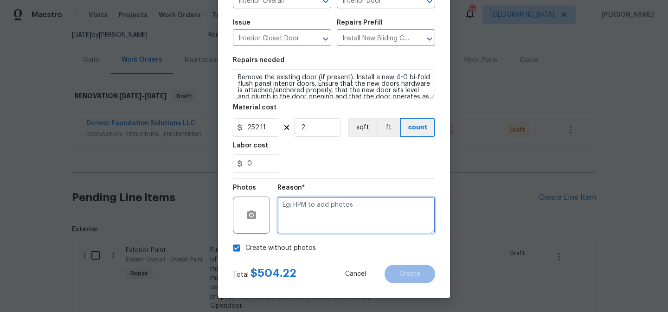
click at [338, 214] on textarea at bounding box center [356, 215] width 158 height 37
type textarea "to add"
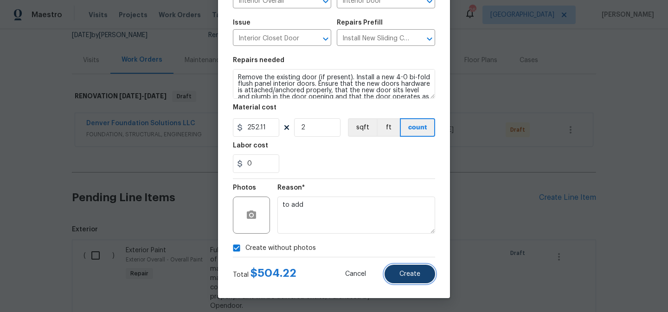
click at [411, 276] on span "Create" at bounding box center [409, 274] width 21 height 7
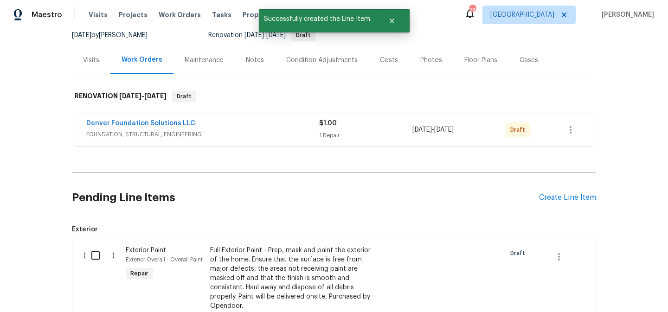
click at [323, 61] on div "Condition Adjustments" at bounding box center [321, 60] width 71 height 9
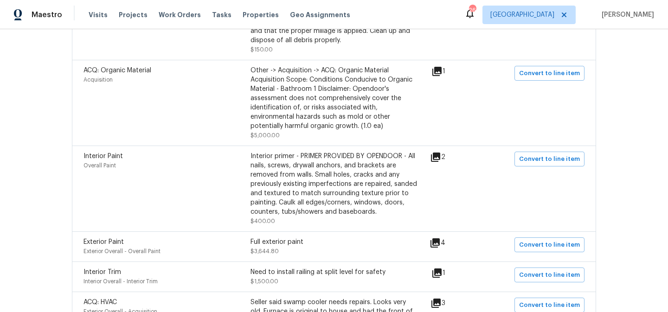
scroll to position [506, 0]
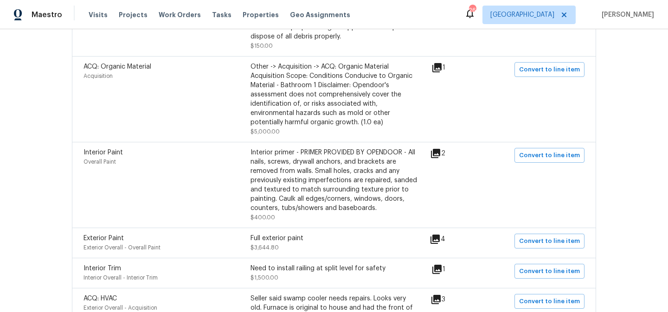
click at [442, 265] on icon at bounding box center [436, 269] width 9 height 9
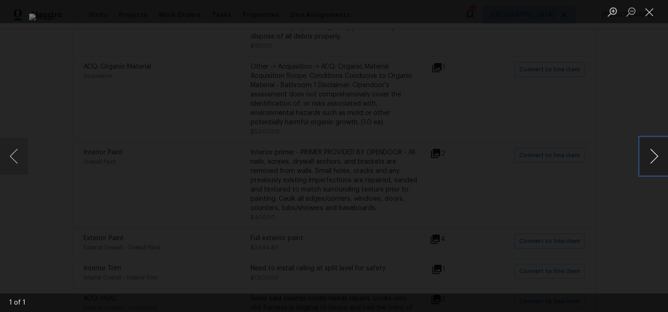
click at [653, 158] on button "Next image" at bounding box center [654, 156] width 28 height 37
click at [649, 16] on button "Close lightbox" at bounding box center [649, 12] width 19 height 16
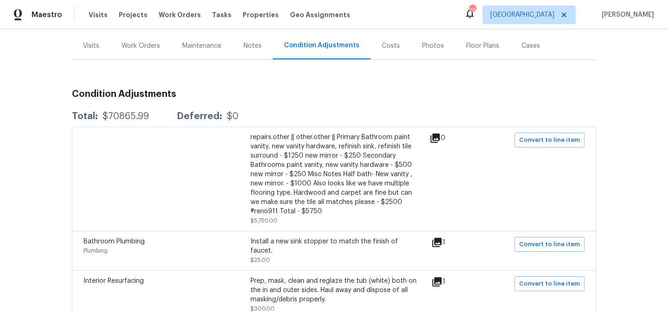
scroll to position [0, 0]
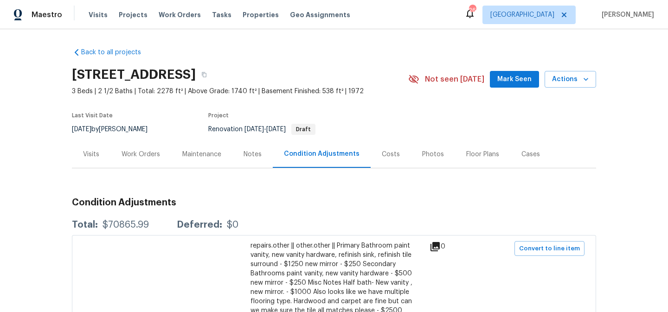
click at [198, 152] on div "Maintenance" at bounding box center [201, 154] width 39 height 9
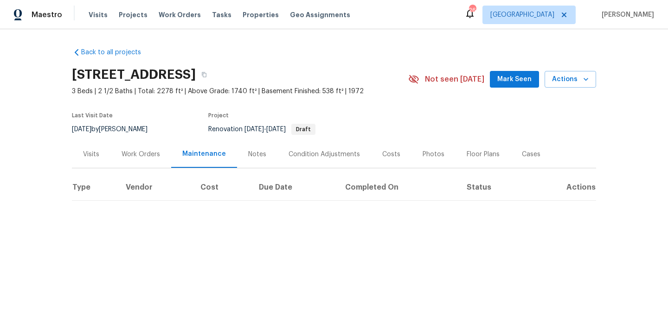
click at [136, 154] on div "Work Orders" at bounding box center [141, 154] width 39 height 9
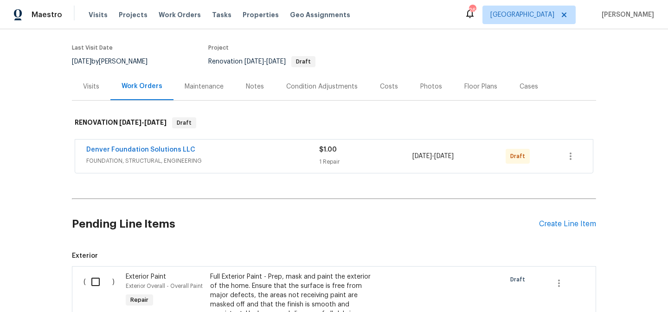
scroll to position [68, 0]
click at [565, 225] on div "Create Line Item" at bounding box center [567, 223] width 57 height 9
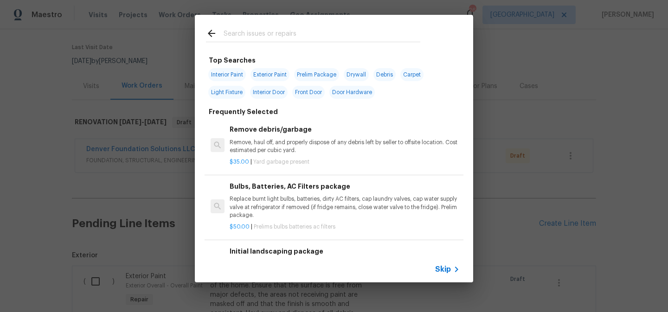
click at [449, 268] on span "Skip" at bounding box center [443, 269] width 16 height 9
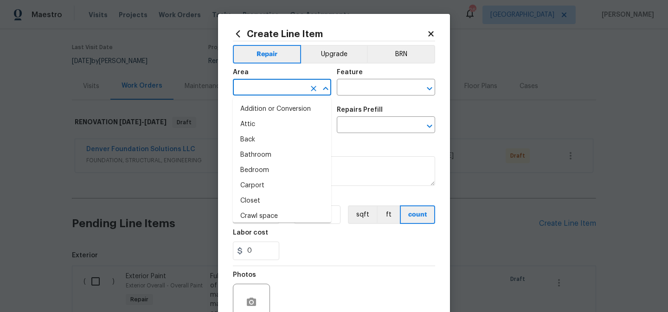
click at [293, 89] on input "text" at bounding box center [269, 88] width 72 height 14
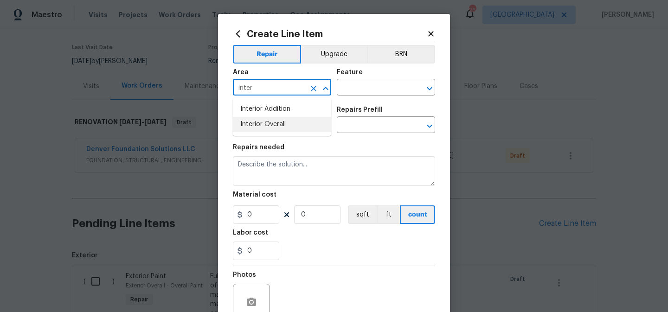
click at [282, 127] on li "Interior Overall" at bounding box center [282, 124] width 98 height 15
type input "Interior Overall"
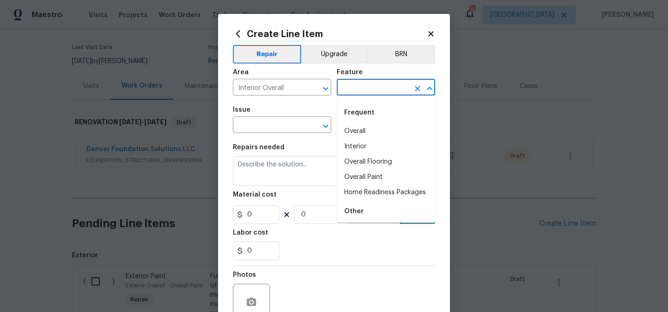
click at [360, 91] on input "text" at bounding box center [373, 88] width 72 height 14
click at [355, 128] on li "Overall" at bounding box center [386, 131] width 98 height 15
type input "Overall"
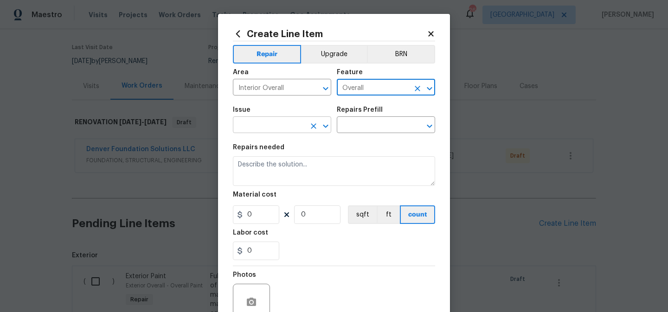
click at [289, 125] on input "text" at bounding box center [269, 126] width 72 height 14
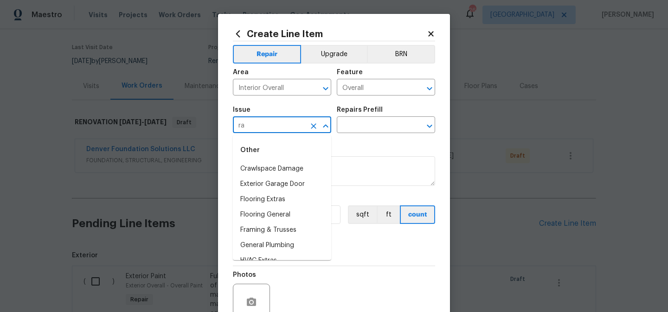
type input "r"
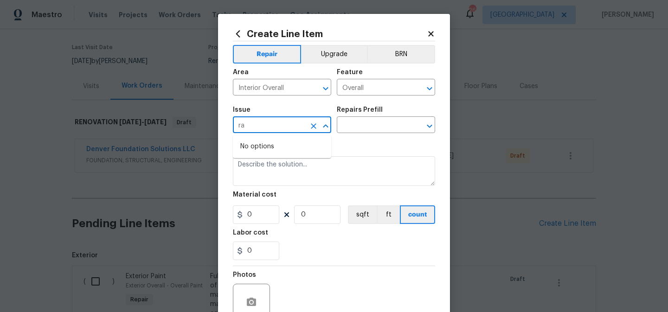
type input "r"
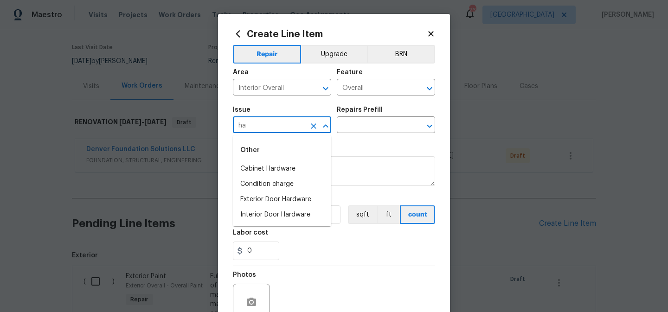
type input "h"
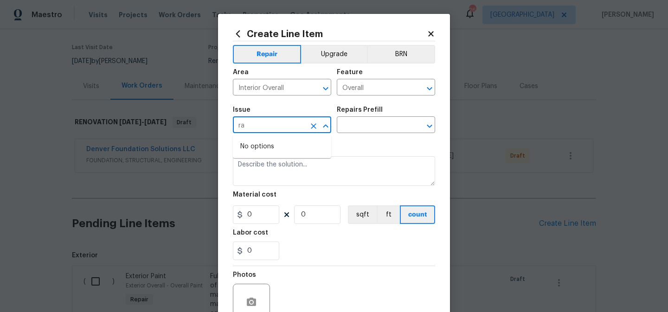
type input "r"
type input "s"
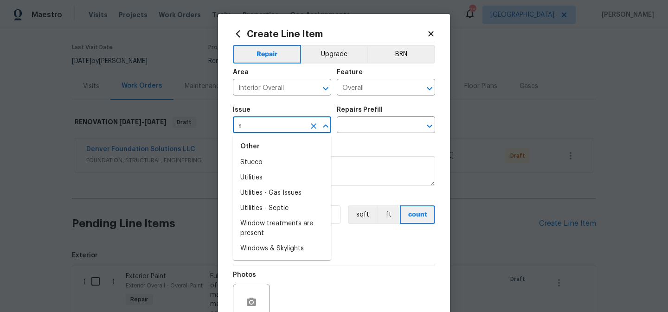
scroll to position [0, 0]
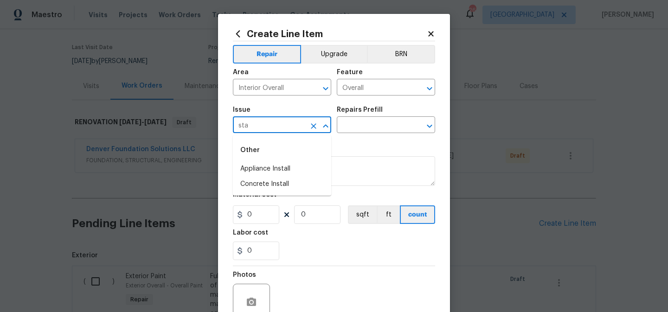
type input "st"
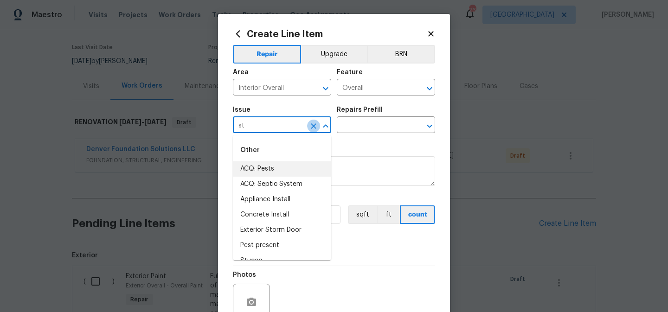
click at [319, 127] on button "Clear" at bounding box center [313, 126] width 13 height 13
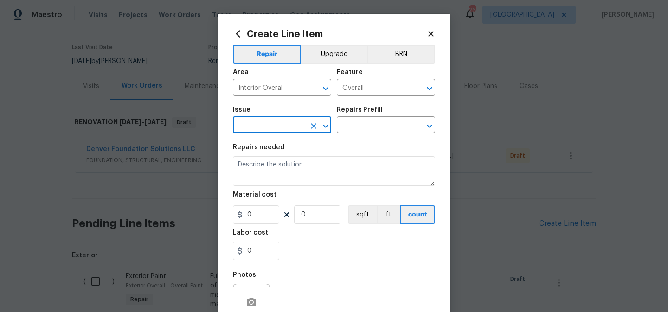
click at [276, 128] on input "text" at bounding box center [269, 126] width 72 height 14
click at [393, 89] on input "Overall" at bounding box center [373, 88] width 72 height 14
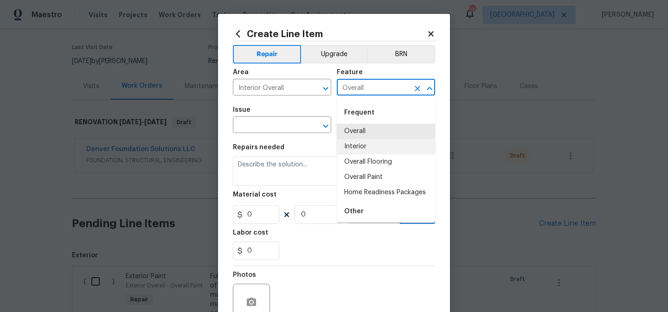
click at [370, 145] on li "Interior" at bounding box center [386, 146] width 98 height 15
type input "Interior"
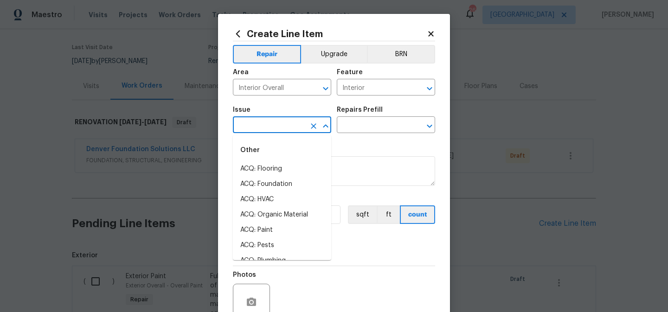
click at [282, 127] on input "text" at bounding box center [269, 126] width 72 height 14
type input "r"
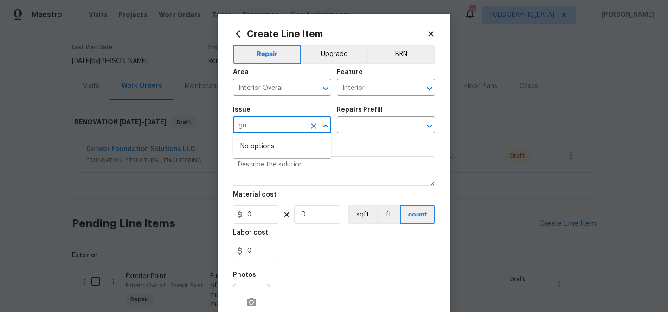
type input "g"
type input "o"
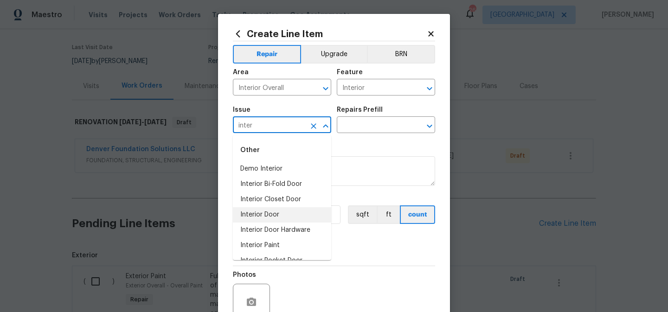
scroll to position [43, 0]
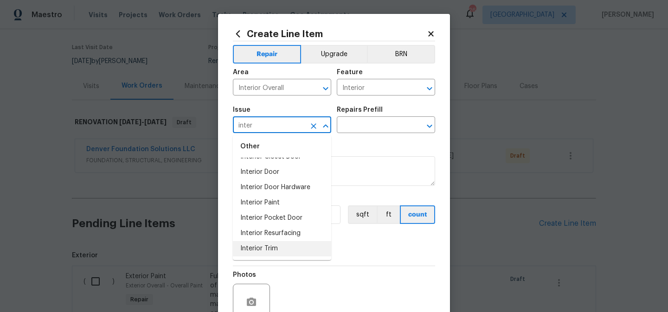
click at [270, 246] on li "Interior Trim" at bounding box center [282, 248] width 98 height 15
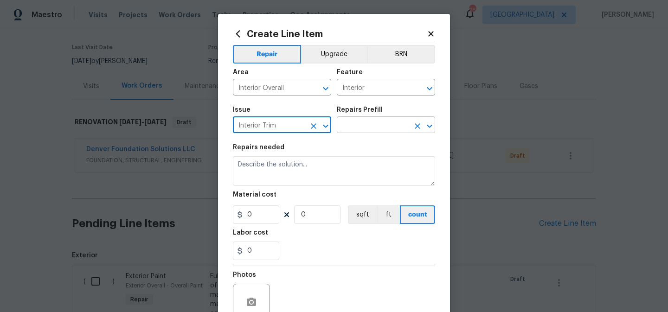
type input "Interior Trim"
click at [393, 119] on input "text" at bounding box center [373, 126] width 72 height 14
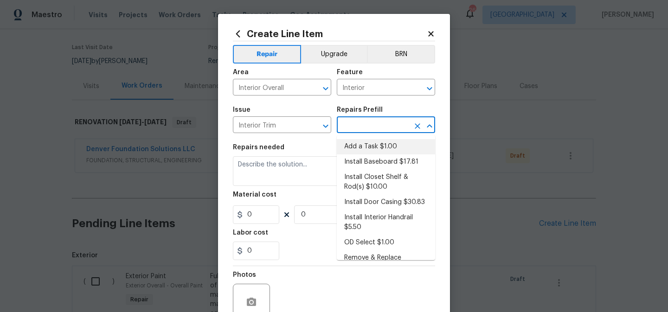
click at [366, 150] on li "Add a Task $1.00" at bounding box center [386, 146] width 98 height 15
type input "Interior Trim"
type input "Add a Task $1.00"
type textarea "HPM to detail"
type input "1"
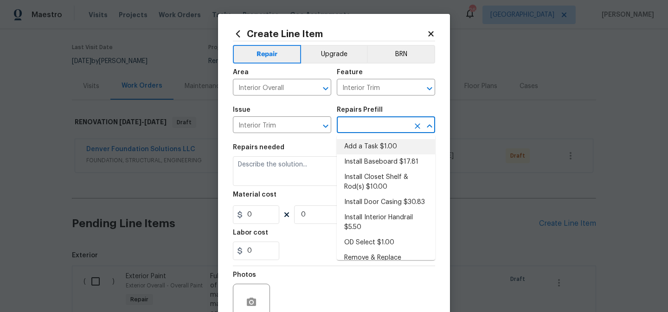
type input "1"
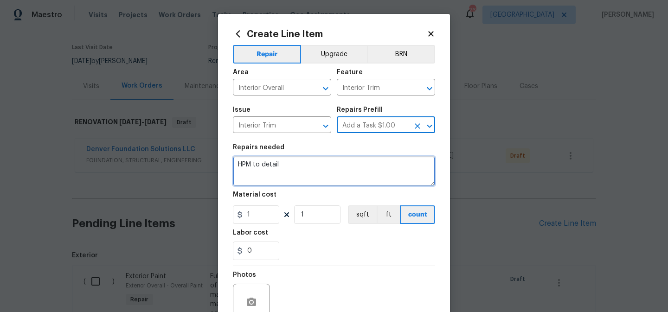
click at [272, 179] on textarea "HPM to detail" at bounding box center [334, 171] width 202 height 30
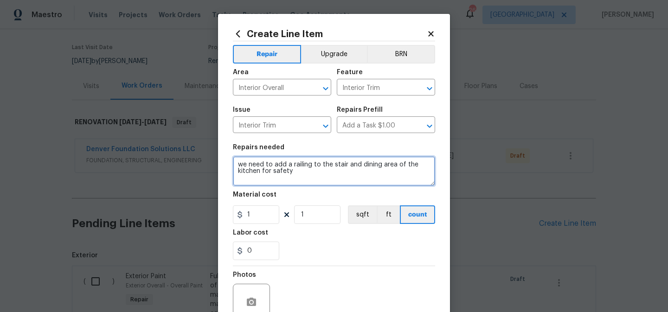
type textarea "we need to add a railing to the stair and dining area of the kitchen for safety"
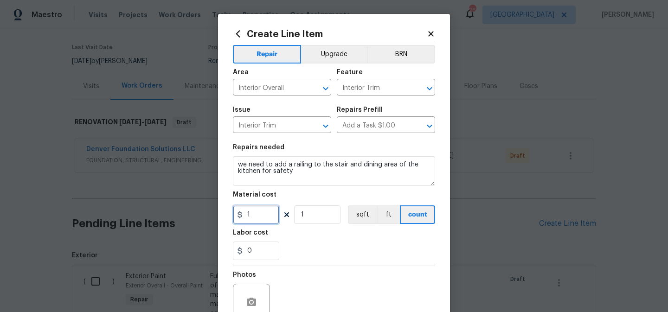
click at [259, 219] on input "1" at bounding box center [256, 215] width 46 height 19
click at [307, 248] on div "0" at bounding box center [334, 251] width 202 height 19
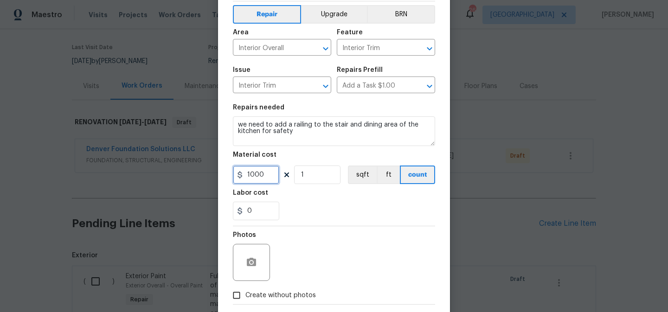
click at [267, 176] on input "1000" at bounding box center [256, 175] width 46 height 19
type input "1200"
click at [294, 235] on div "Photos" at bounding box center [334, 256] width 202 height 60
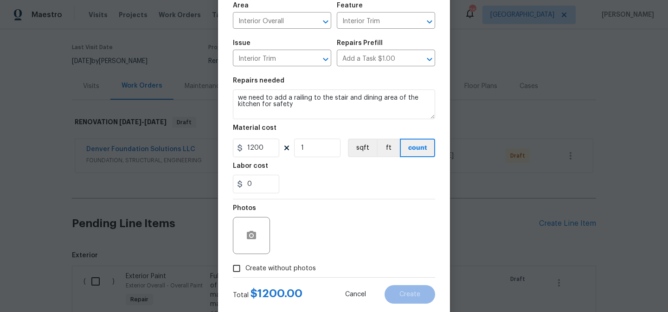
scroll to position [72, 0]
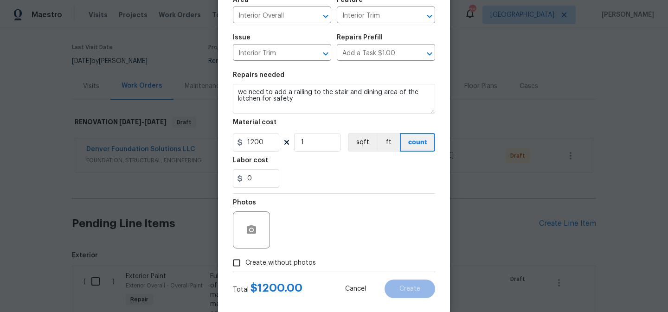
click at [275, 263] on span "Create without photos" at bounding box center [280, 263] width 71 height 10
click at [245, 263] on input "Create without photos" at bounding box center [237, 263] width 18 height 18
checkbox input "true"
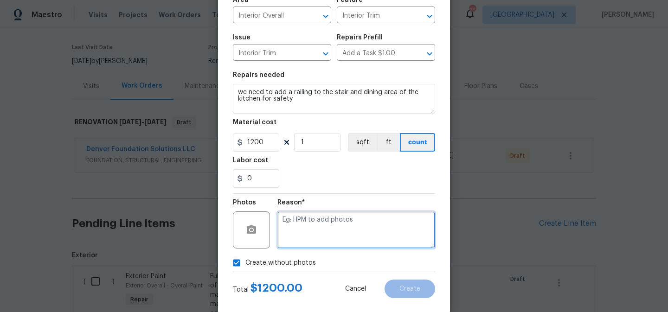
click at [318, 238] on textarea at bounding box center [356, 230] width 158 height 37
type textarea "to add"
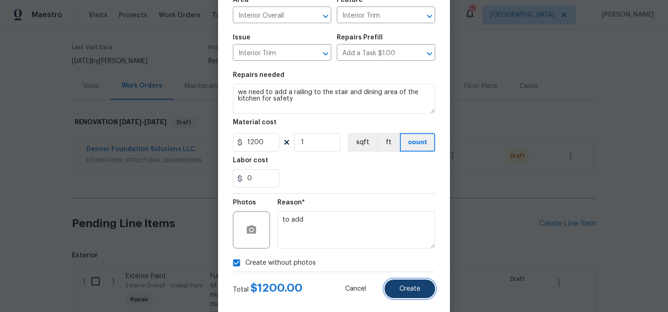
click at [400, 287] on span "Create" at bounding box center [409, 289] width 21 height 7
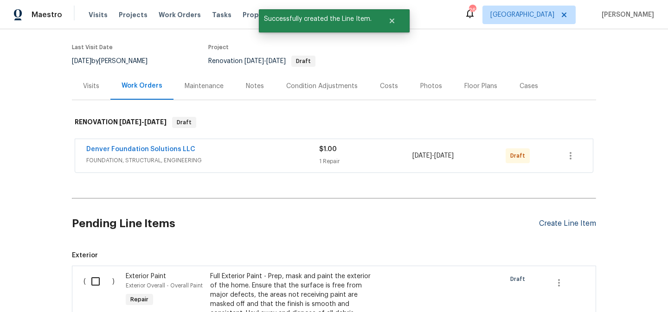
click at [550, 225] on div "Create Line Item" at bounding box center [567, 223] width 57 height 9
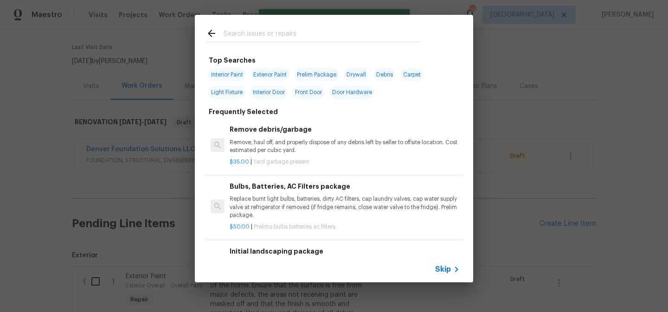
click at [450, 268] on span "Skip" at bounding box center [443, 269] width 16 height 9
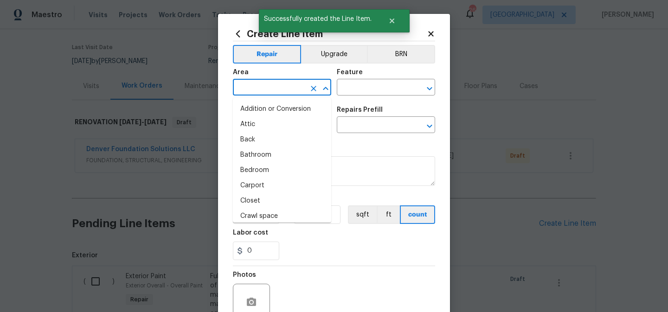
click at [283, 87] on input "text" at bounding box center [269, 88] width 72 height 14
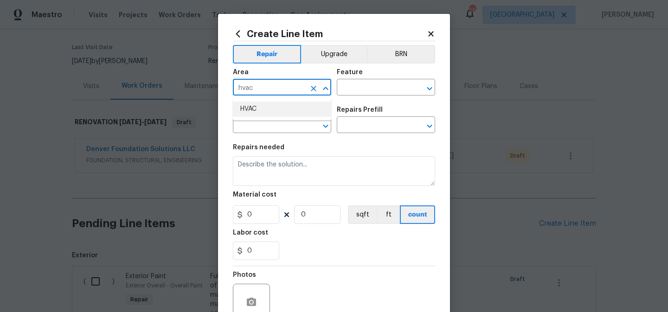
click at [275, 109] on li "HVAC" at bounding box center [282, 109] width 98 height 15
type input "HVAC"
click at [368, 88] on input "text" at bounding box center [373, 88] width 72 height 14
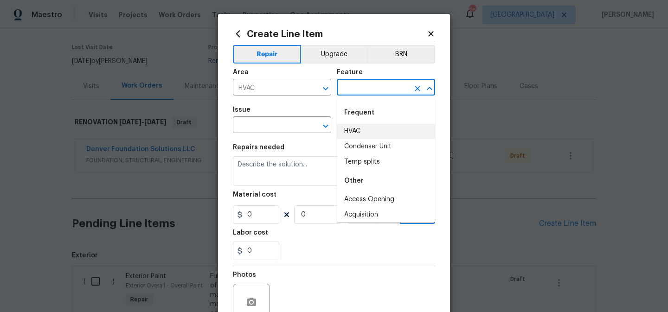
click at [357, 129] on li "HVAC" at bounding box center [386, 131] width 98 height 15
type input "HVAC"
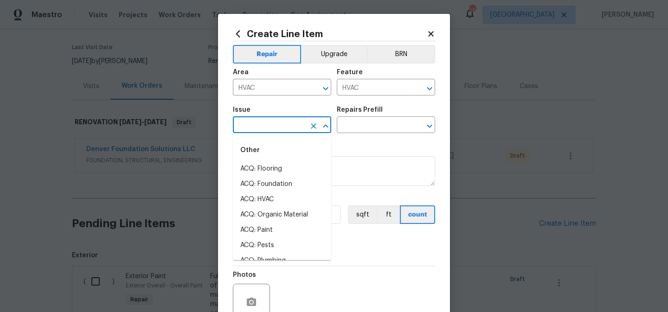
click at [284, 124] on input "text" at bounding box center [269, 126] width 72 height 14
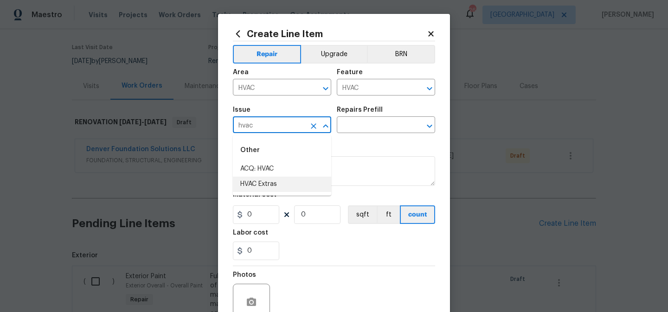
click at [275, 186] on li "HVAC Extras" at bounding box center [282, 184] width 98 height 15
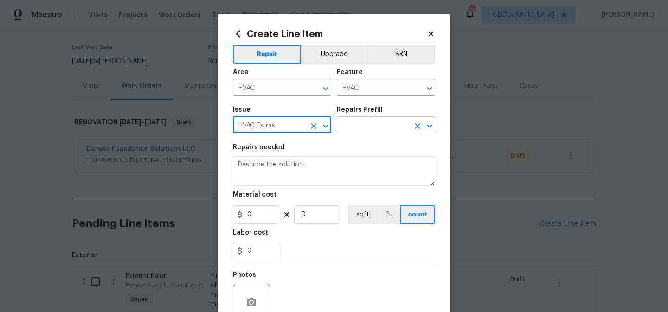
type input "HVAC Extras"
click at [377, 127] on input "text" at bounding box center [373, 126] width 72 height 14
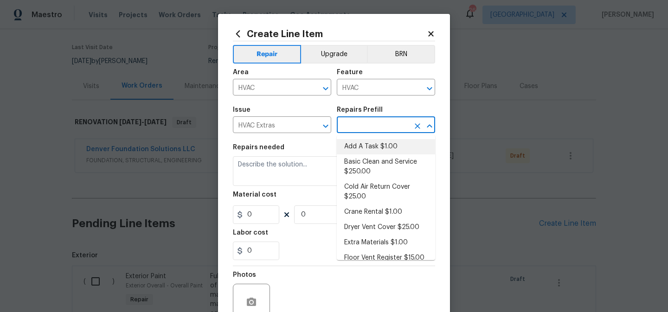
click at [368, 146] on li "Add A Task $1.00" at bounding box center [386, 146] width 98 height 15
type input "Add A Task $1.00"
type textarea "HPM to detail"
type input "1"
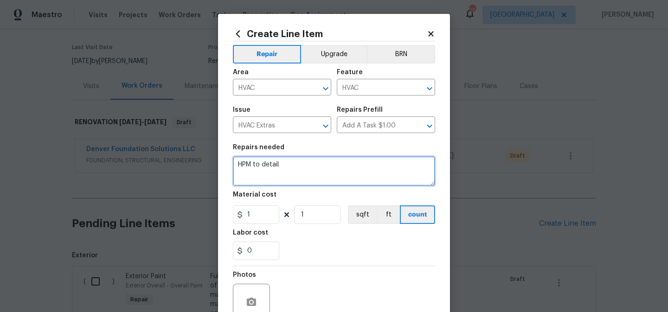
click at [285, 167] on textarea "HPM to detail" at bounding box center [334, 171] width 202 height 30
click at [328, 167] on textarea "Hi Matt, can you please bid fr a new furnace and ac here? can we save the furna…" at bounding box center [334, 171] width 202 height 30
click at [305, 174] on textarea "Hi Matt, can you please bid for a new furnace and ac here? can we save the furn…" at bounding box center [334, 171] width 202 height 30
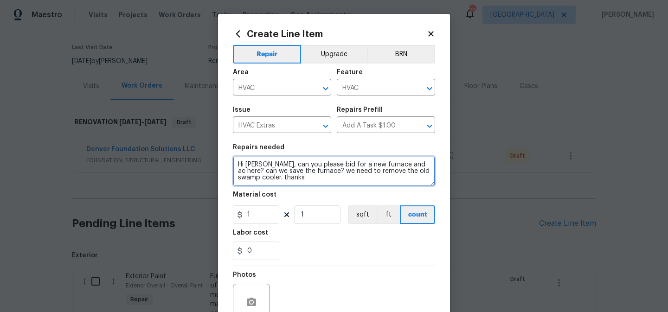
type textarea "Hi Matt, can you please bid for a new furnace and ac here? can we save the furn…"
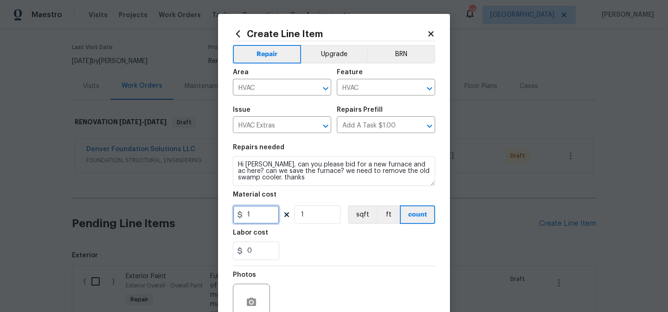
click at [266, 217] on input "1" at bounding box center [256, 215] width 46 height 19
type input "11000"
click at [299, 270] on div "Photos" at bounding box center [334, 296] width 202 height 60
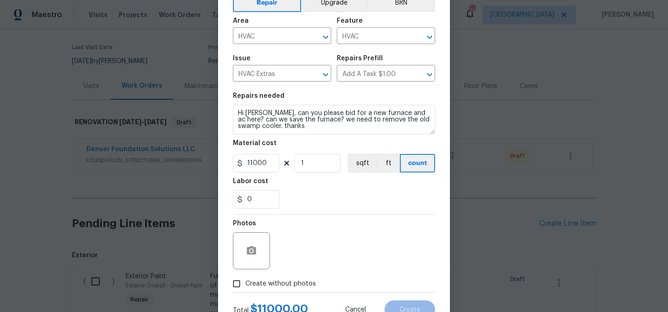
click at [273, 285] on span "Create without photos" at bounding box center [280, 284] width 71 height 10
click at [245, 285] on input "Create without photos" at bounding box center [237, 284] width 18 height 18
checkbox input "true"
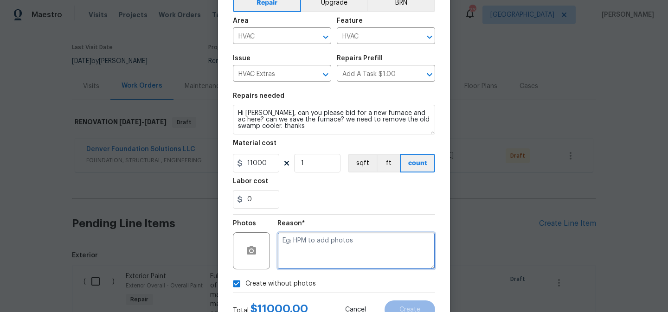
click at [302, 263] on textarea at bounding box center [356, 250] width 158 height 37
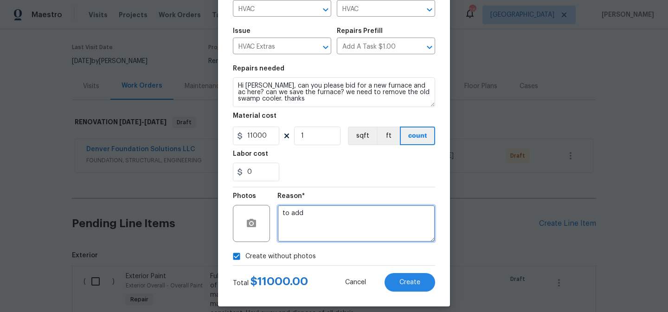
scroll to position [83, 0]
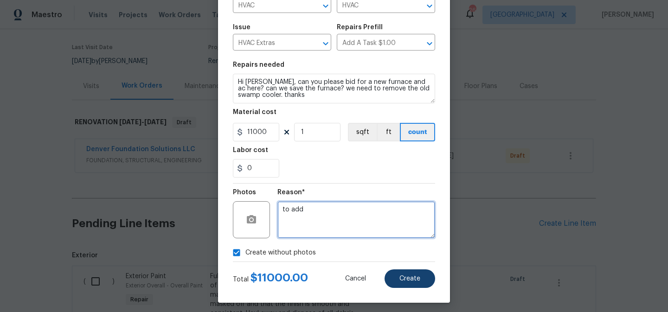
type textarea "to add"
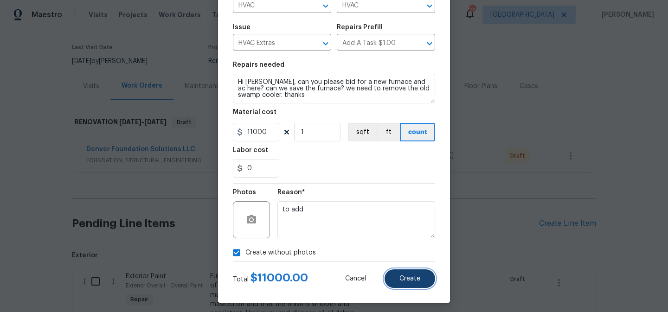
click at [402, 277] on span "Create" at bounding box center [409, 279] width 21 height 7
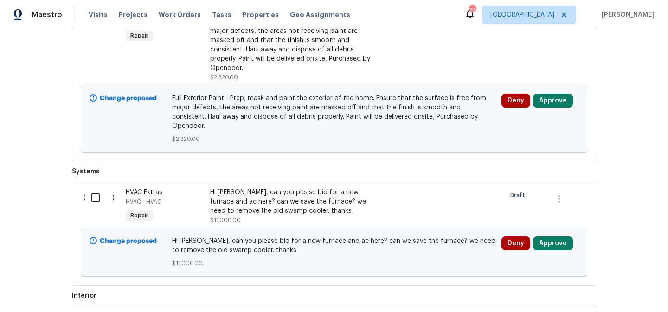
scroll to position [331, 0]
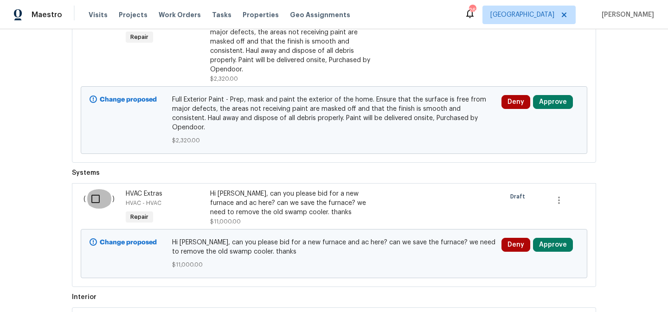
click at [93, 191] on input "checkbox" at bounding box center [99, 198] width 26 height 19
checkbox input "true"
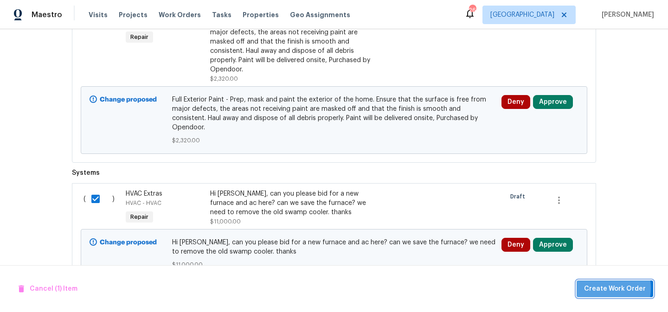
click at [600, 288] on span "Create Work Order" at bounding box center [615, 289] width 62 height 12
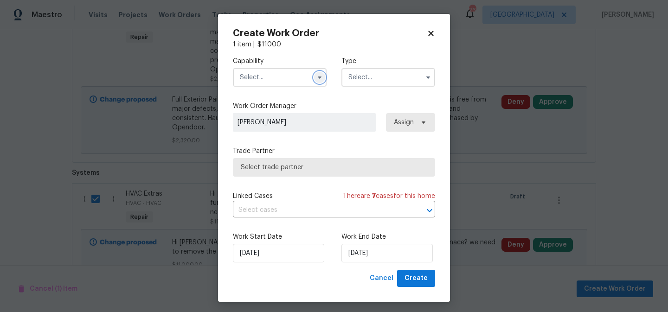
click at [321, 76] on icon "button" at bounding box center [319, 77] width 7 height 7
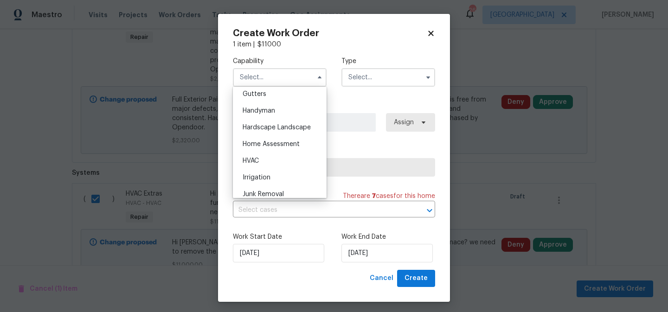
scroll to position [508, 0]
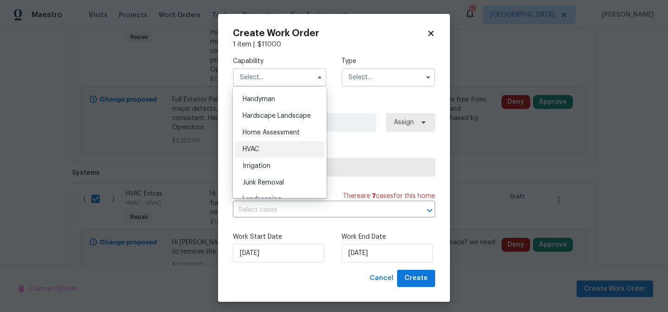
click at [255, 153] on div "HVAC" at bounding box center [279, 149] width 89 height 17
type input "HVAC"
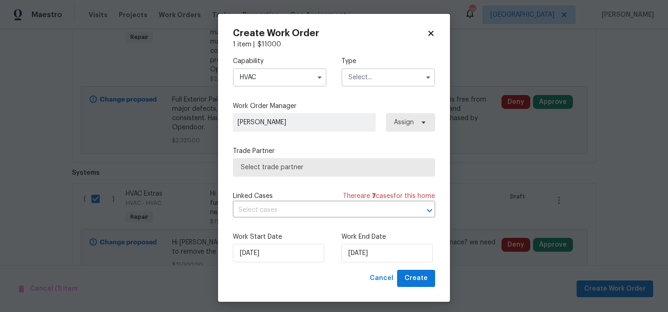
click at [362, 80] on input "text" at bounding box center [388, 77] width 94 height 19
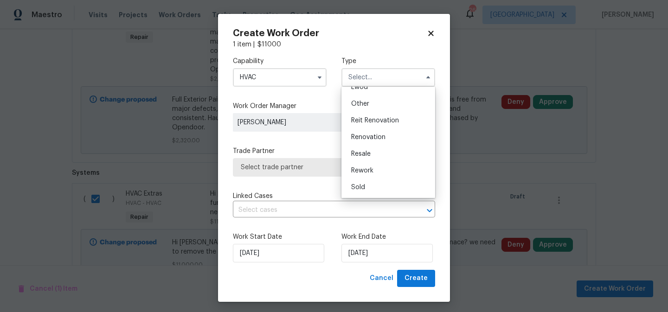
scroll to position [4, 0]
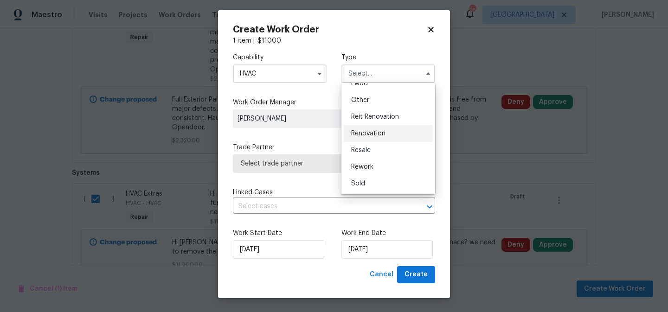
click at [371, 136] on span "Renovation" at bounding box center [368, 133] width 34 height 6
type input "Renovation"
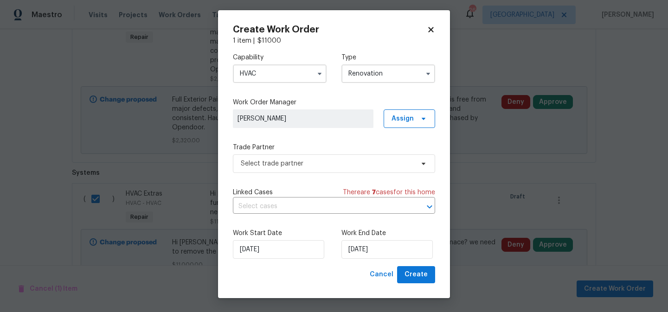
scroll to position [0, 0]
click at [367, 164] on span "Select trade partner" at bounding box center [327, 163] width 173 height 9
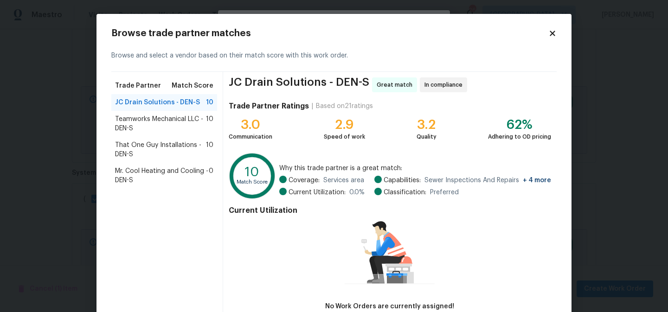
click at [178, 146] on span "That One Guy Installations - DEN-S" at bounding box center [160, 150] width 91 height 19
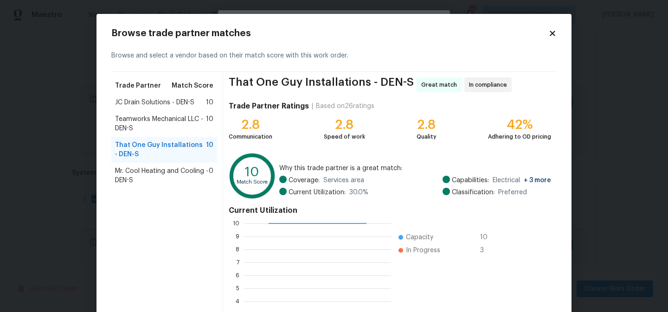
scroll to position [97, 0]
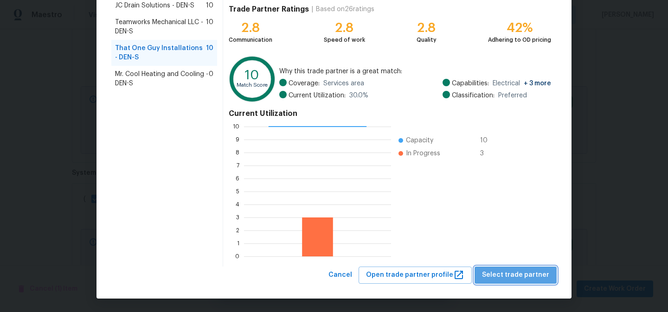
click at [520, 274] on span "Select trade partner" at bounding box center [515, 276] width 67 height 12
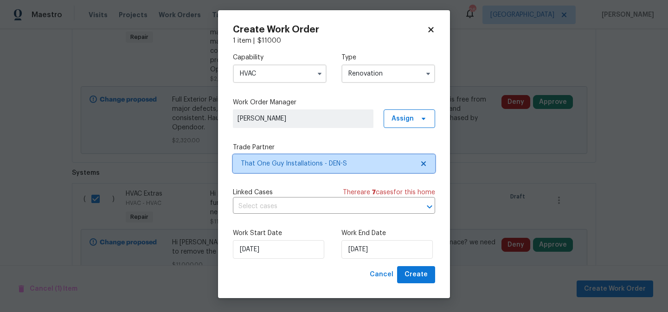
scroll to position [0, 0]
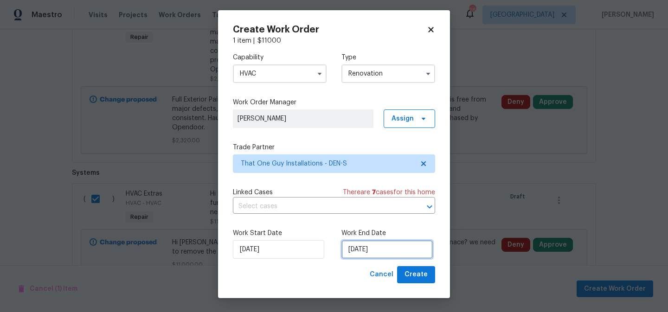
click at [406, 257] on input "[DATE]" at bounding box center [386, 249] width 91 height 19
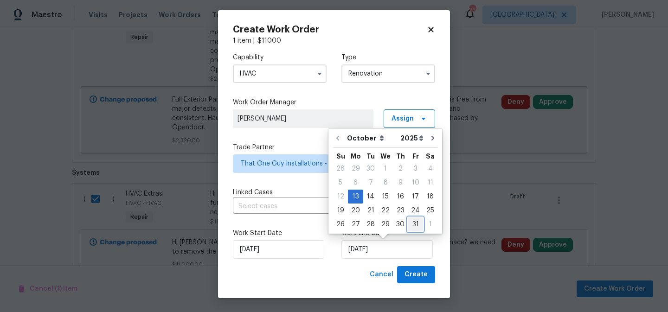
click at [413, 226] on div "31" at bounding box center [415, 224] width 15 height 13
type input "[DATE]"
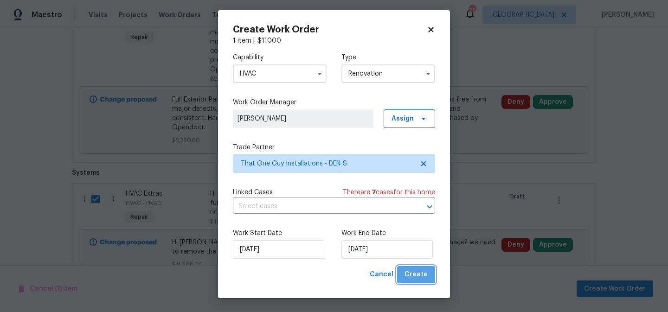
click at [419, 280] on span "Create" at bounding box center [416, 275] width 23 height 12
